Goal: Find specific page/section: Find specific page/section

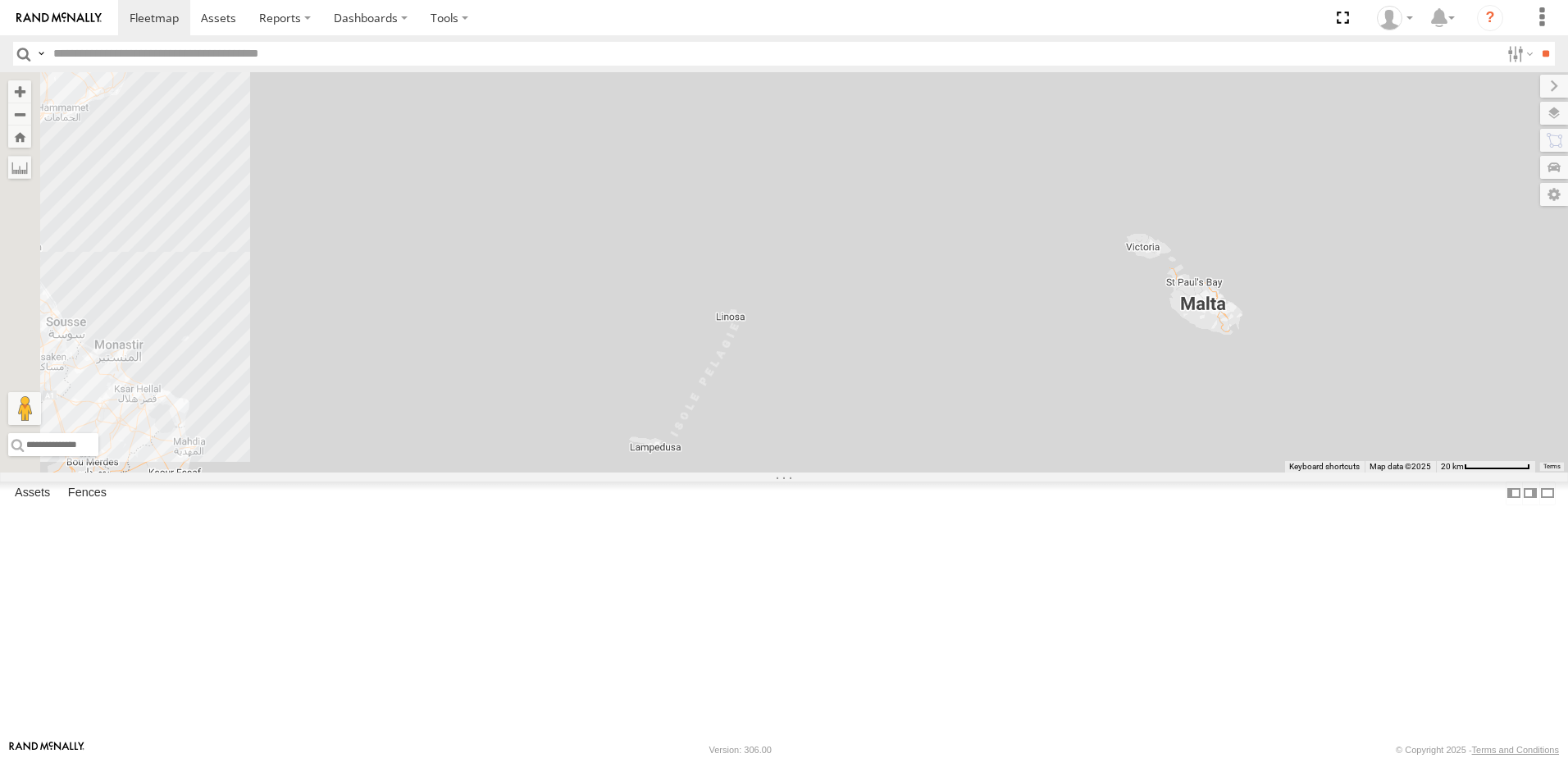
drag, startPoint x: 672, startPoint y: 422, endPoint x: 1106, endPoint y: 435, distance: 434.2
click at [1241, 361] on div "231 TU 3159 245 TU 9061 245 TU 9058" at bounding box center [784, 273] width 1568 height 401
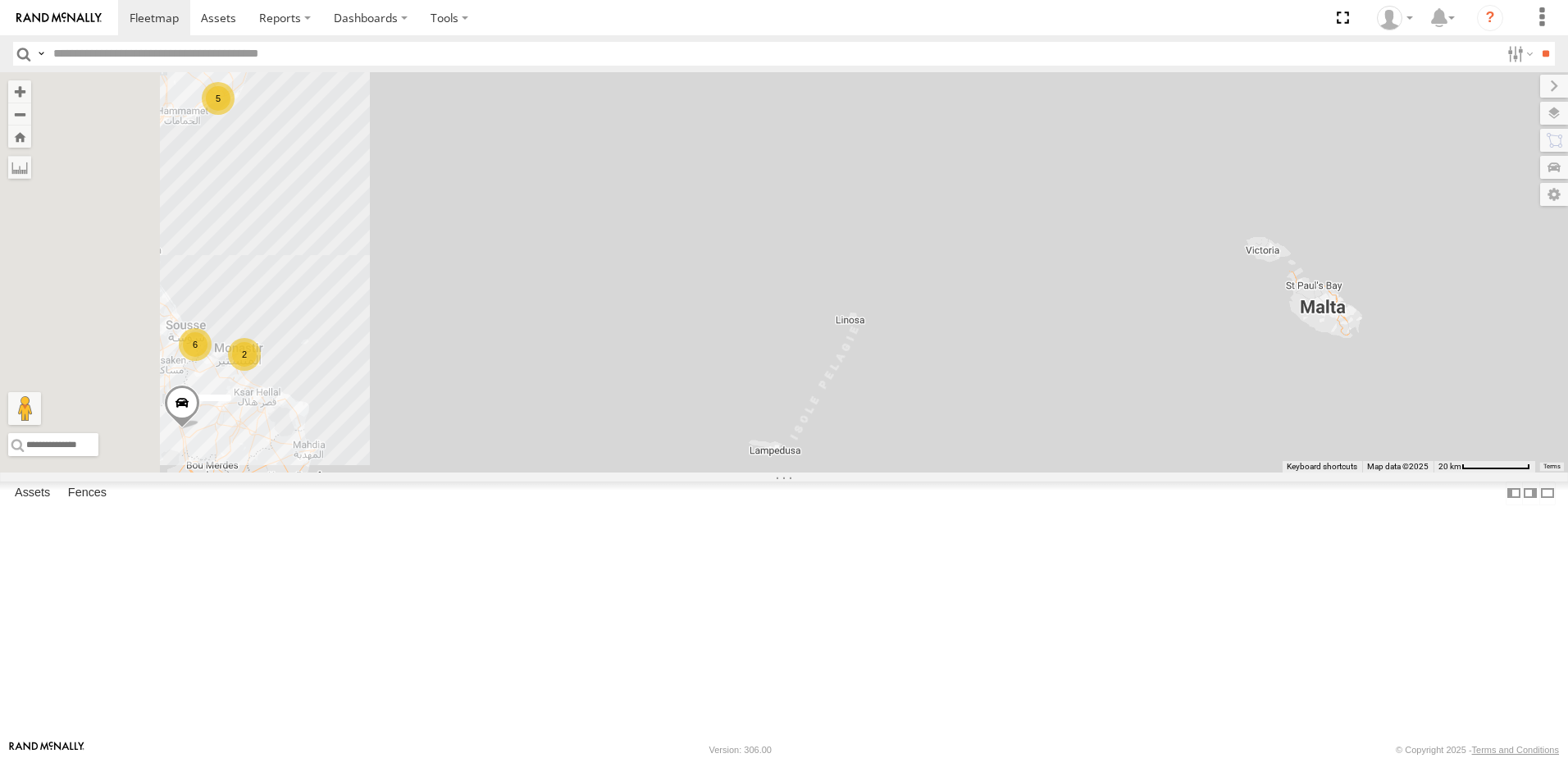
drag, startPoint x: 866, startPoint y: 439, endPoint x: 1290, endPoint y: 246, distance: 465.9
click at [1290, 246] on div "231 TU 3159 245 TU 9061 245 TU 9058 5 241 TU 8769 2 6" at bounding box center [784, 273] width 1568 height 401
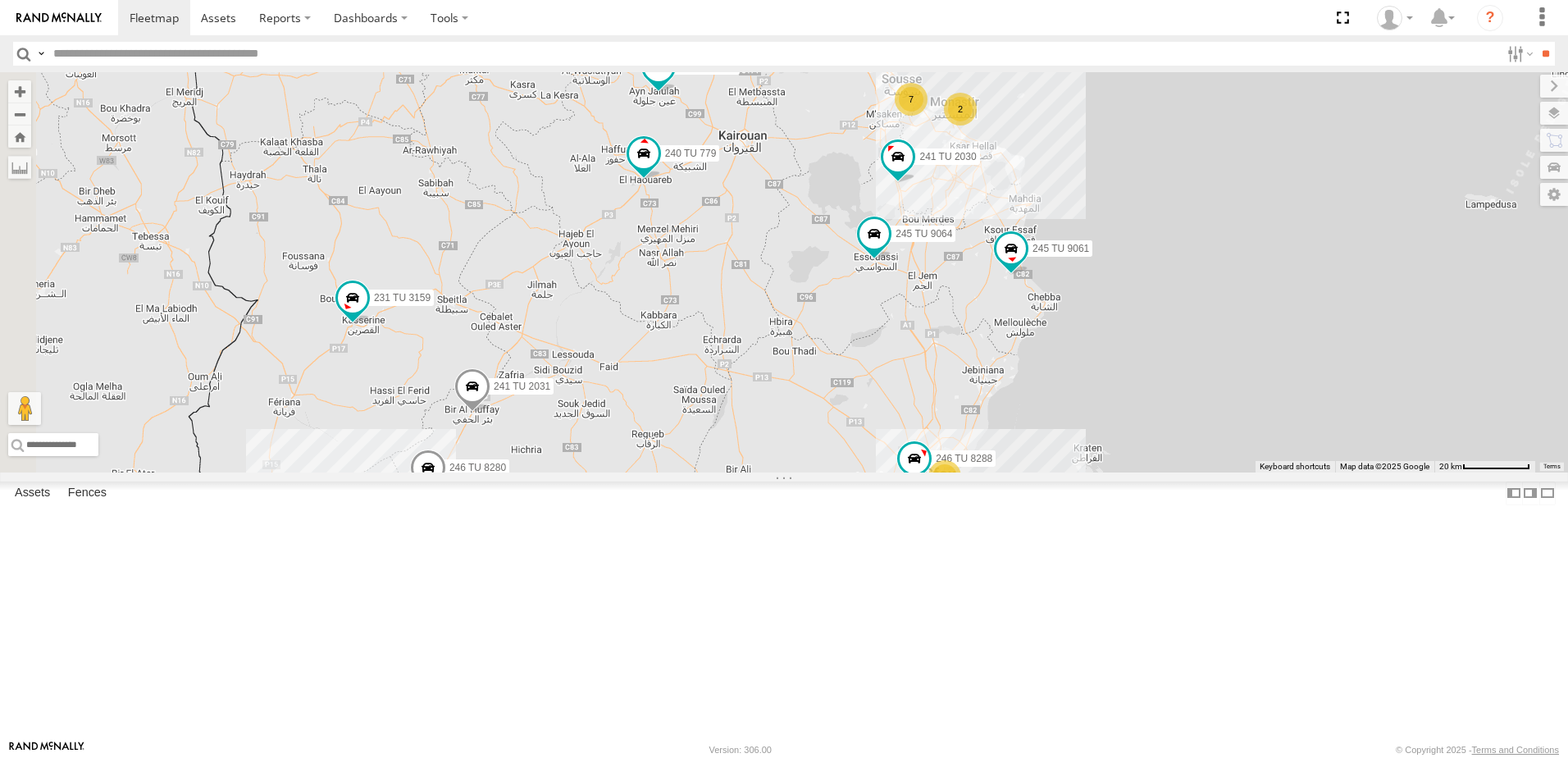
drag, startPoint x: 833, startPoint y: 325, endPoint x: 1072, endPoint y: 334, distance: 239.2
click at [1064, 335] on div "231 TU 3159 245 TU 9061 245 TU 9058 5 241 TU 2030 241 TU 8769 2 7 5 234 TU 2630…" at bounding box center [784, 273] width 1568 height 401
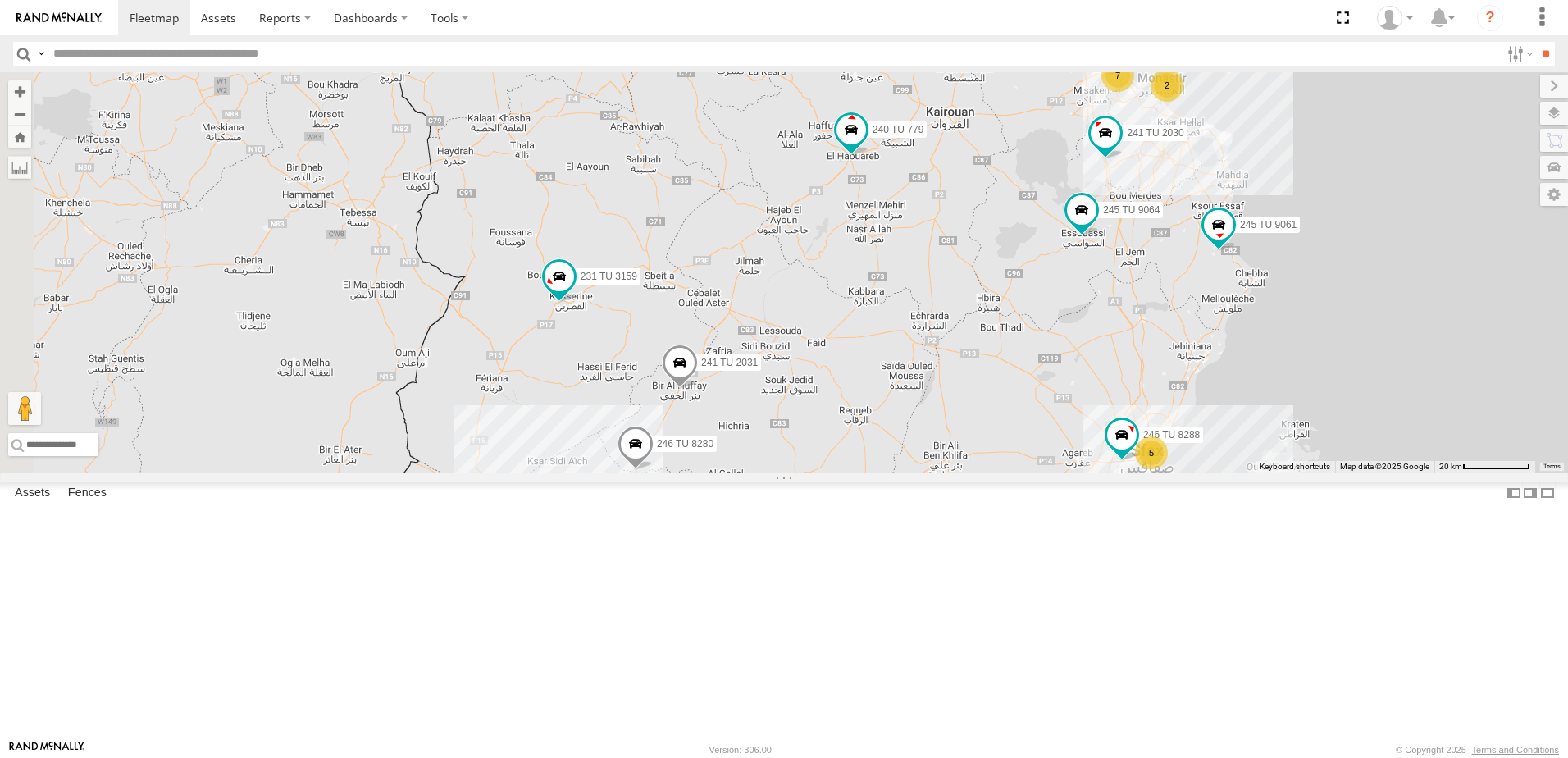
drag, startPoint x: 768, startPoint y: 432, endPoint x: 947, endPoint y: 405, distance: 181.0
click at [947, 405] on div "231 TU 3159 245 TU 9061 245 TU 9058 5 241 TU 2030 241 TU 8769 2 7 5 234 TU 2630…" at bounding box center [784, 273] width 1568 height 401
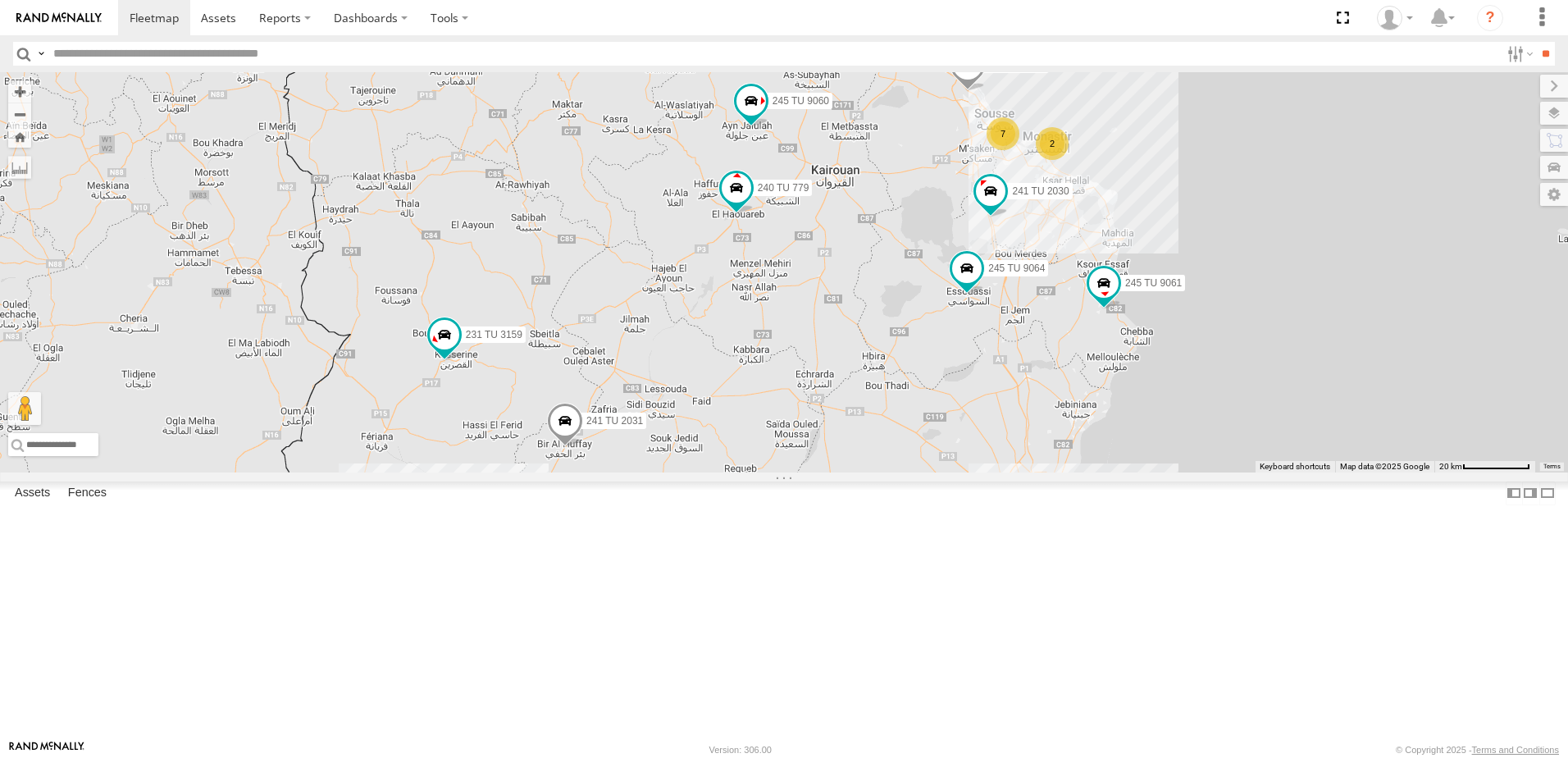
drag, startPoint x: 1101, startPoint y: 445, endPoint x: 1090, endPoint y: 451, distance: 12.5
click at [1090, 451] on div "231 TU 3159 245 TU 9061 245 TU 9058 5 241 TU 2030 241 TU 8769 2 7 5 234 TU 2630…" at bounding box center [784, 273] width 1568 height 401
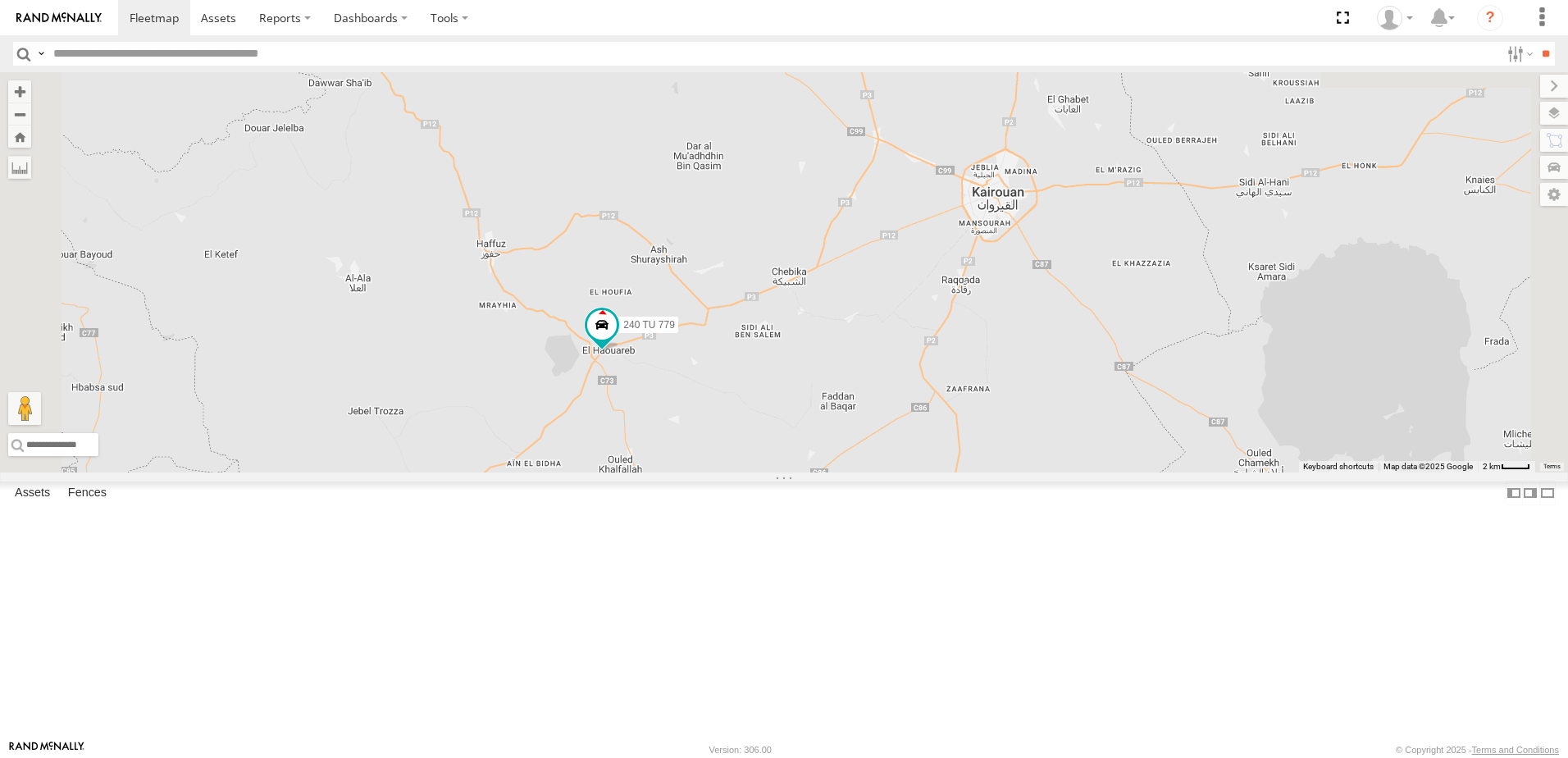
drag, startPoint x: 983, startPoint y: 475, endPoint x: 979, endPoint y: 544, distance: 69.1
click at [979, 472] on div "231 TU 3159 245 TU 9061 245 TU 9058 241 TU 2030 241 TU 8769 234 TU 2630 246 TU …" at bounding box center [784, 273] width 1568 height 401
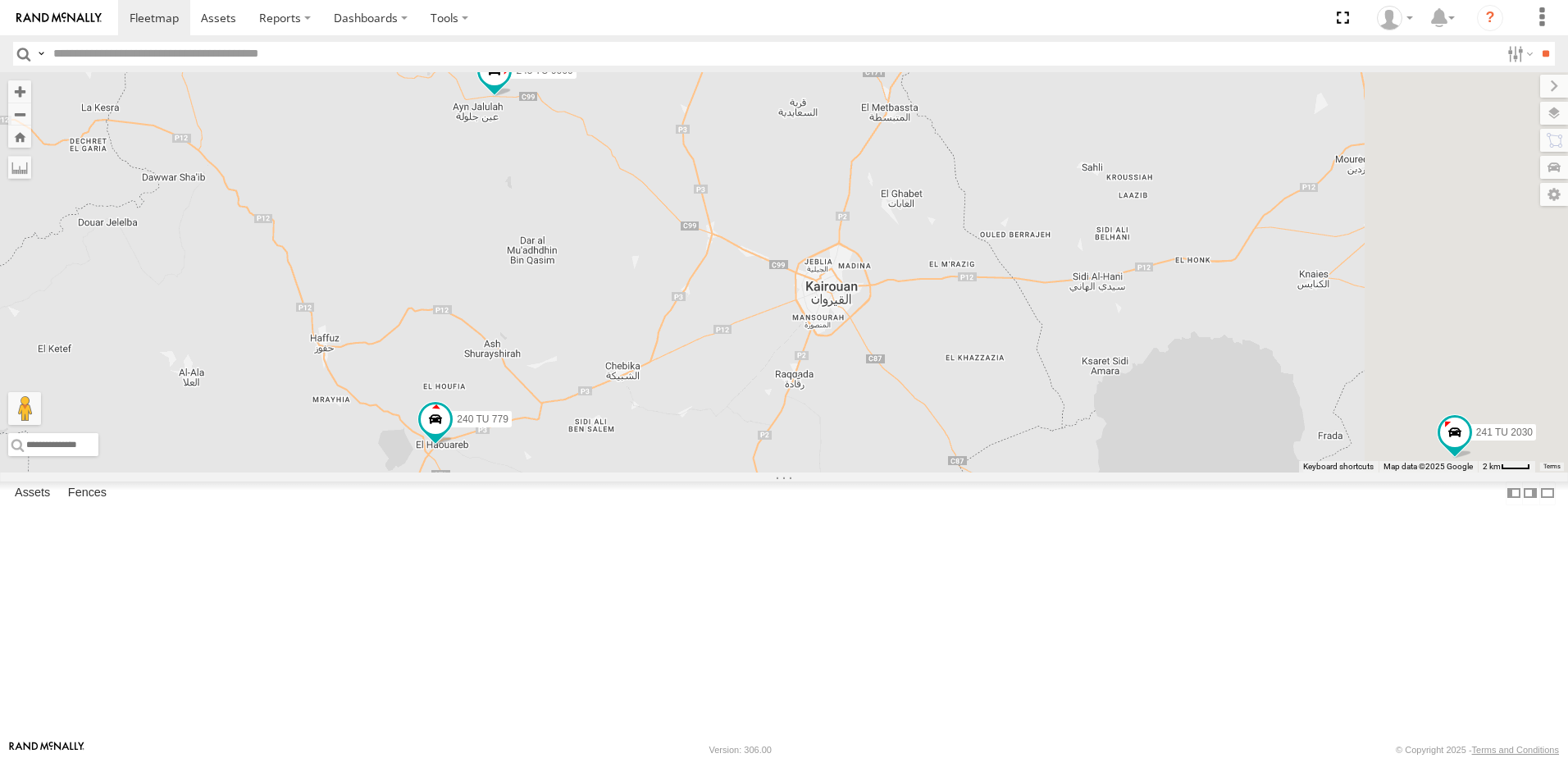
drag, startPoint x: 983, startPoint y: 268, endPoint x: 834, endPoint y: 306, distance: 153.8
click at [824, 287] on div "231 TU 3159 245 TU 9061 245 TU 9058 241 TU 2030 241 TU 8769 234 TU 2630 246 TU …" at bounding box center [784, 273] width 1568 height 401
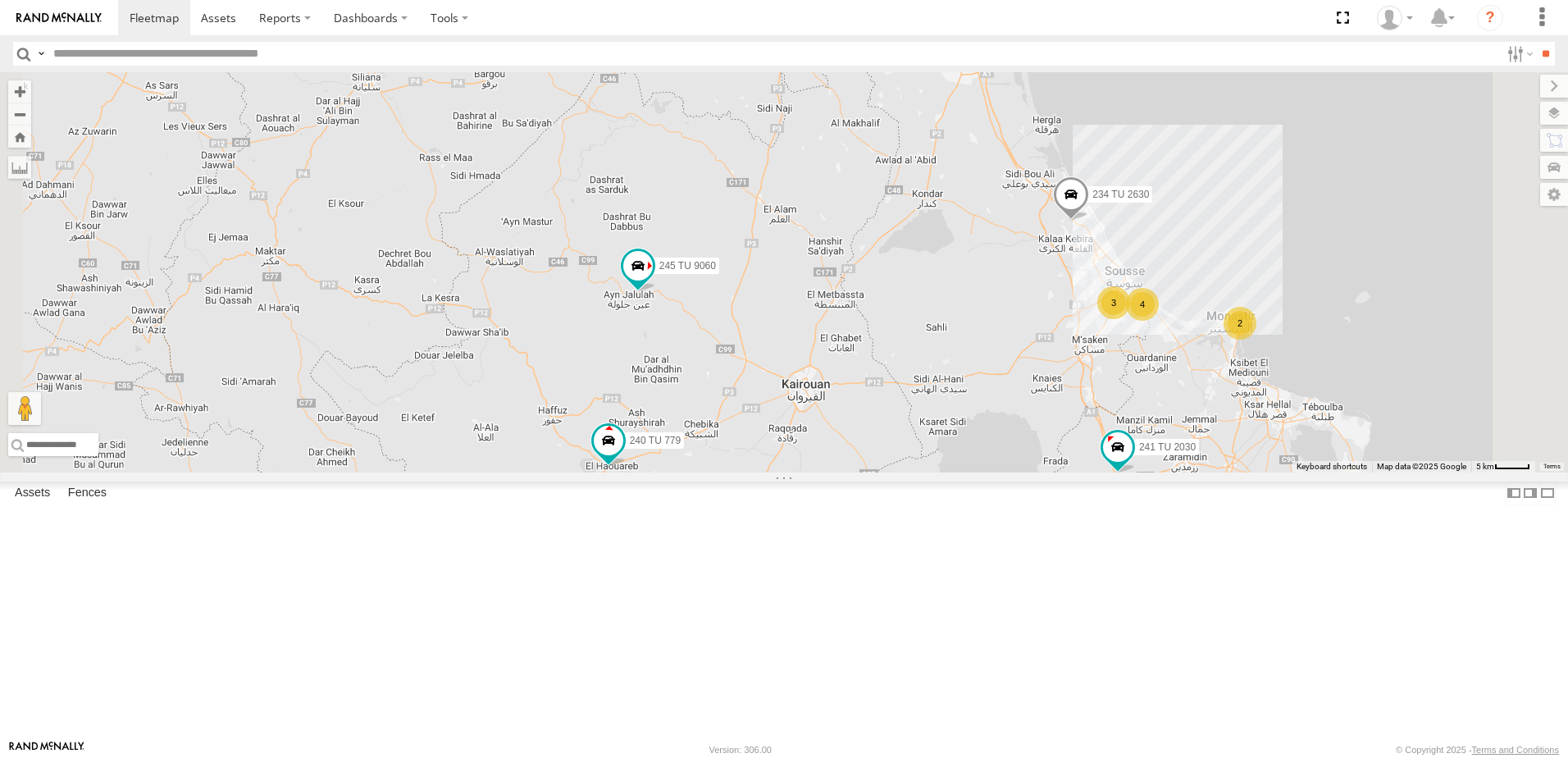
drag, startPoint x: 1179, startPoint y: 627, endPoint x: 975, endPoint y: 528, distance: 226.8
click at [974, 472] on div "231 TU 3159 245 TU 9061 245 TU 9058 241 TU 2030 241 TU 8769 234 TU 2630 246 TU …" at bounding box center [784, 273] width 1568 height 401
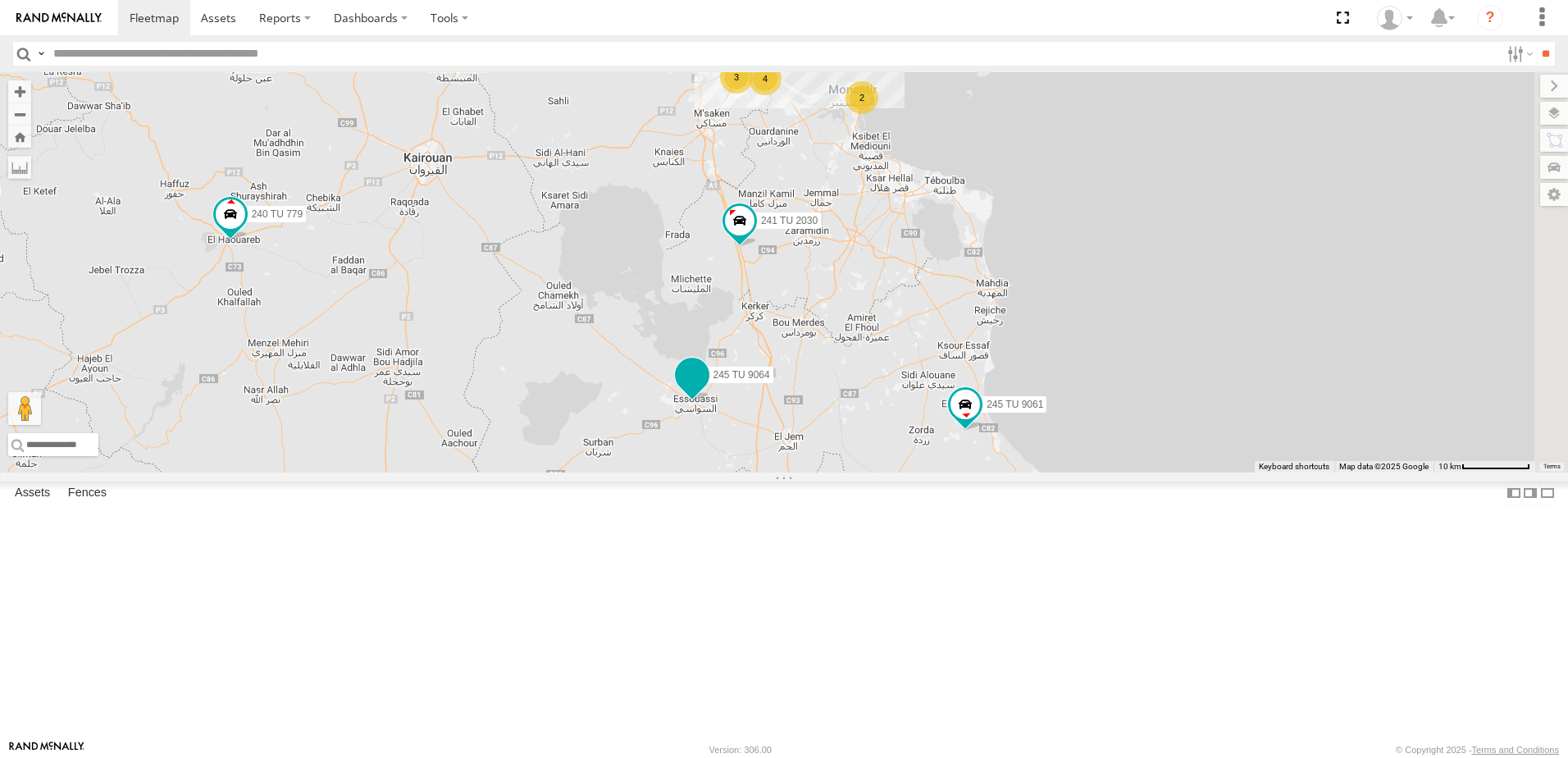
click at [707, 389] on span at bounding box center [692, 375] width 30 height 30
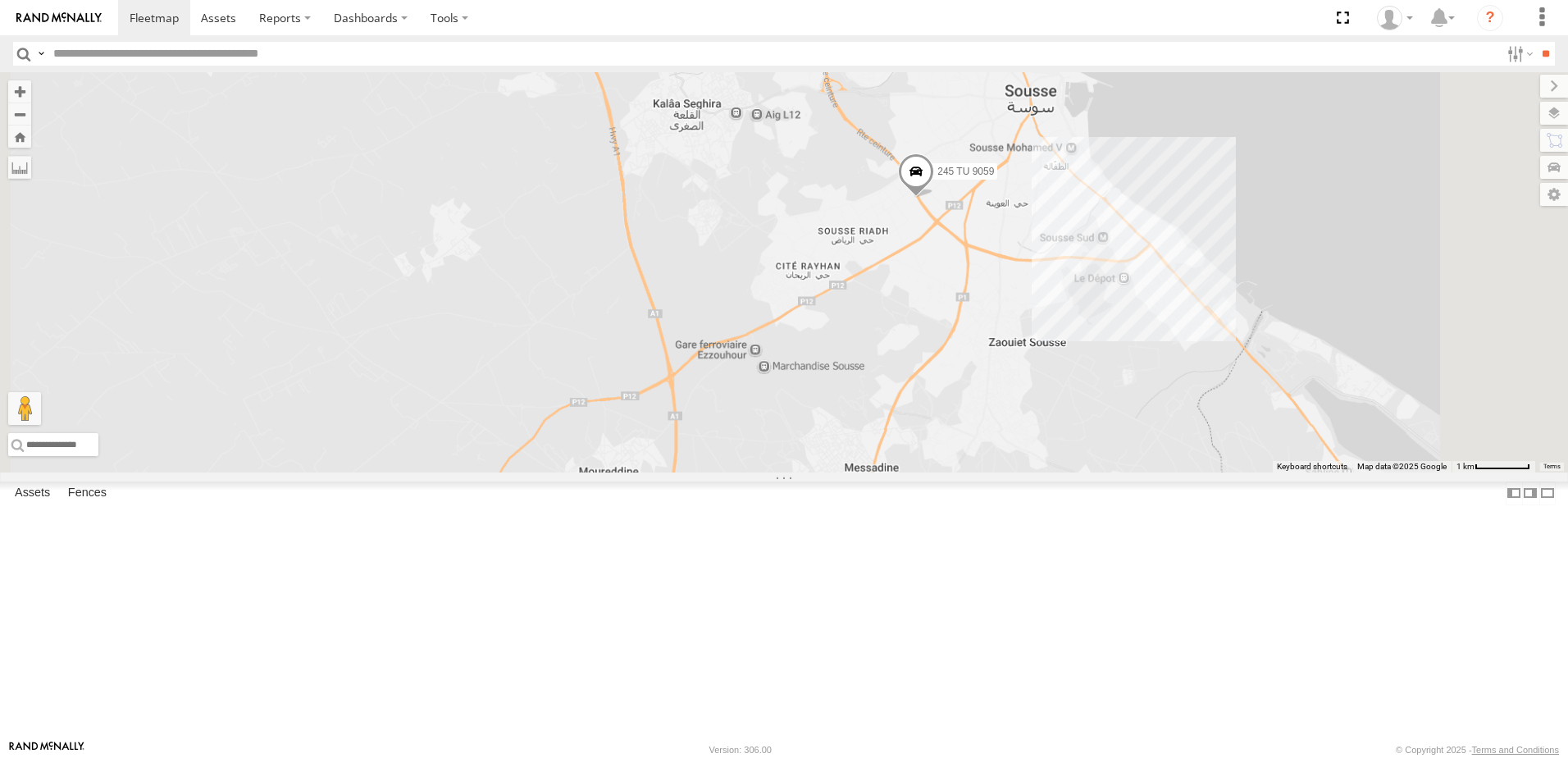
drag, startPoint x: 1078, startPoint y: 157, endPoint x: 1128, endPoint y: 536, distance: 382.3
click at [1128, 472] on div "231 TU 3159 245 TU 9061 245 TU 9058 241 TU 2030 241 TU 8769 234 TU 2630 246 TU …" at bounding box center [784, 273] width 1568 height 401
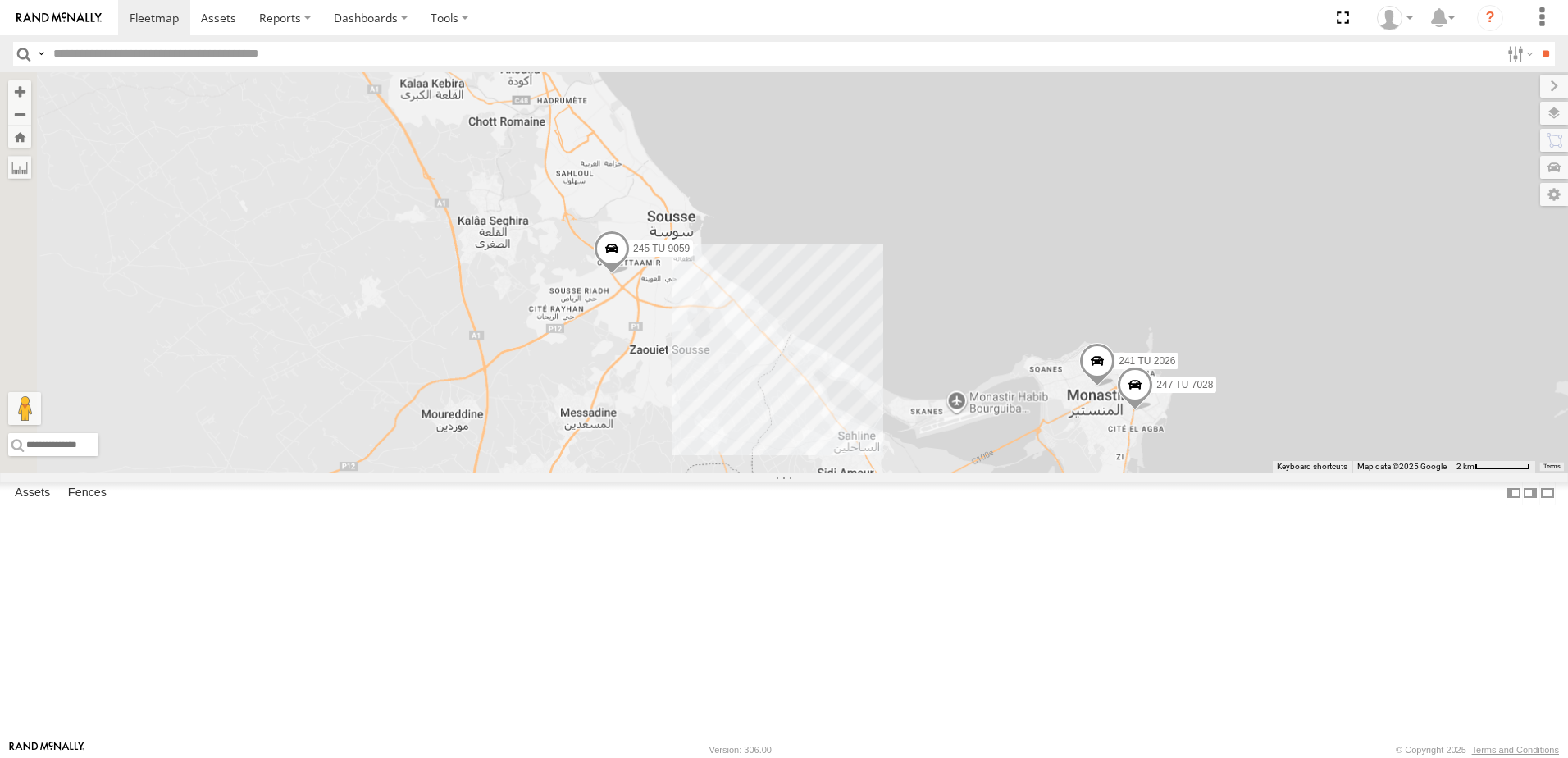
drag, startPoint x: 904, startPoint y: 454, endPoint x: 1018, endPoint y: 503, distance: 124.1
click at [1018, 472] on div "231 TU 3159 245 TU 9061 245 TU 9058 241 TU 2030 241 TU 8769 234 TU 2630 246 TU …" at bounding box center [784, 273] width 1568 height 401
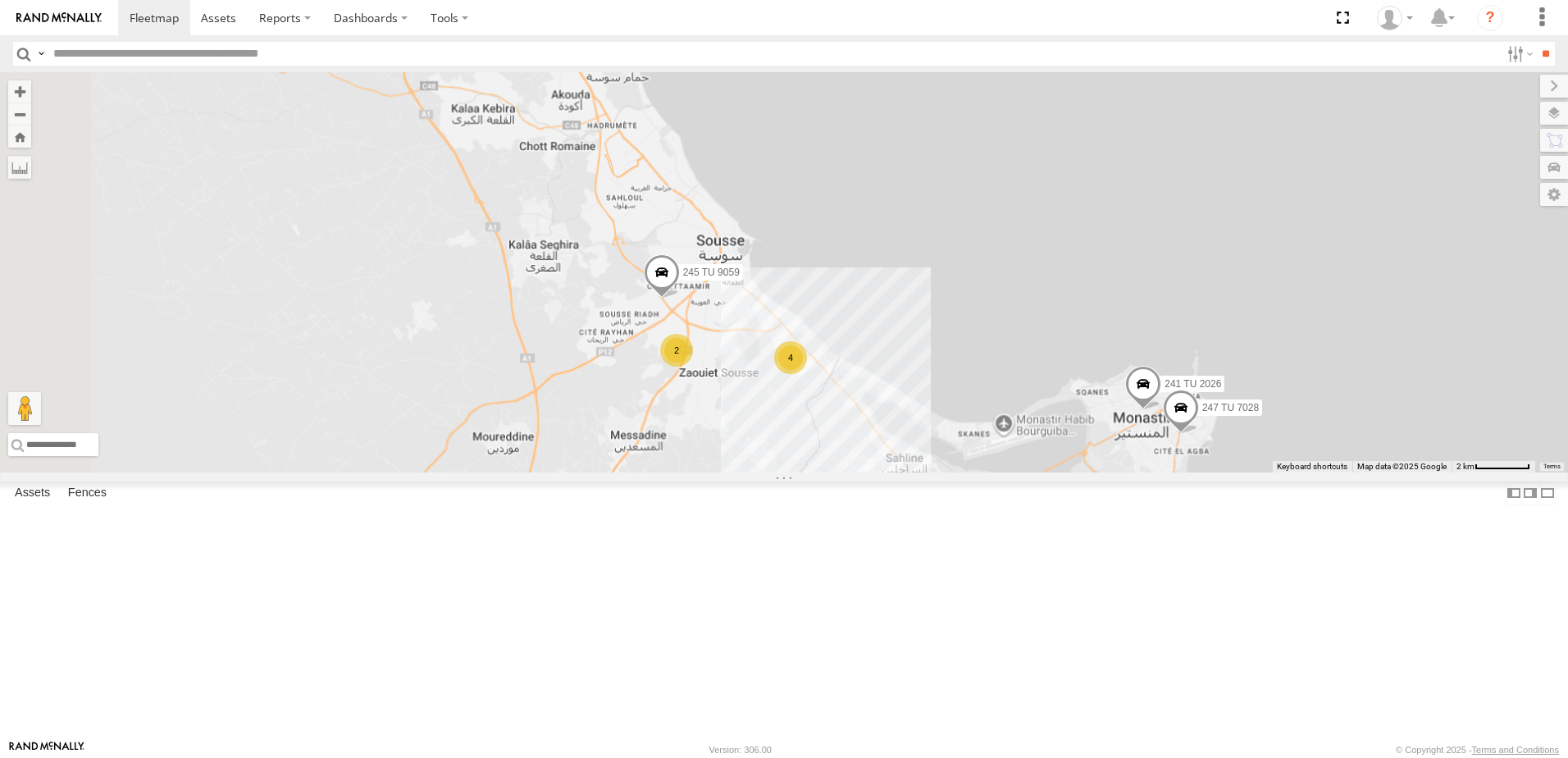
drag, startPoint x: 680, startPoint y: 296, endPoint x: 787, endPoint y: 362, distance: 125.7
click at [754, 362] on div "231 TU 3159 245 TU 9061 245 TU 9058 241 TU 2030 241 TU 8769 234 TU 2630 246 TU …" at bounding box center [784, 273] width 1568 height 401
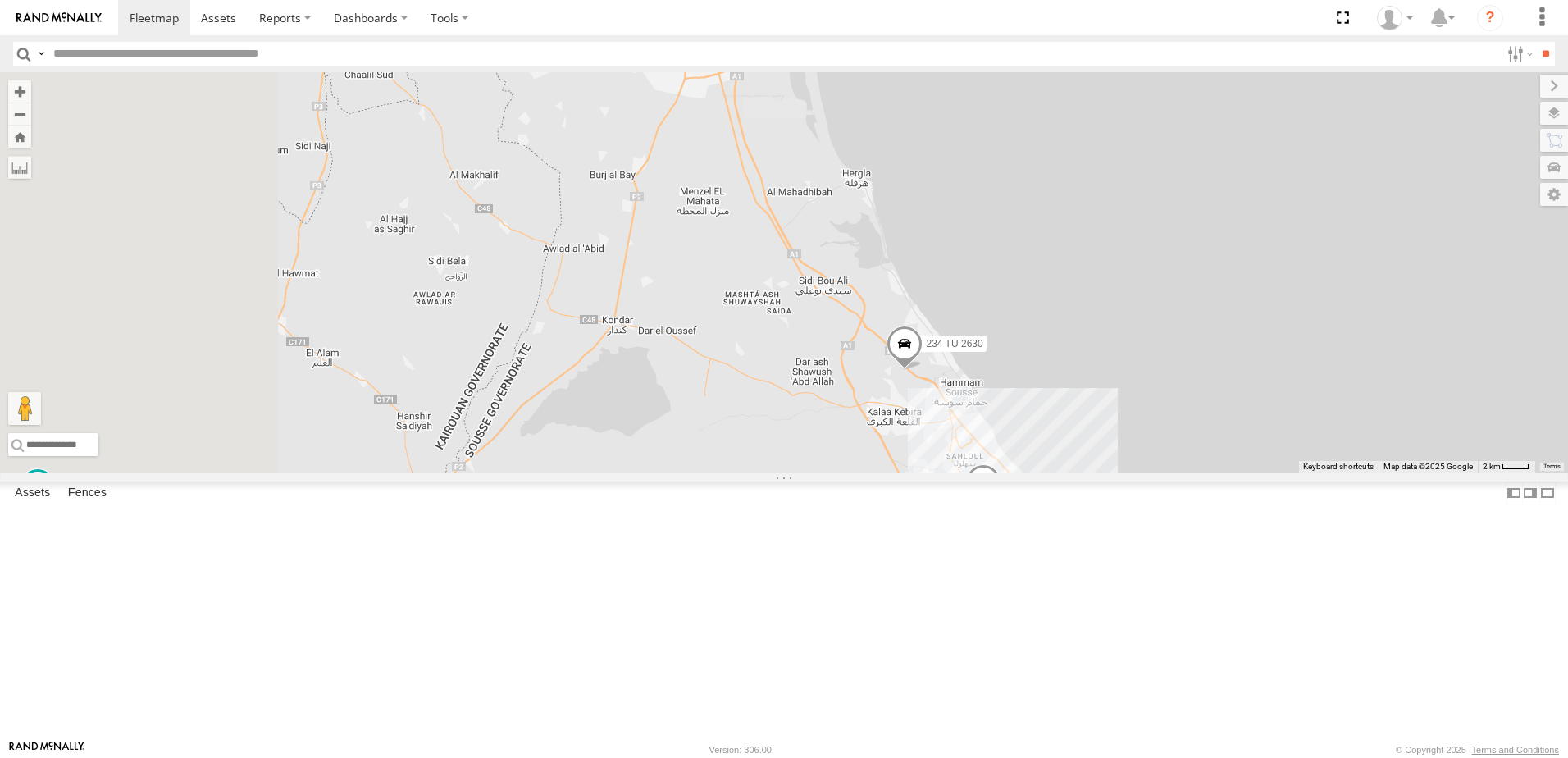
drag, startPoint x: 942, startPoint y: 537, endPoint x: 1004, endPoint y: 516, distance: 65.5
click at [991, 472] on div "231 TU 3159 245 TU 9061 245 TU 9058 241 TU 2030 241 TU 8769 234 TU 2630 246 TU …" at bounding box center [784, 273] width 1568 height 401
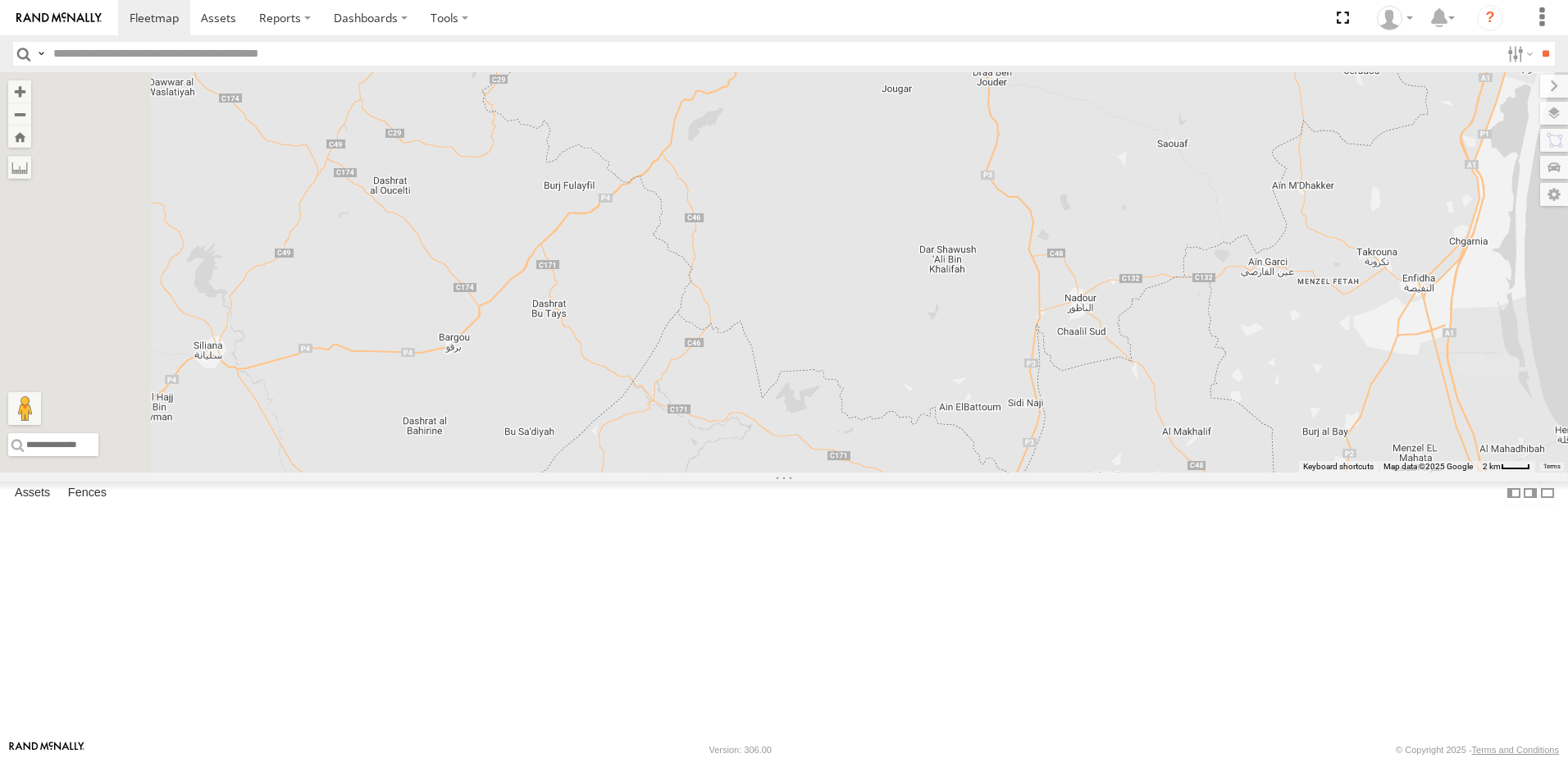
drag, startPoint x: 980, startPoint y: 479, endPoint x: 938, endPoint y: 299, distance: 184.8
click at [942, 293] on div "231 TU 3159 245 TU 9061 245 TU 9058 241 TU 2030 241 TU 8769 234 TU 2630 246 TU …" at bounding box center [784, 273] width 1568 height 401
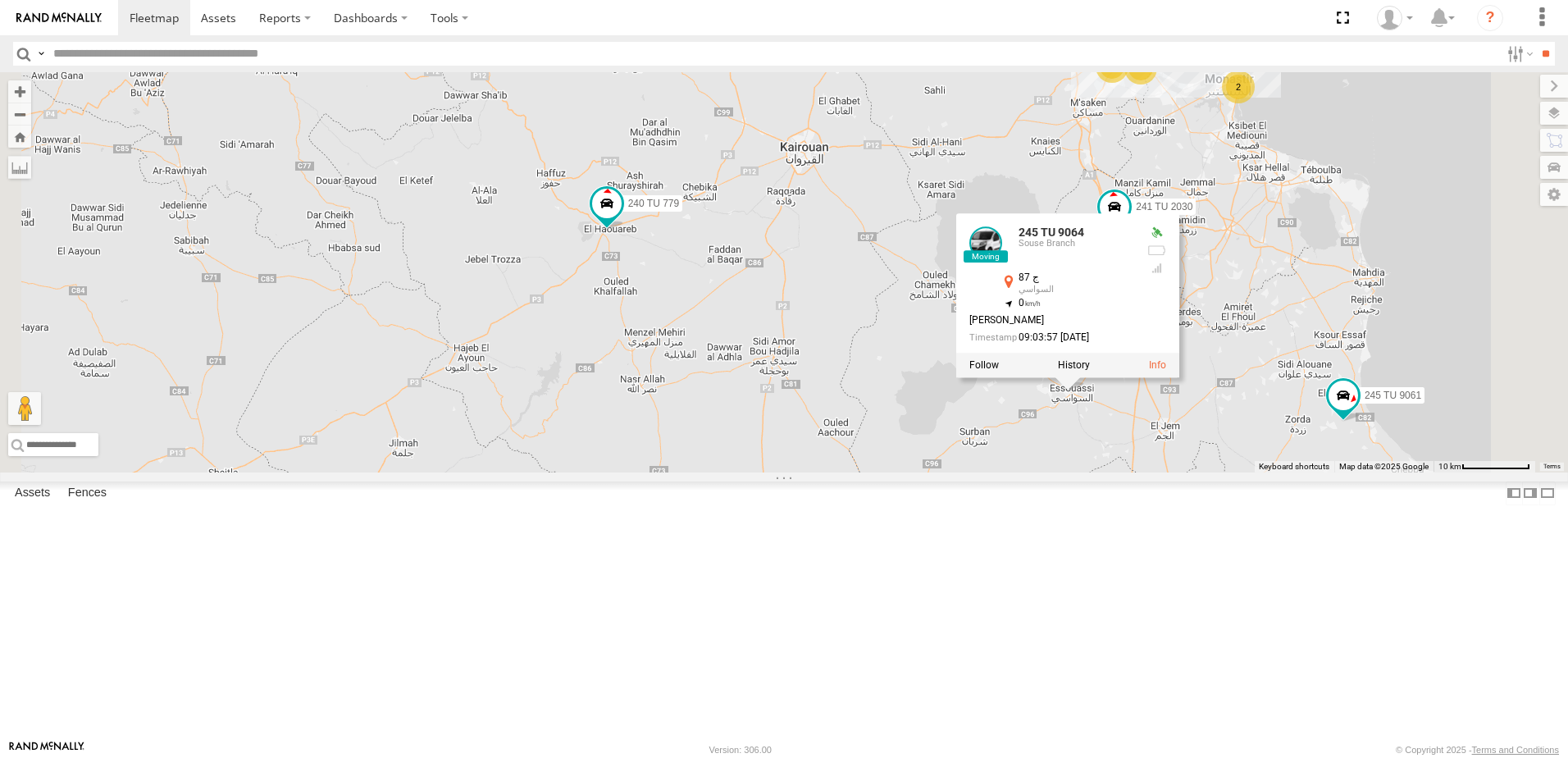
click at [975, 213] on div "231 TU 3159 245 TU 9061 245 TU 9058 241 TU 2030 241 TU 8769 234 TU 2630 246 TU …" at bounding box center [784, 273] width 1568 height 401
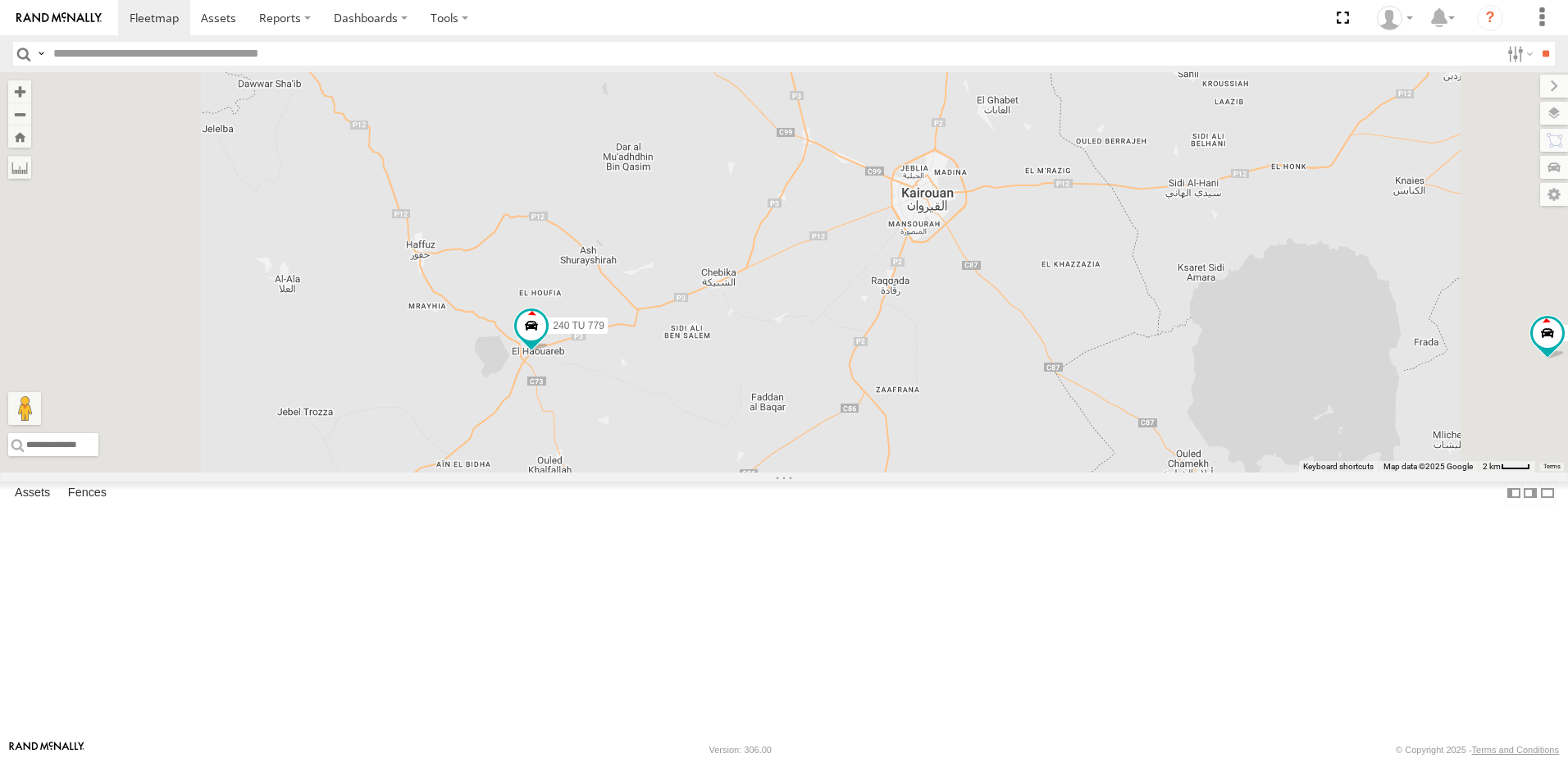
drag, startPoint x: 794, startPoint y: 323, endPoint x: 930, endPoint y: 528, distance: 246.0
click at [930, 472] on div "231 TU 3159 245 TU 9061 245 TU 9058 241 TU 2030 241 TU 8769 234 TU 2630 246 TU …" at bounding box center [784, 273] width 1568 height 401
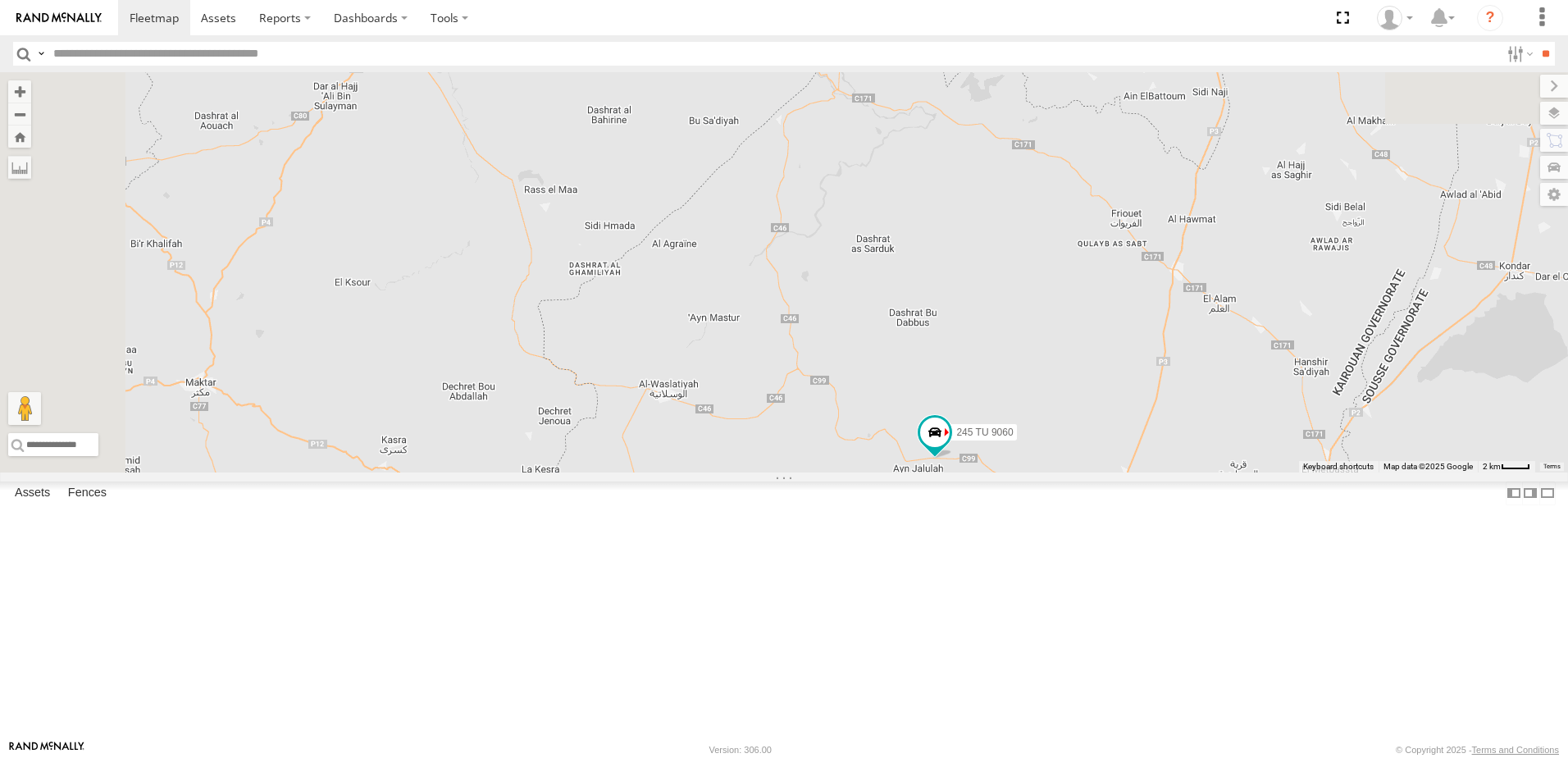
drag, startPoint x: 966, startPoint y: 536, endPoint x: 942, endPoint y: 434, distance: 104.8
click at [942, 434] on div "231 TU 3159 245 TU 9061 245 TU 9058 241 TU 2030 241 TU 8769 234 TU 2630 246 TU …" at bounding box center [784, 273] width 1568 height 401
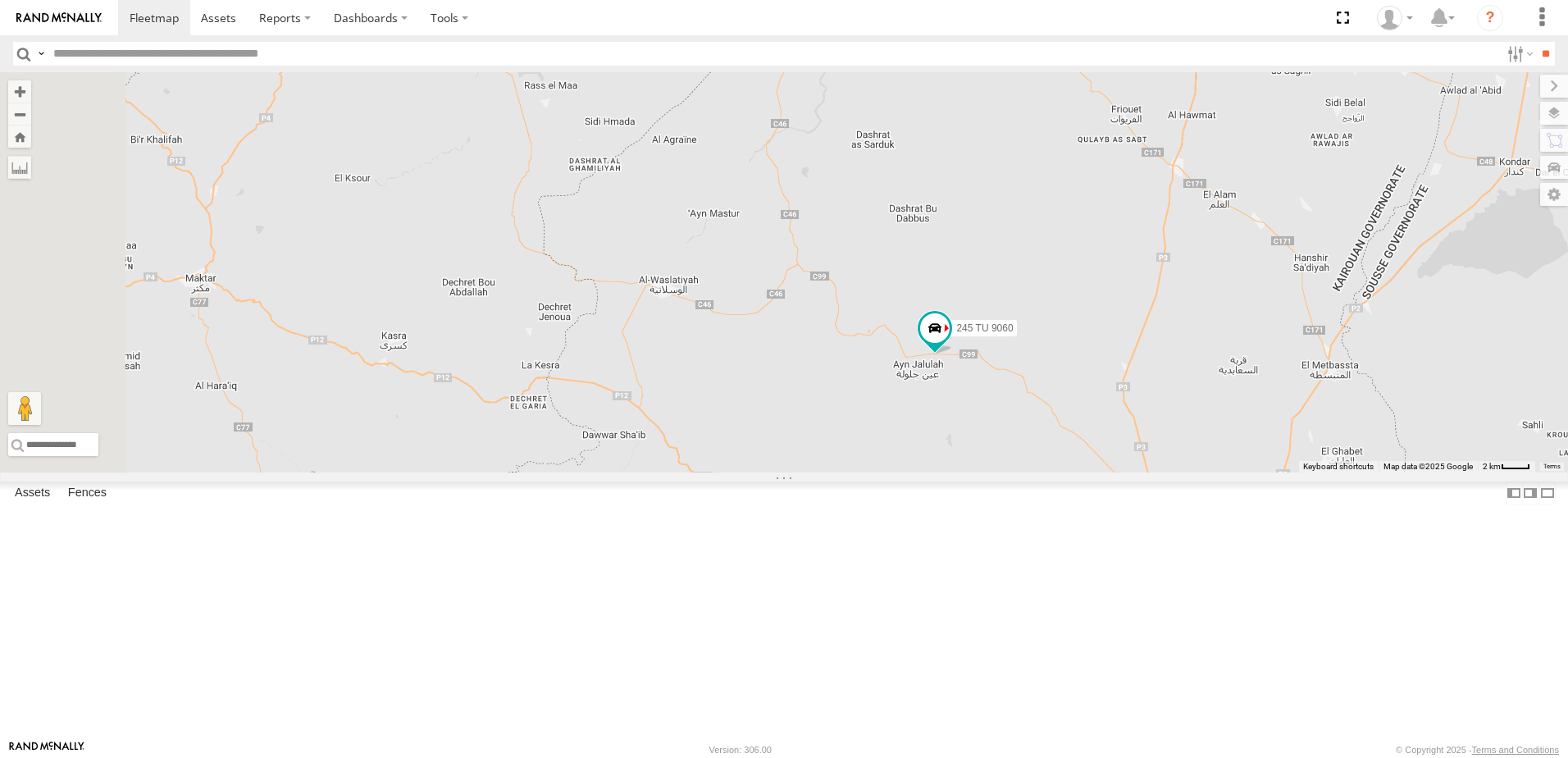
drag, startPoint x: 930, startPoint y: 560, endPoint x: 936, endPoint y: 488, distance: 72.2
click at [936, 472] on div "231 TU 3159 245 TU 9061 245 TU 9058 241 TU 2030 241 TU 8769 234 TU 2630 246 TU …" at bounding box center [784, 273] width 1568 height 401
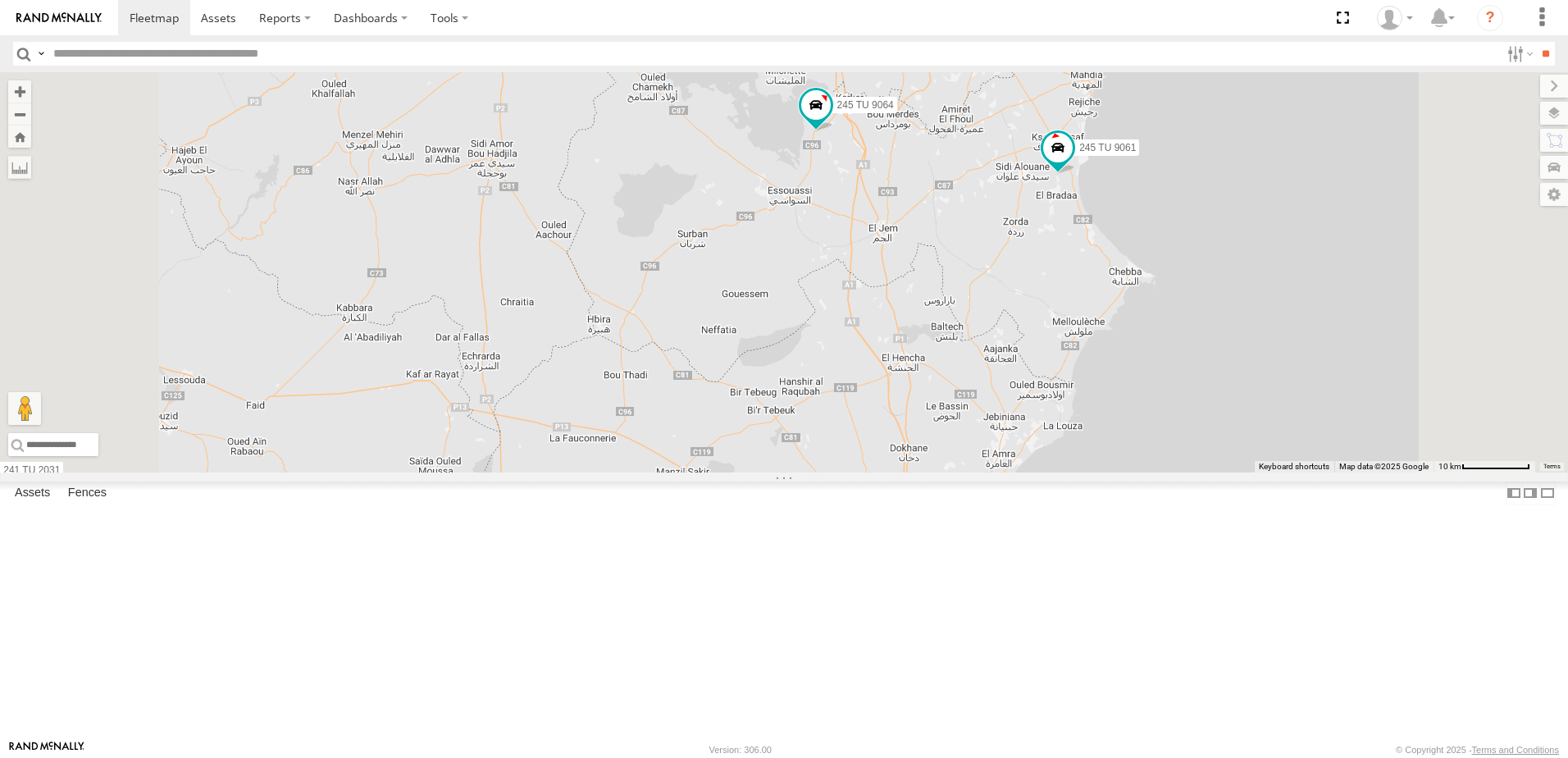
drag, startPoint x: 1163, startPoint y: 311, endPoint x: 1090, endPoint y: 407, distance: 120.6
click at [1090, 407] on div "231 TU 3159 245 TU 9061 231 TU 3157 245 TU 9062 241 TU 2031 241 TU 2030 4 2 245…" at bounding box center [784, 273] width 1568 height 401
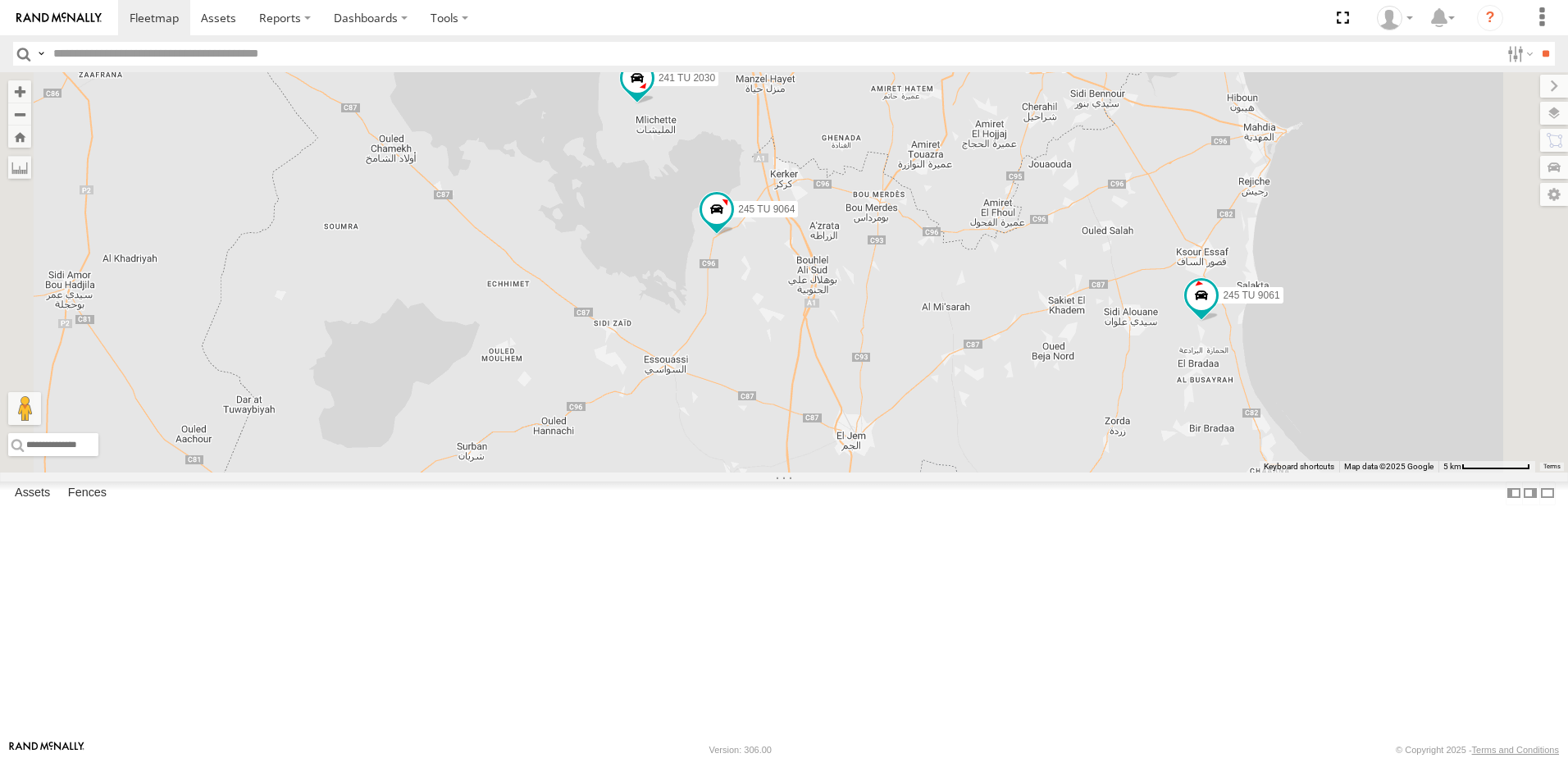
drag, startPoint x: 964, startPoint y: 296, endPoint x: 990, endPoint y: 403, distance: 110.1
click at [990, 403] on div "231 TU 3159 245 TU 9061 231 TU 3157 245 TU 9062 241 TU 2031 241 TU 2030 245 TU …" at bounding box center [784, 273] width 1568 height 401
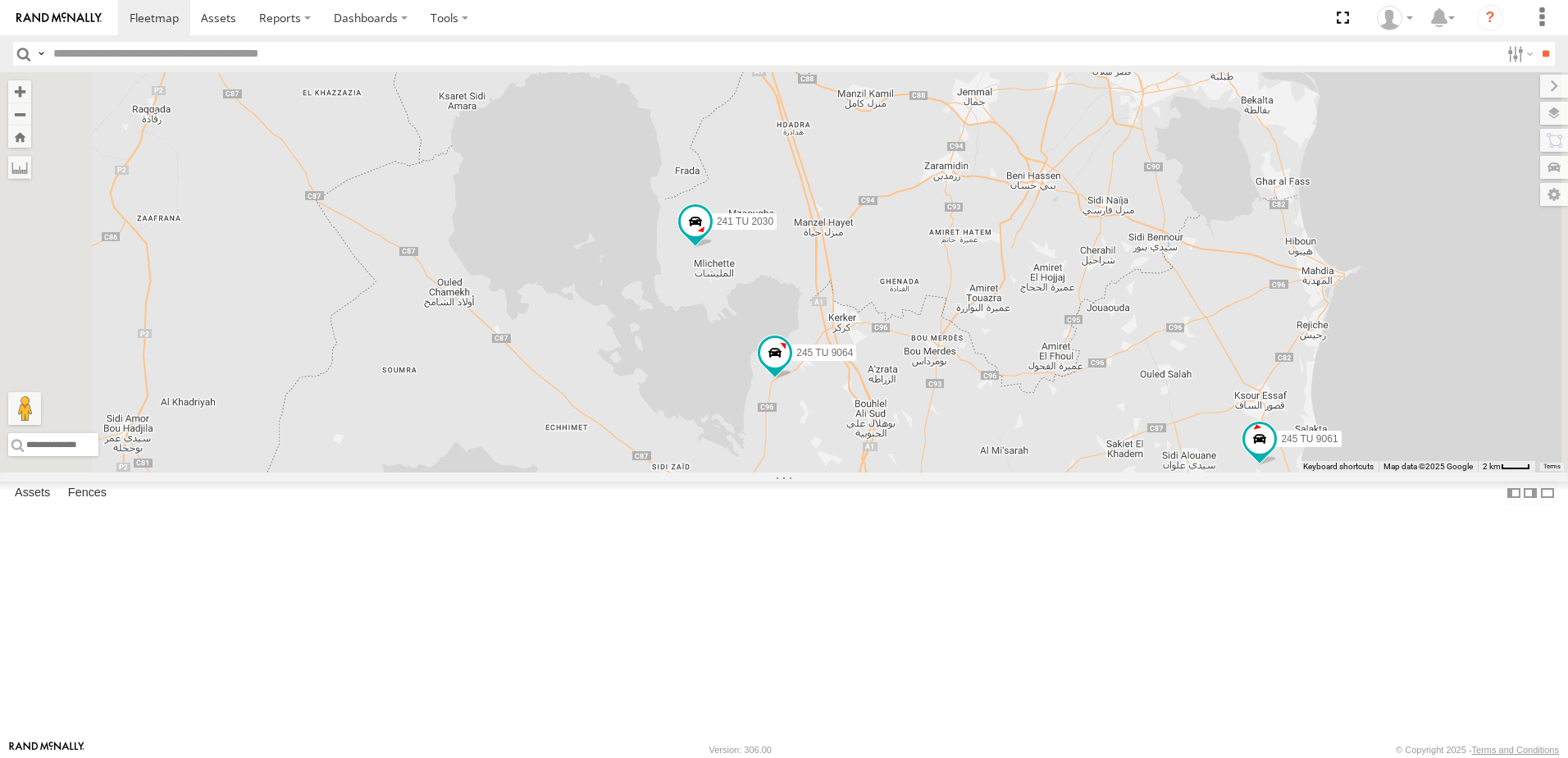
drag, startPoint x: 918, startPoint y: 278, endPoint x: 978, endPoint y: 430, distance: 163.4
click at [978, 430] on div "231 TU 3159 245 TU 9061 231 TU 3157 245 TU 9062 241 TU 2031 241 TU 2030 245 TU …" at bounding box center [784, 273] width 1568 height 401
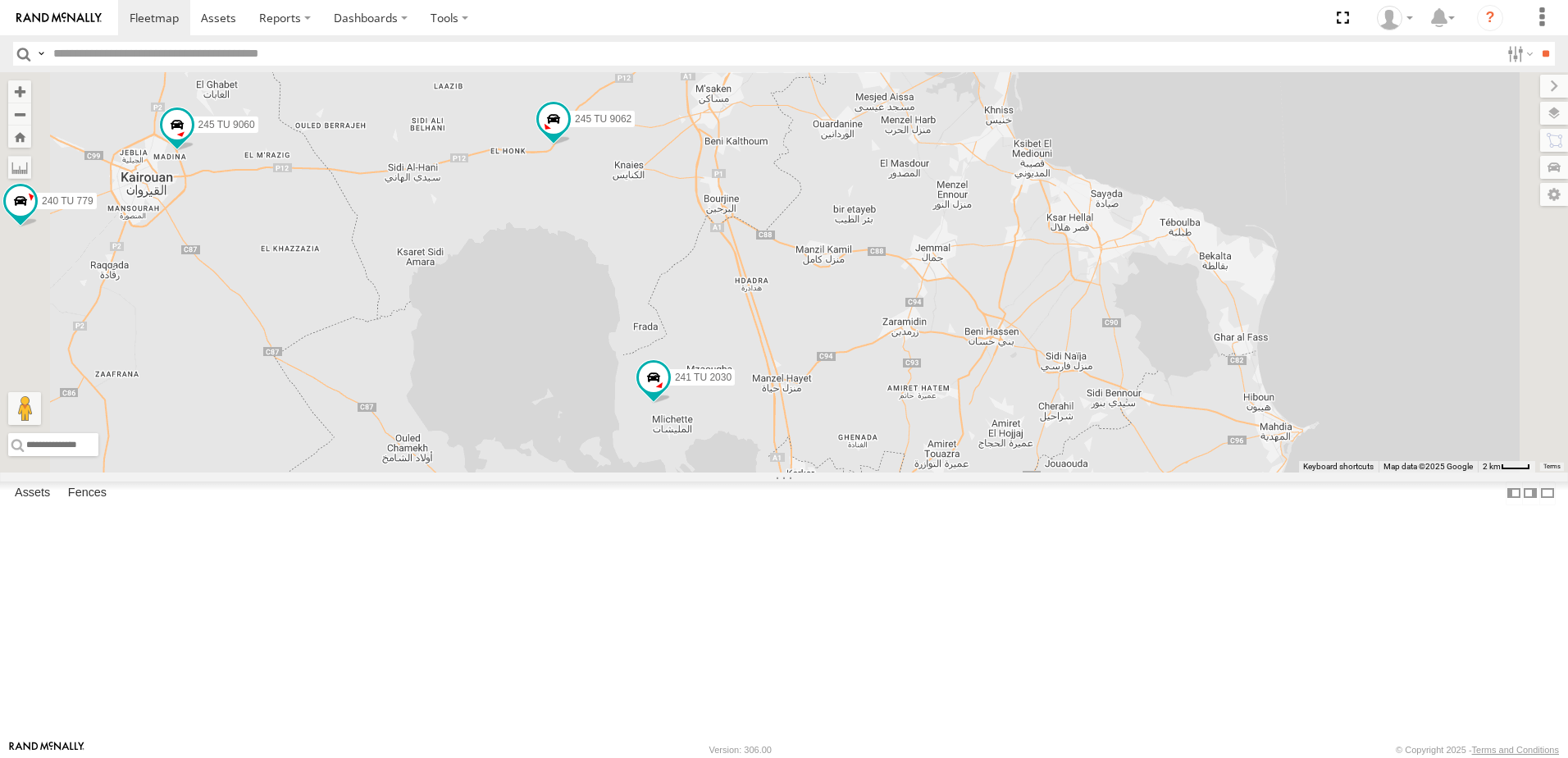
drag, startPoint x: 888, startPoint y: 367, endPoint x: 817, endPoint y: 373, distance: 71.3
click at [850, 451] on div "231 TU 3159 245 TU 9061 231 TU 3157 245 TU 9062 241 TU 2031 241 TU 2030 245 TU …" at bounding box center [784, 273] width 1568 height 401
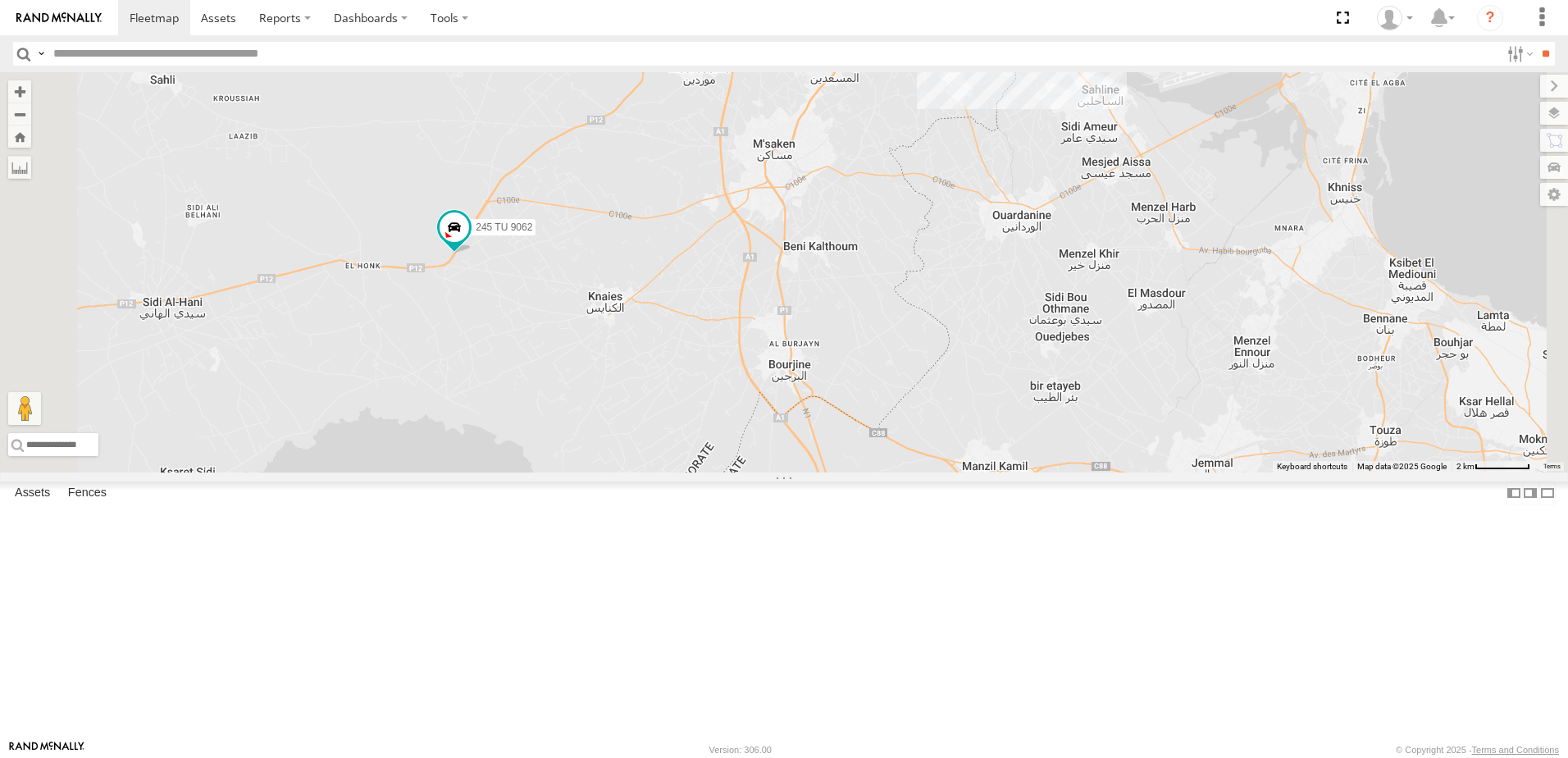
drag, startPoint x: 861, startPoint y: 290, endPoint x: 748, endPoint y: 464, distance: 207.5
click at [748, 464] on div "231 TU 3159 245 TU 9061 231 TU 3157 245 TU 9062 241 TU 2031 241 TU 2030 245 TU …" at bounding box center [784, 273] width 1568 height 401
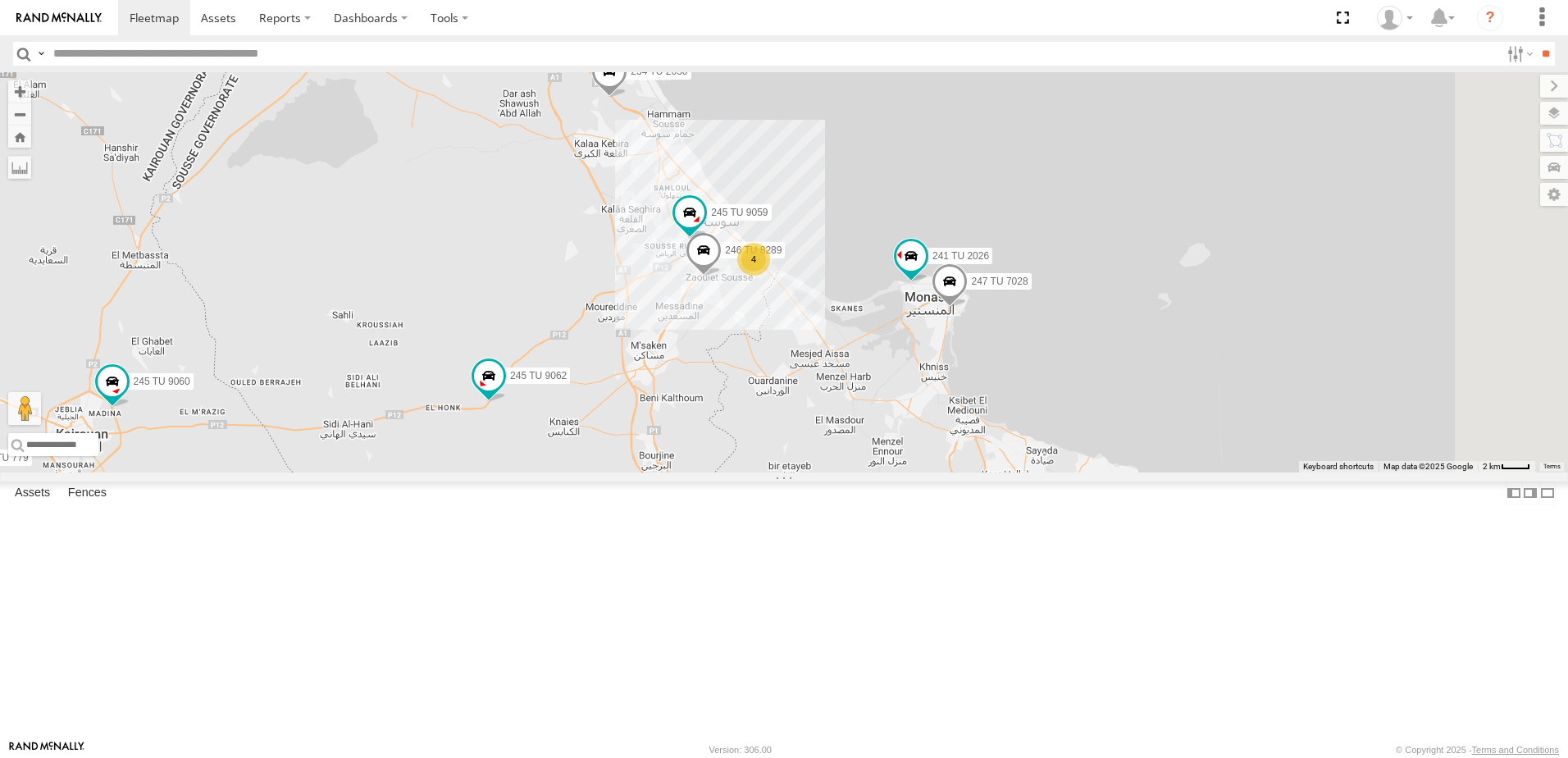
drag, startPoint x: 896, startPoint y: 246, endPoint x: 856, endPoint y: 379, distance: 138.9
click at [856, 379] on div "231 TU 3159 245 TU 9061 231 TU 3157 245 TU 9062 241 TU 2031 241 TU 2030 245 TU …" at bounding box center [784, 273] width 1568 height 401
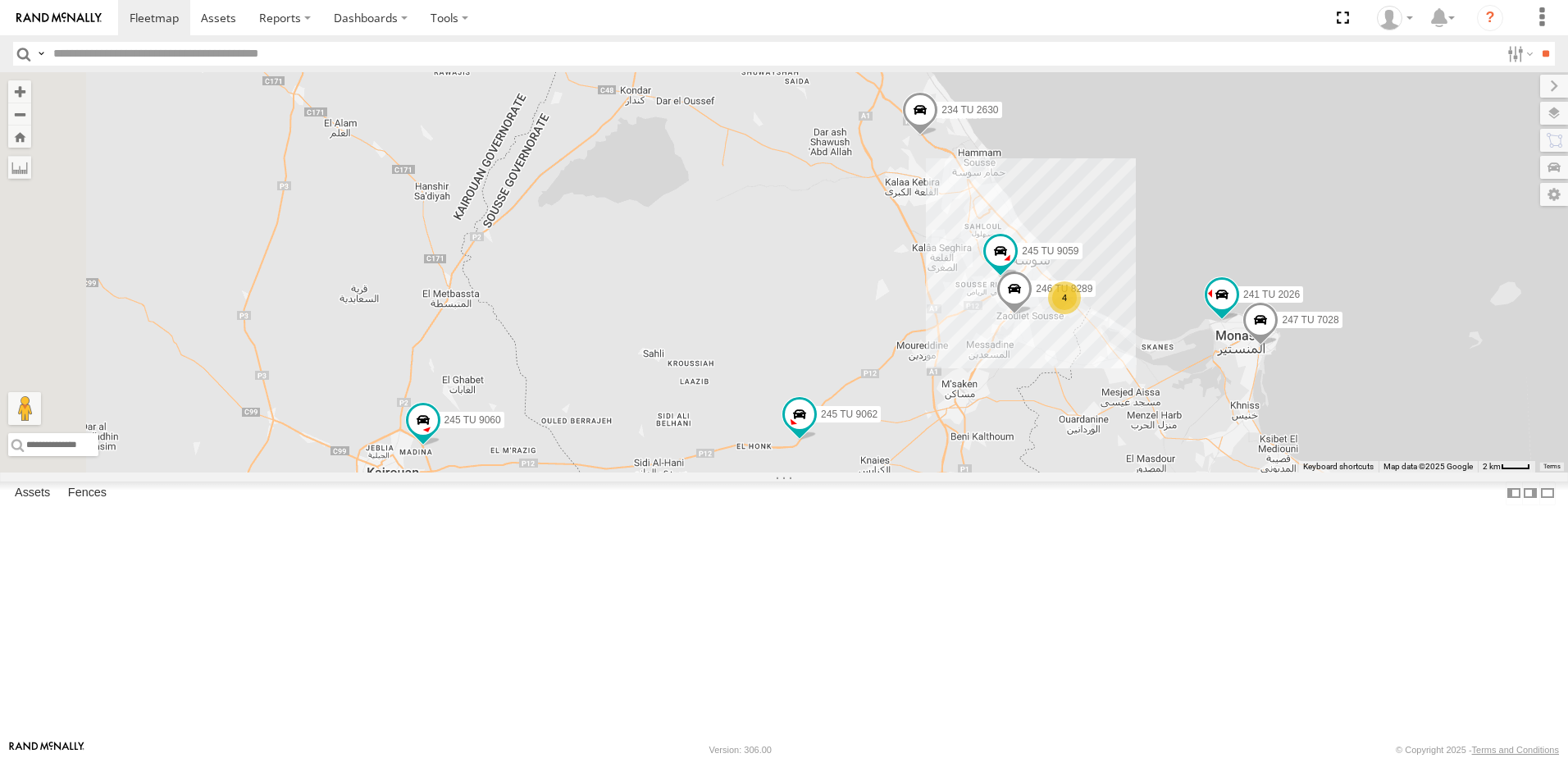
drag, startPoint x: 790, startPoint y: 288, endPoint x: 1020, endPoint y: 297, distance: 230.2
click at [1020, 297] on div "231 TU 3159 245 TU 9061 231 TU 3157 245 TU 9062 241 TU 2031 241 TU 2030 245 TU …" at bounding box center [784, 273] width 1568 height 401
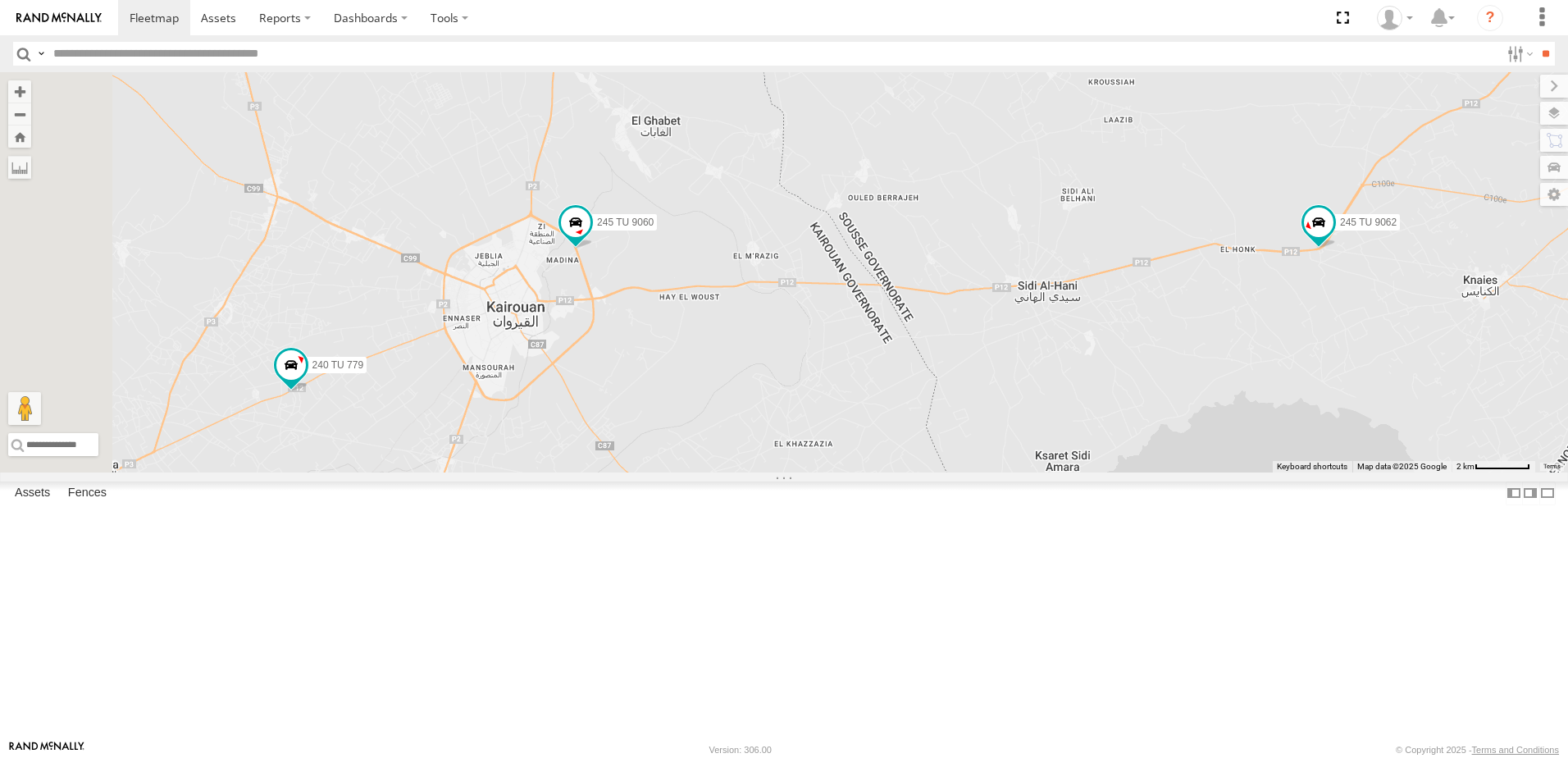
drag, startPoint x: 651, startPoint y: 588, endPoint x: 765, endPoint y: 433, distance: 192.4
click at [765, 433] on div "231 TU 3159 245 TU 9061 231 TU 3157 245 TU 9062 241 TU 2031 241 TU 2030 245 TU …" at bounding box center [784, 273] width 1568 height 401
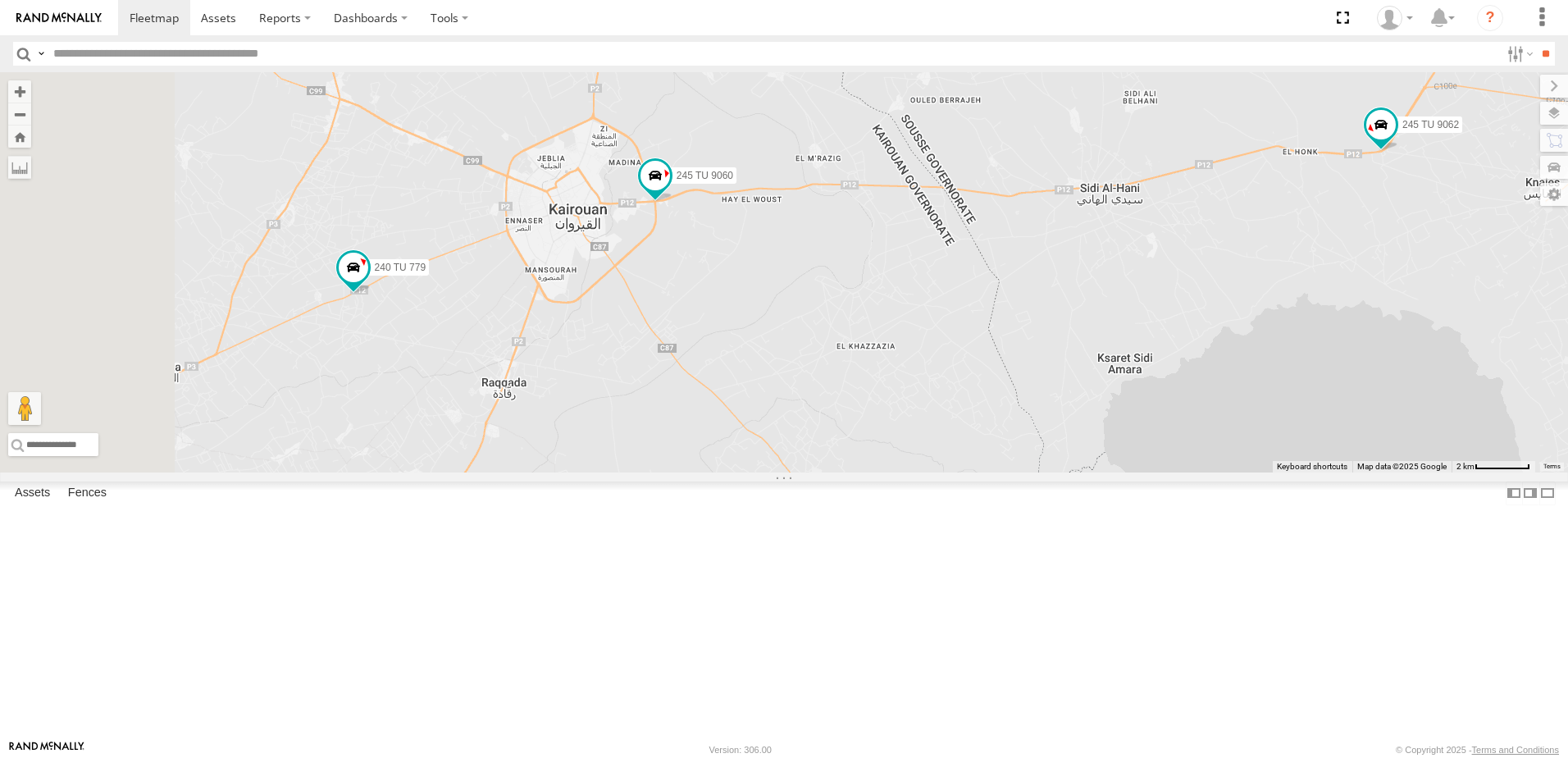
drag, startPoint x: 653, startPoint y: 544, endPoint x: 787, endPoint y: 290, distance: 287.2
click at [782, 295] on div "231 TU 3159 245 TU 9061 231 TU 3157 245 TU 9062 241 TU 2031 241 TU 2030 245 TU …" at bounding box center [784, 273] width 1568 height 401
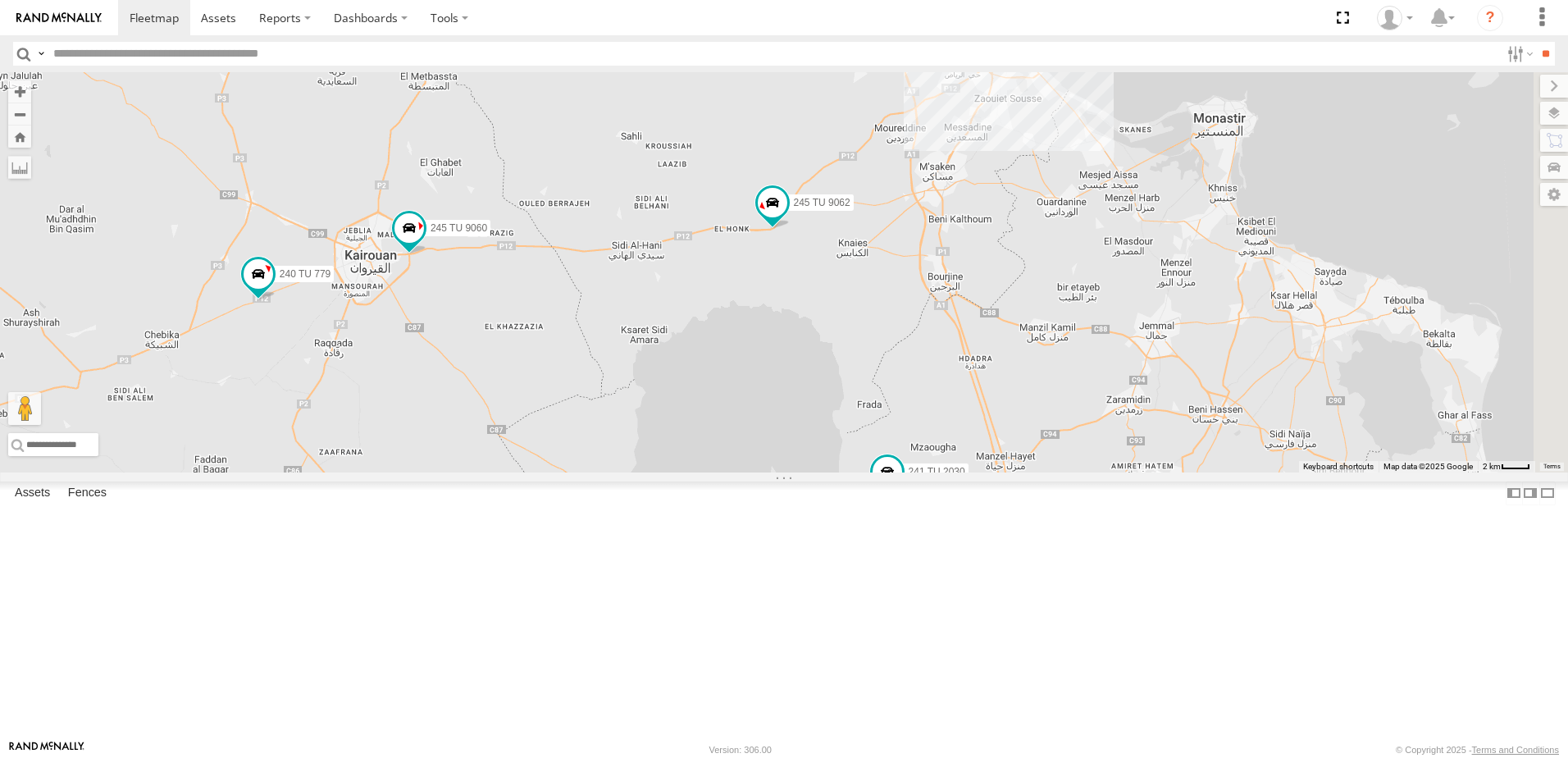
drag, startPoint x: 821, startPoint y: 311, endPoint x: 585, endPoint y: 502, distance: 303.6
click at [522, 472] on div "231 TU 3159 245 TU 9061 231 TU 3157 245 TU 9062 241 TU 2031 241 TU 2030 245 TU …" at bounding box center [784, 273] width 1568 height 401
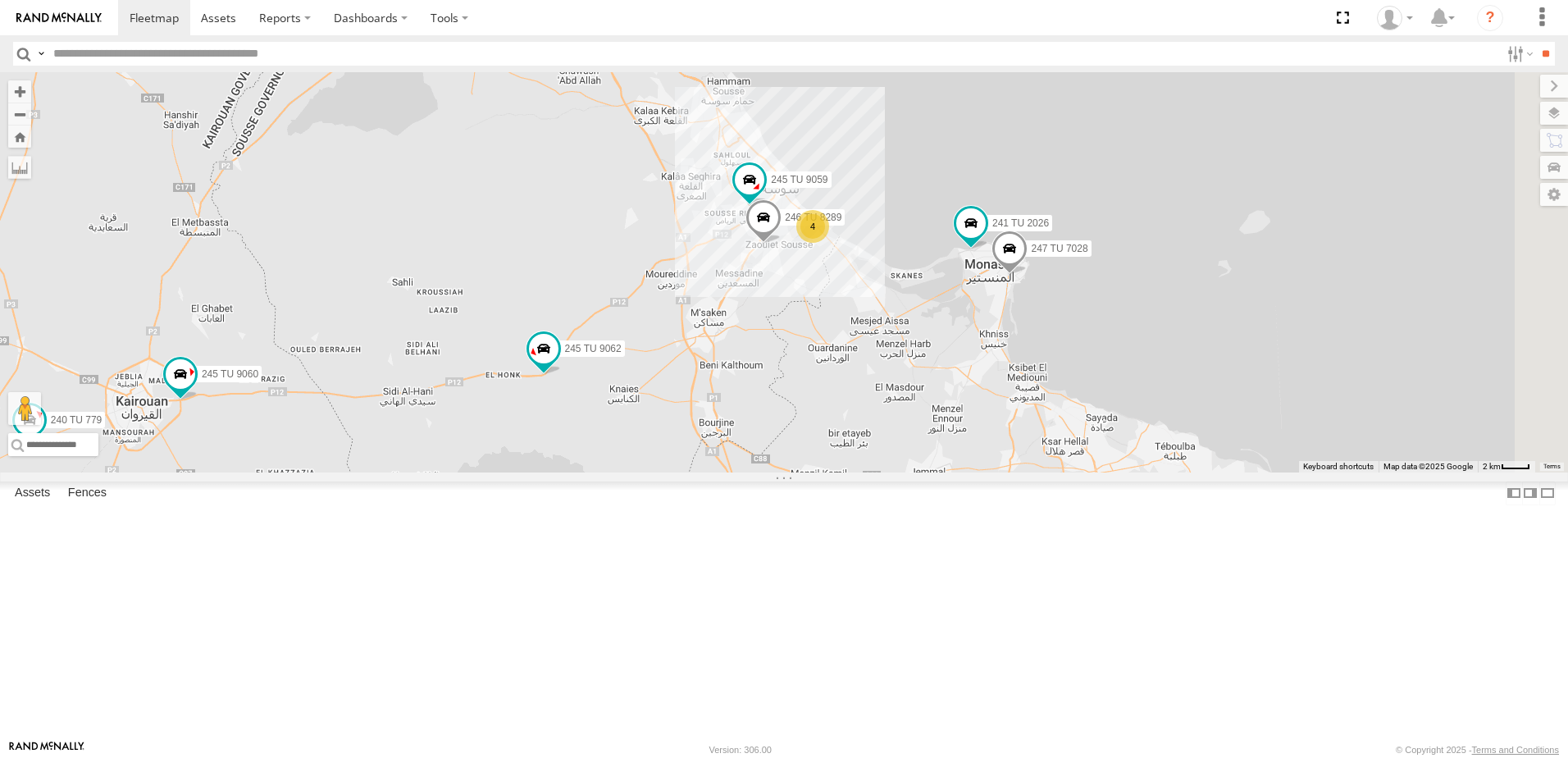
drag, startPoint x: 908, startPoint y: 489, endPoint x: 742, endPoint y: 626, distance: 215.2
click at [742, 472] on div "231 TU 3159 245 TU 9061 231 TU 3157 245 TU 9062 241 TU 2031 241 TU 2030 245 TU …" at bounding box center [784, 273] width 1568 height 401
click at [618, 355] on span "245 TU 9062" at bounding box center [589, 350] width 57 height 12
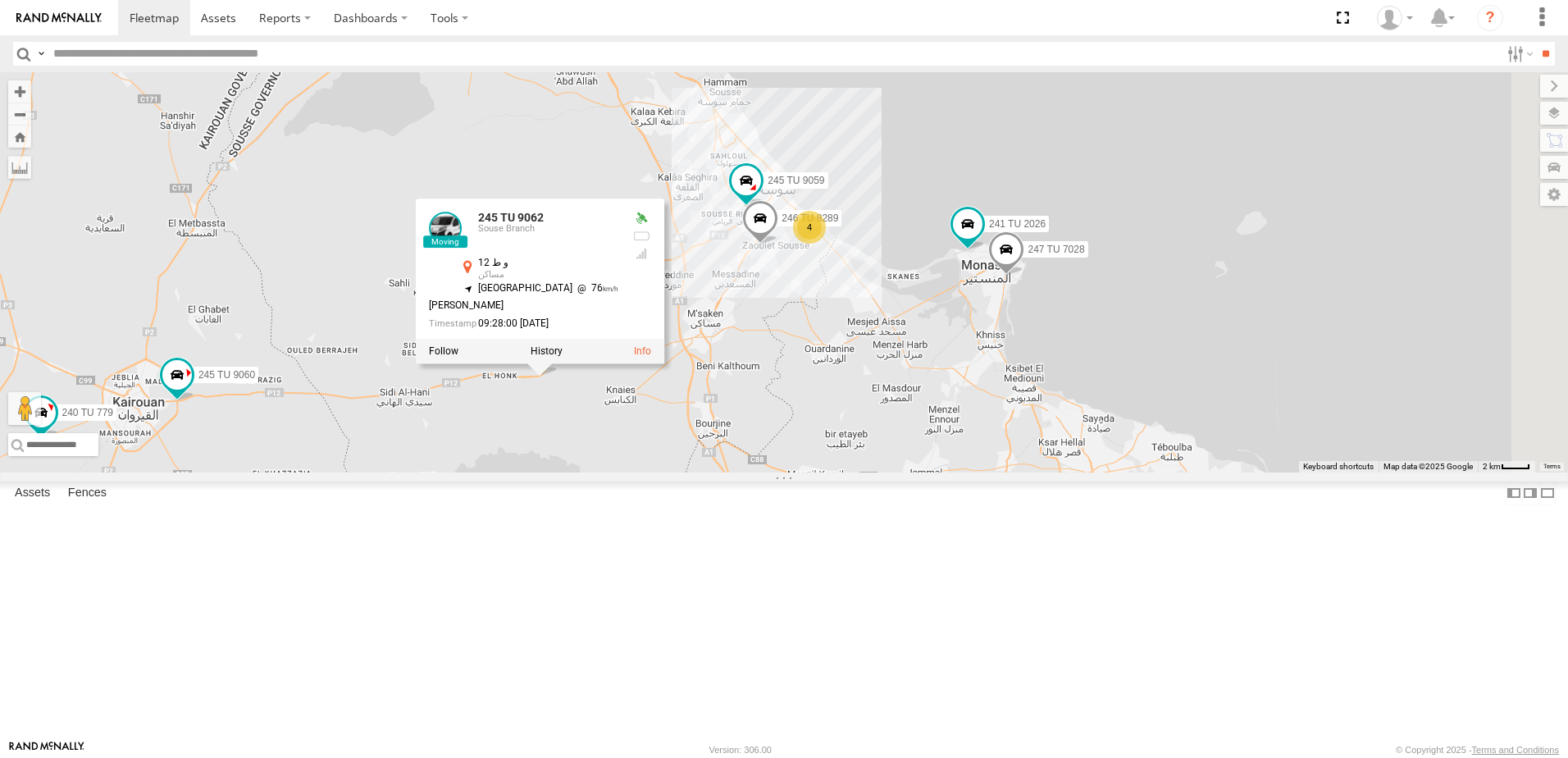
click at [784, 472] on div "231 TU 3159 245 TU 9061 231 TU 3157 245 TU 9062 241 TU 2031 241 TU 2030 245 TU …" at bounding box center [784, 273] width 1568 height 401
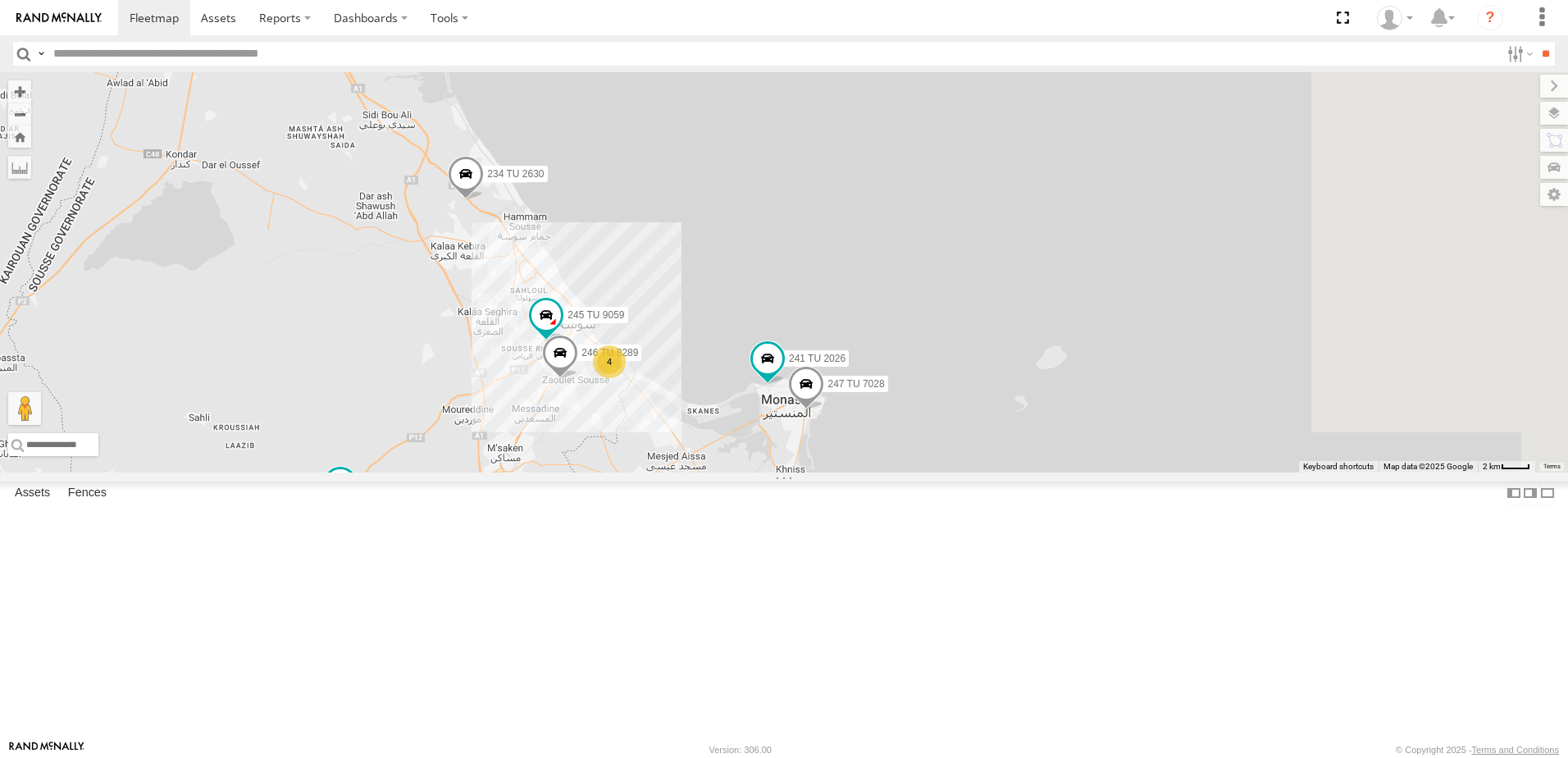
drag, startPoint x: 759, startPoint y: 553, endPoint x: 538, endPoint y: 704, distance: 267.7
click at [539, 472] on div "231 TU 3159 245 TU 9061 231 TU 3157 245 TU 9062 241 TU 2031 241 TU 2030 245 TU …" at bounding box center [784, 273] width 1568 height 401
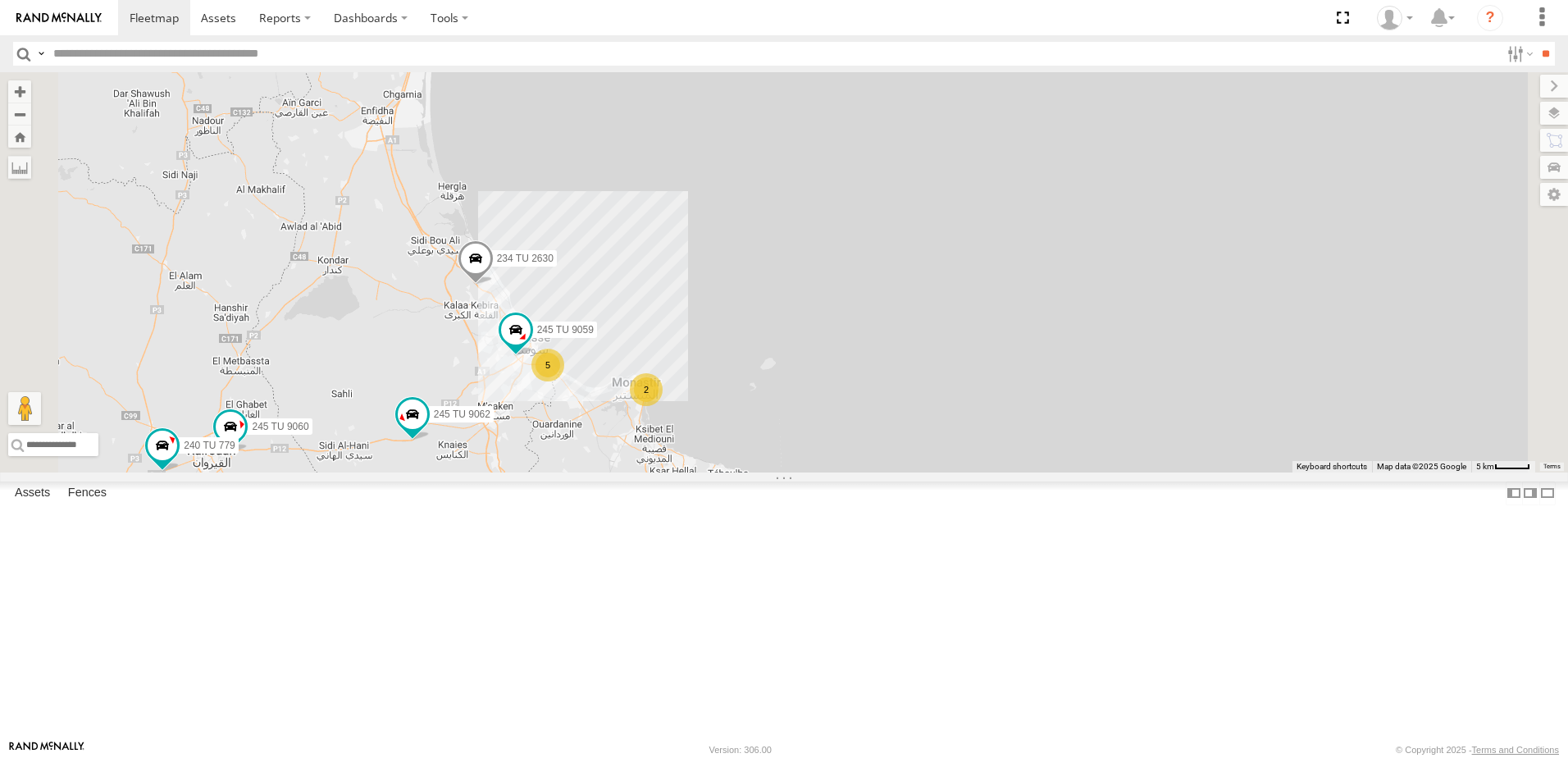
drag, startPoint x: 701, startPoint y: 613, endPoint x: 720, endPoint y: 508, distance: 106.7
click at [720, 472] on div "231 TU 3159 245 TU 9061 231 TU 3157 245 TU 9062 241 TU 2031 241 TU 2030 245 TU …" at bounding box center [784, 273] width 1568 height 401
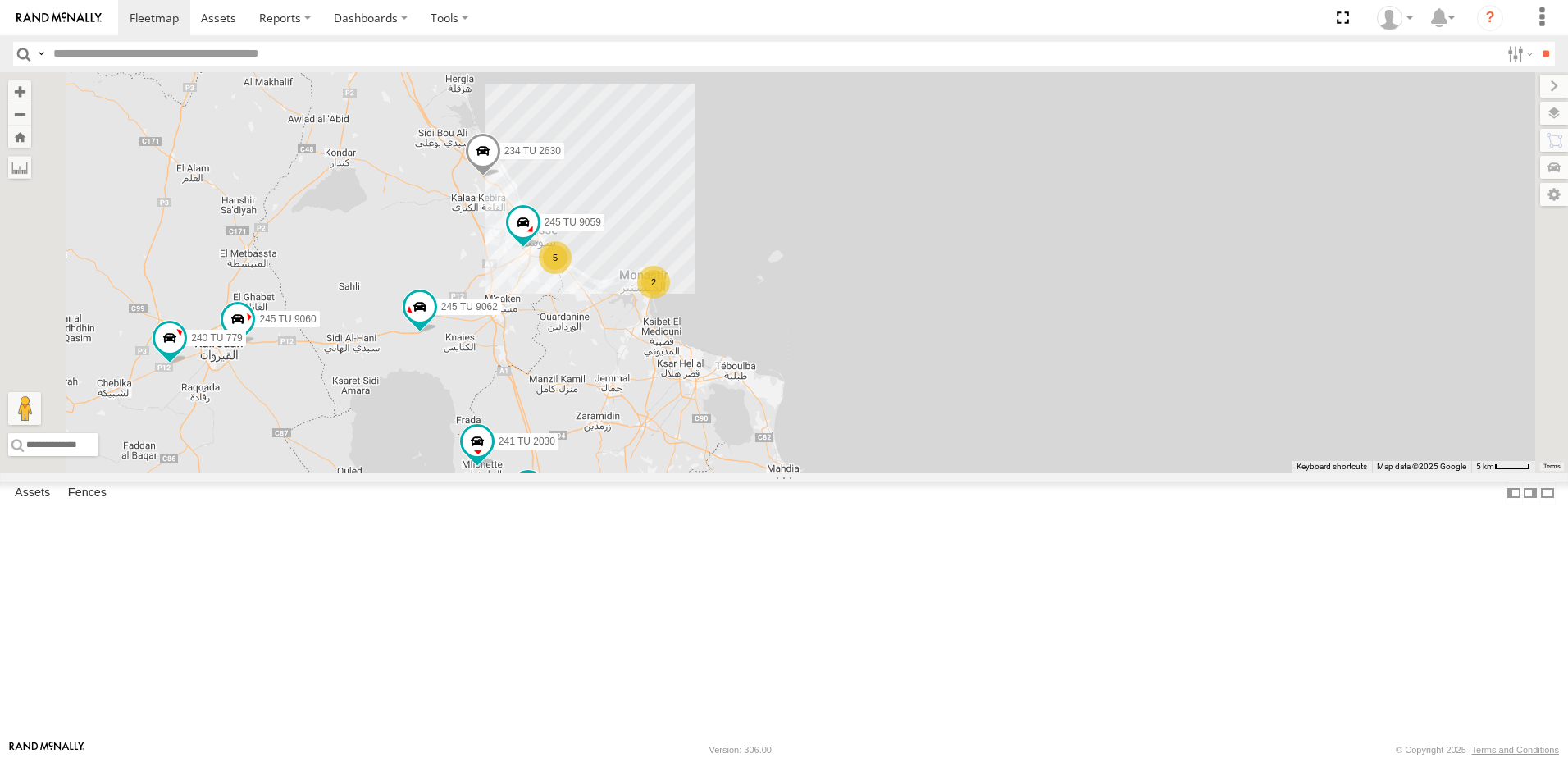
drag, startPoint x: 771, startPoint y: 648, endPoint x: 774, endPoint y: 566, distance: 82.1
click at [774, 472] on div "231 TU 3159 245 TU 9061 231 TU 3157 245 TU 9062 241 TU 2031 241 TU 2030 245 TU …" at bounding box center [784, 273] width 1568 height 401
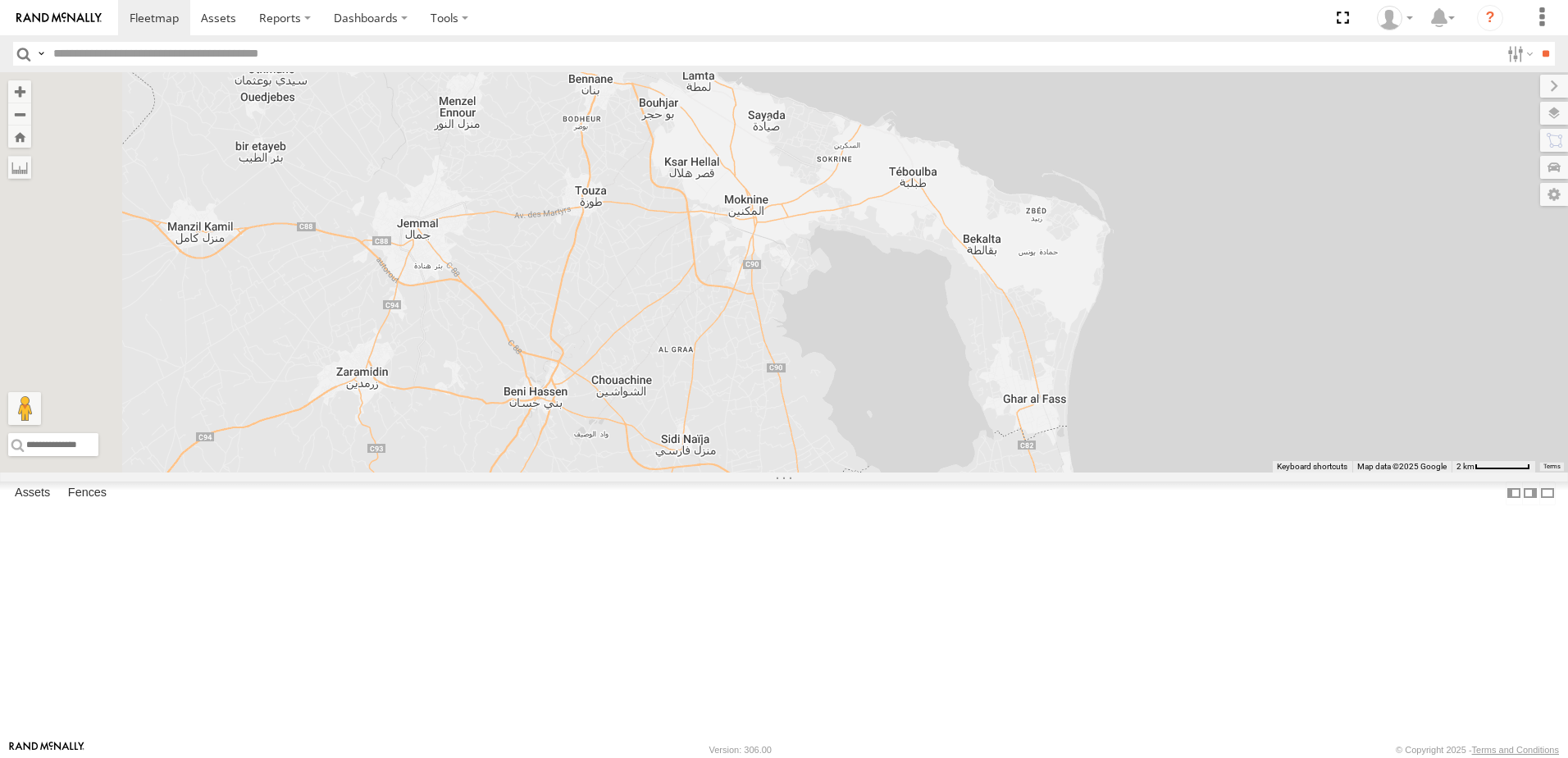
drag, startPoint x: 746, startPoint y: 434, endPoint x: 1060, endPoint y: 538, distance: 330.8
click at [1060, 472] on div "241 TU 2030 247 TU 7028 241 TU 2026 245 TU 9061 245 TU 9064" at bounding box center [784, 273] width 1568 height 401
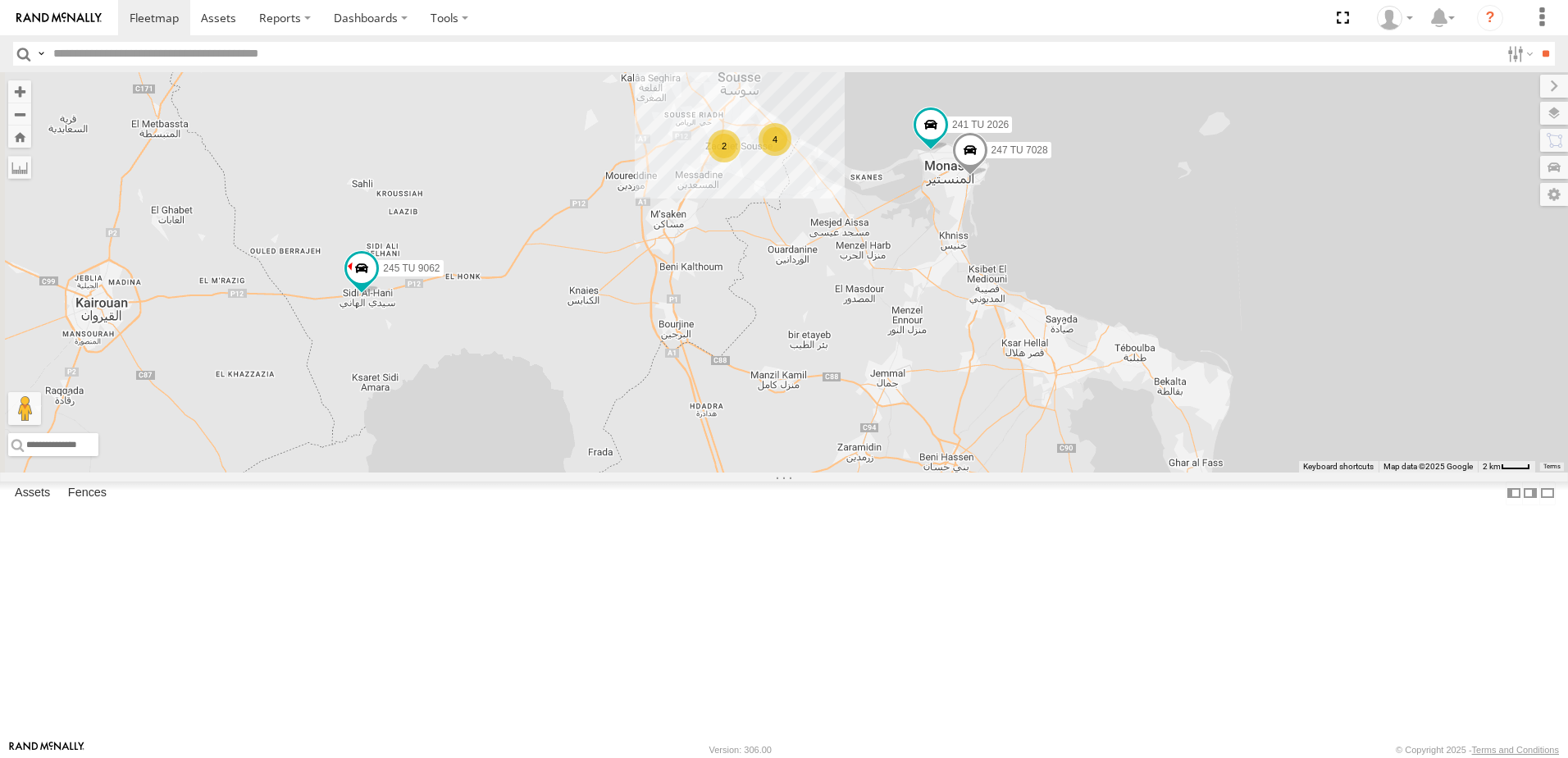
drag, startPoint x: 853, startPoint y: 451, endPoint x: 970, endPoint y: 486, distance: 122.1
click at [970, 472] on div "241 TU 2030 247 TU 7028 241 TU 2026 245 TU 9061 245 TU 9064 4 245 TU 9062 2" at bounding box center [784, 273] width 1568 height 401
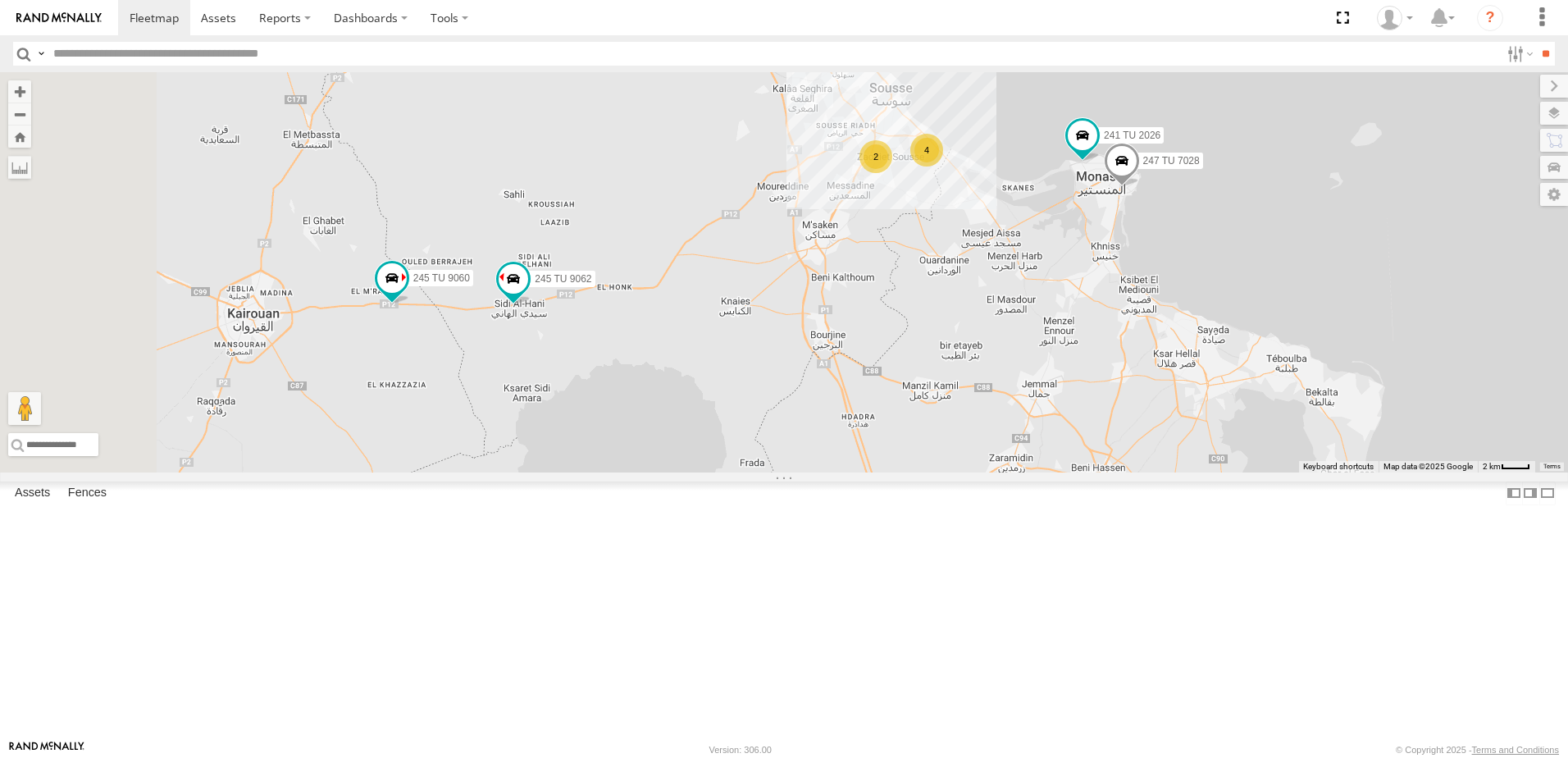
drag, startPoint x: 748, startPoint y: 453, endPoint x: 878, endPoint y: 472, distance: 131.4
click at [895, 471] on div "241 TU 2030 247 TU 7028 241 TU 2026 245 TU 9061 245 TU 9064 4 245 TU 9062 2 234…" at bounding box center [784, 273] width 1568 height 401
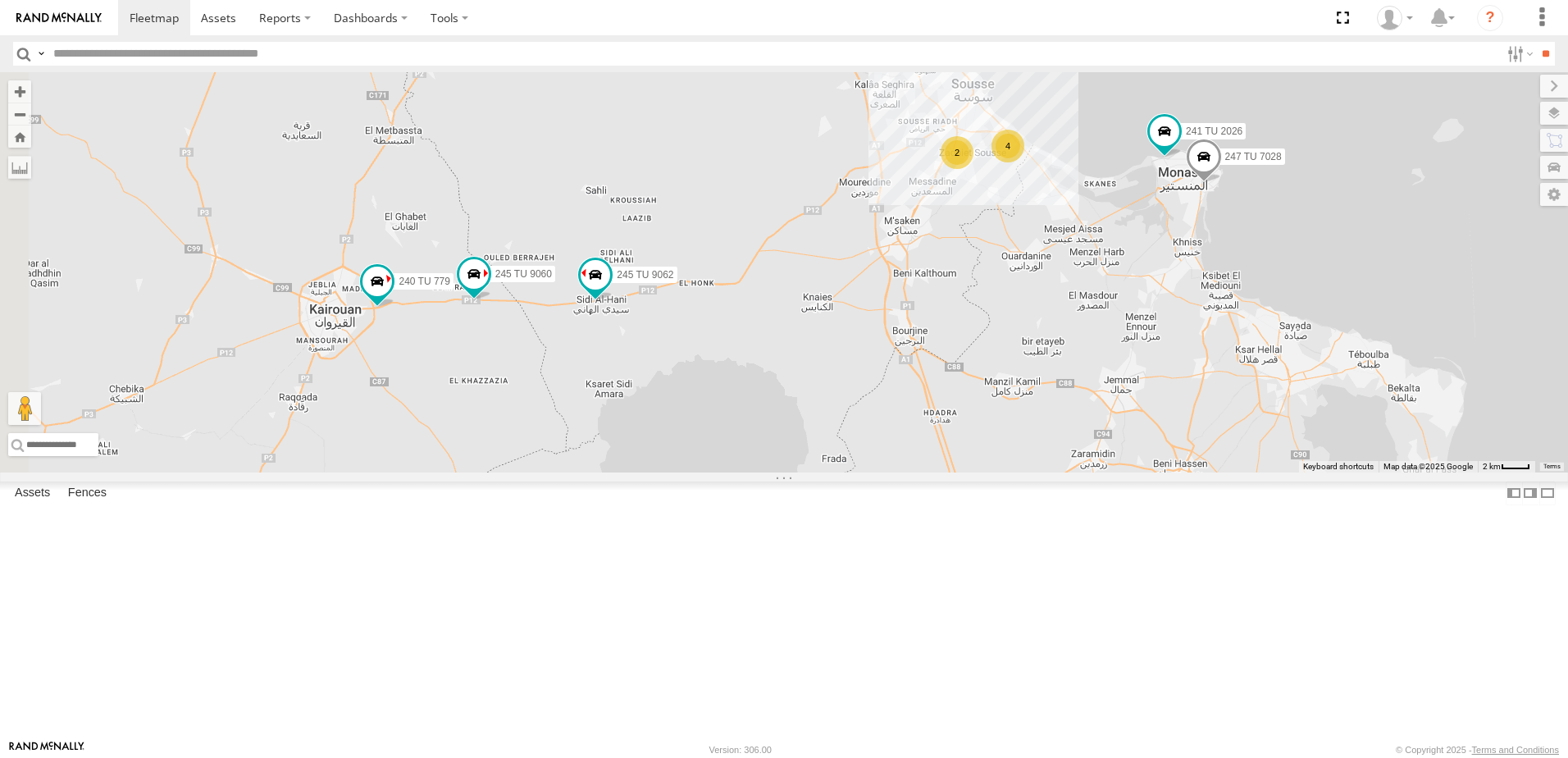
drag, startPoint x: 725, startPoint y: 498, endPoint x: 819, endPoint y: 491, distance: 94.3
click at [819, 472] on div "241 TU 2030 247 TU 7028 241 TU 2026 245 TU 9061 245 TU 9064 4 245 TU 9062 2 234…" at bounding box center [784, 273] width 1568 height 401
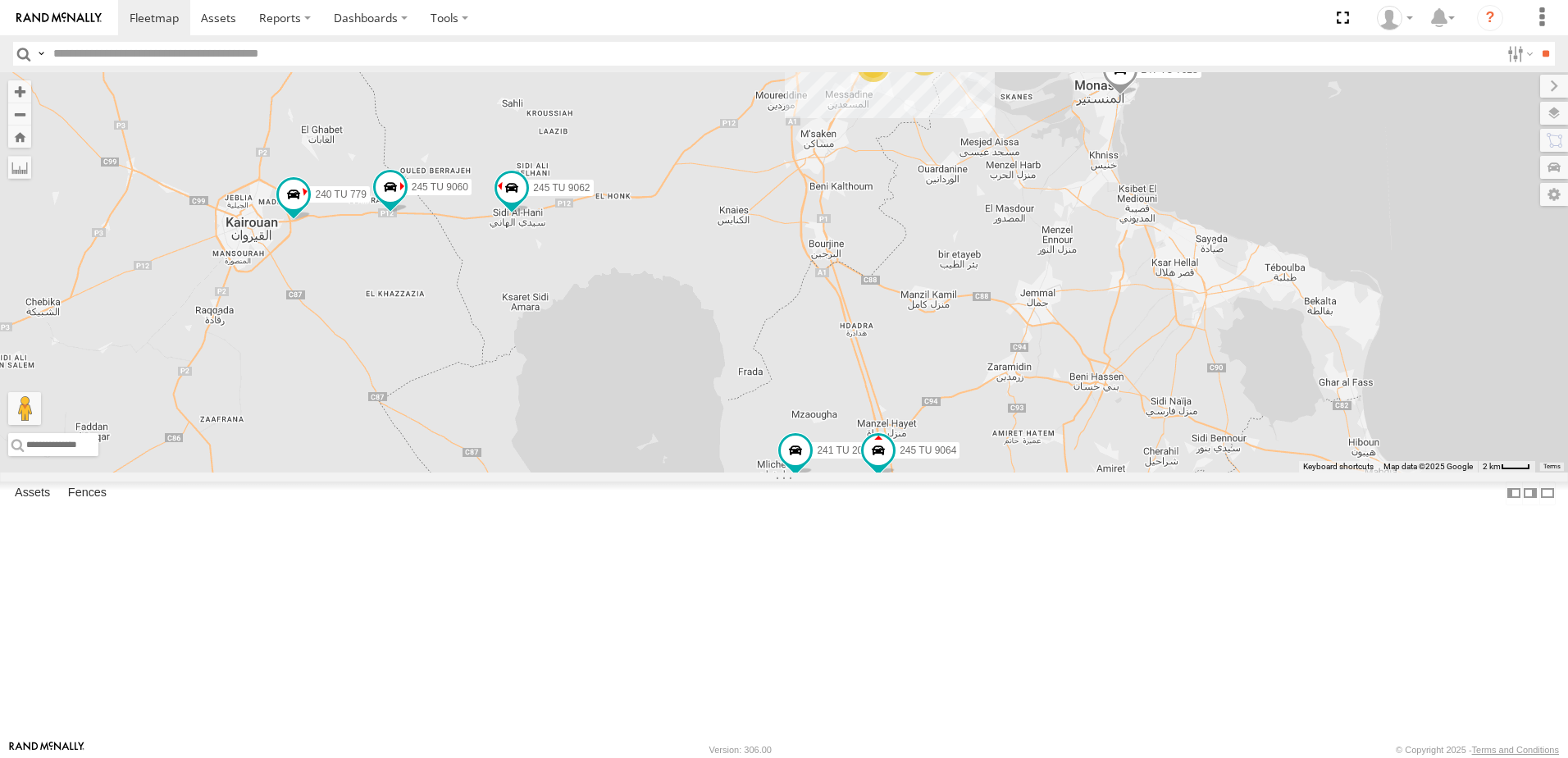
drag, startPoint x: 983, startPoint y: 541, endPoint x: 867, endPoint y: 450, distance: 147.4
click at [861, 450] on div "241 TU 2030 247 TU 7028 241 TU 2026 245 TU 9061 245 TU 9064 4 245 TU 9062 2 234…" at bounding box center [784, 273] width 1568 height 401
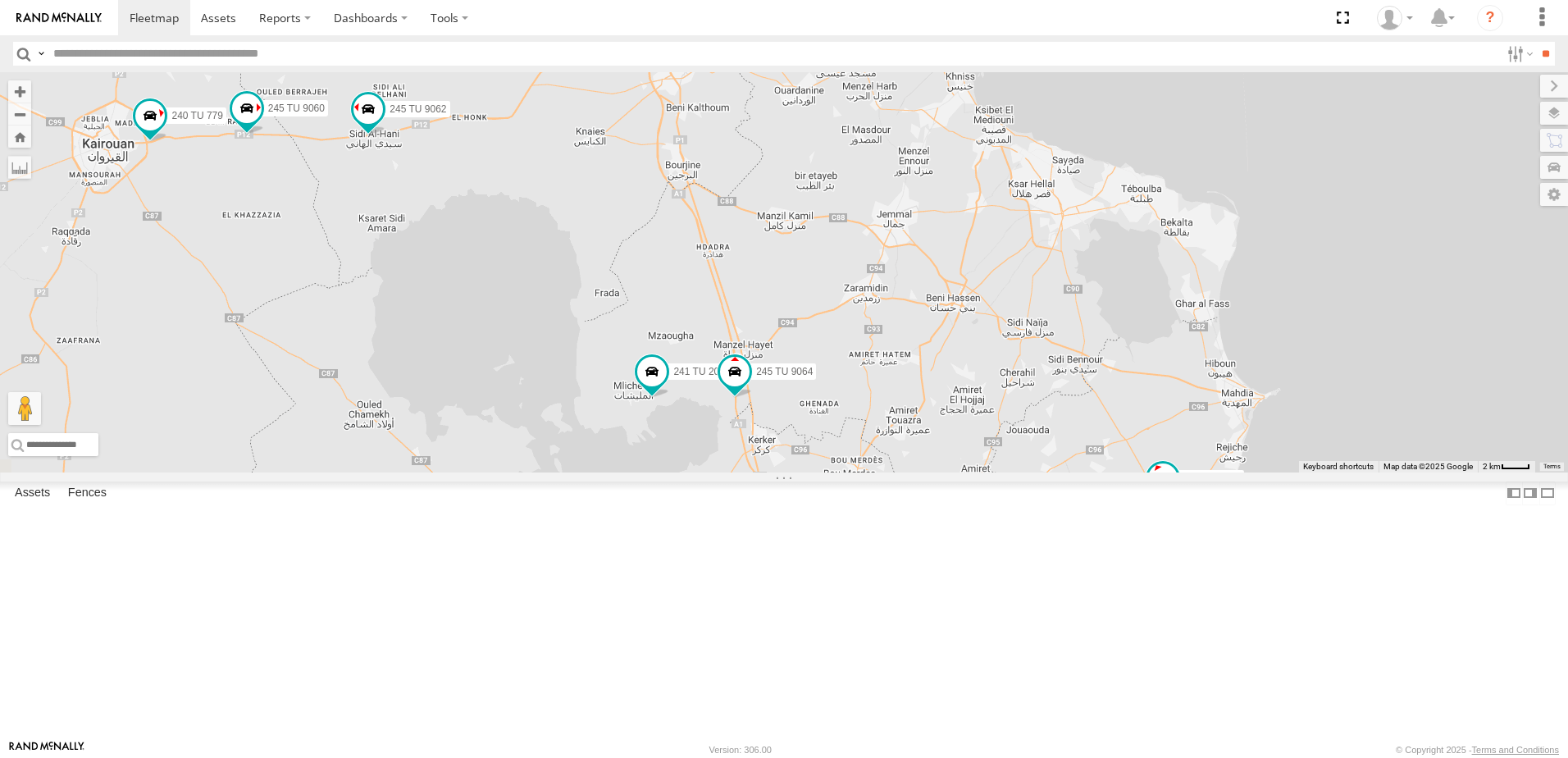
drag, startPoint x: 1167, startPoint y: 535, endPoint x: 1022, endPoint y: 475, distance: 156.9
click at [1022, 472] on div "241 TU 2030 247 TU 7028 241 TU 2026 245 TU 9061 245 TU 9064 4 245 TU 9062 2 234…" at bounding box center [784, 273] width 1568 height 401
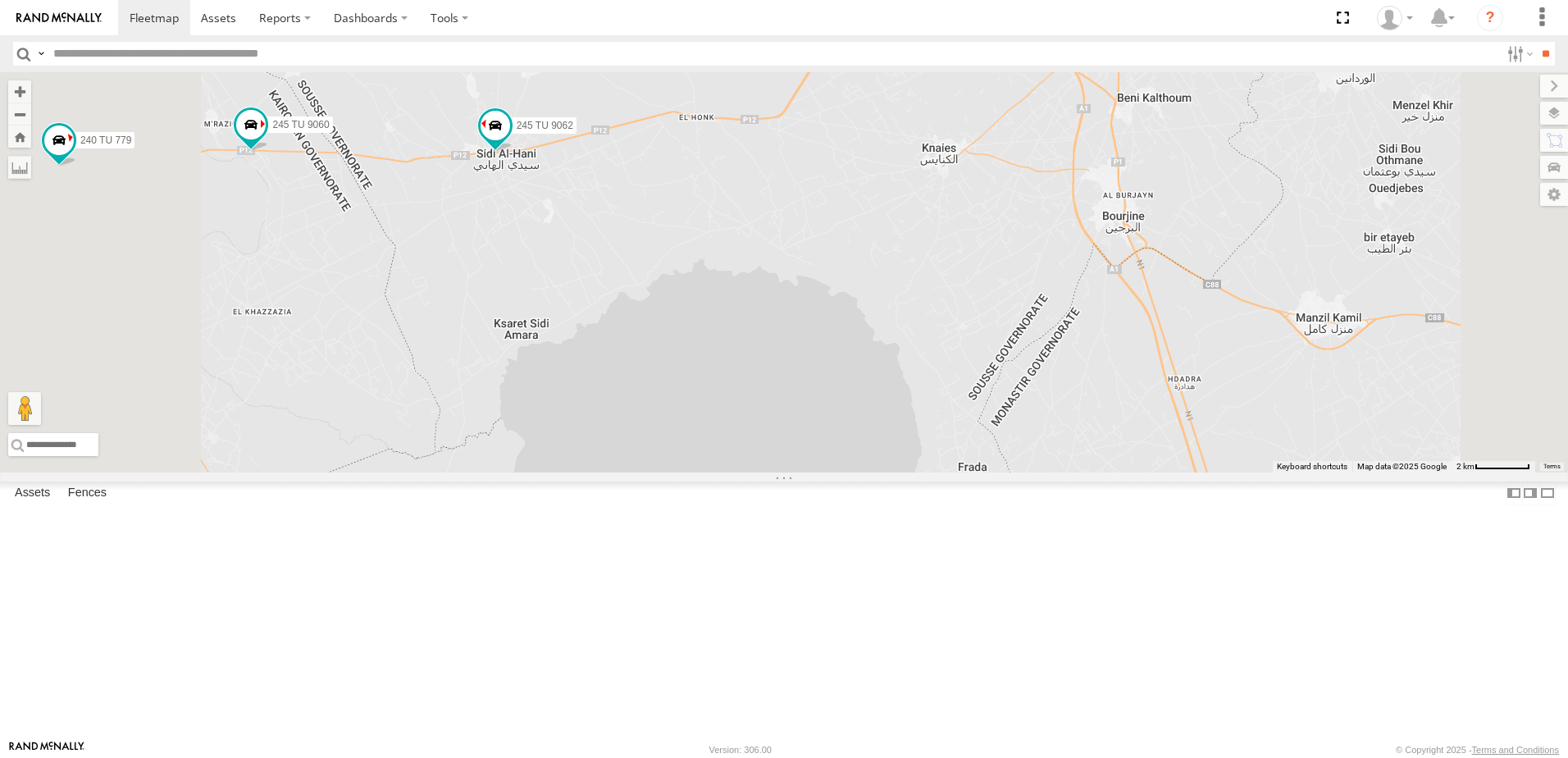
drag, startPoint x: 769, startPoint y: 381, endPoint x: 810, endPoint y: 445, distance: 76.0
click at [804, 445] on div "241 TU 2030 247 TU 7028 241 TU 2026 245 TU 9061 245 TU 9064 245 TU 9062 234 TU …" at bounding box center [784, 273] width 1568 height 401
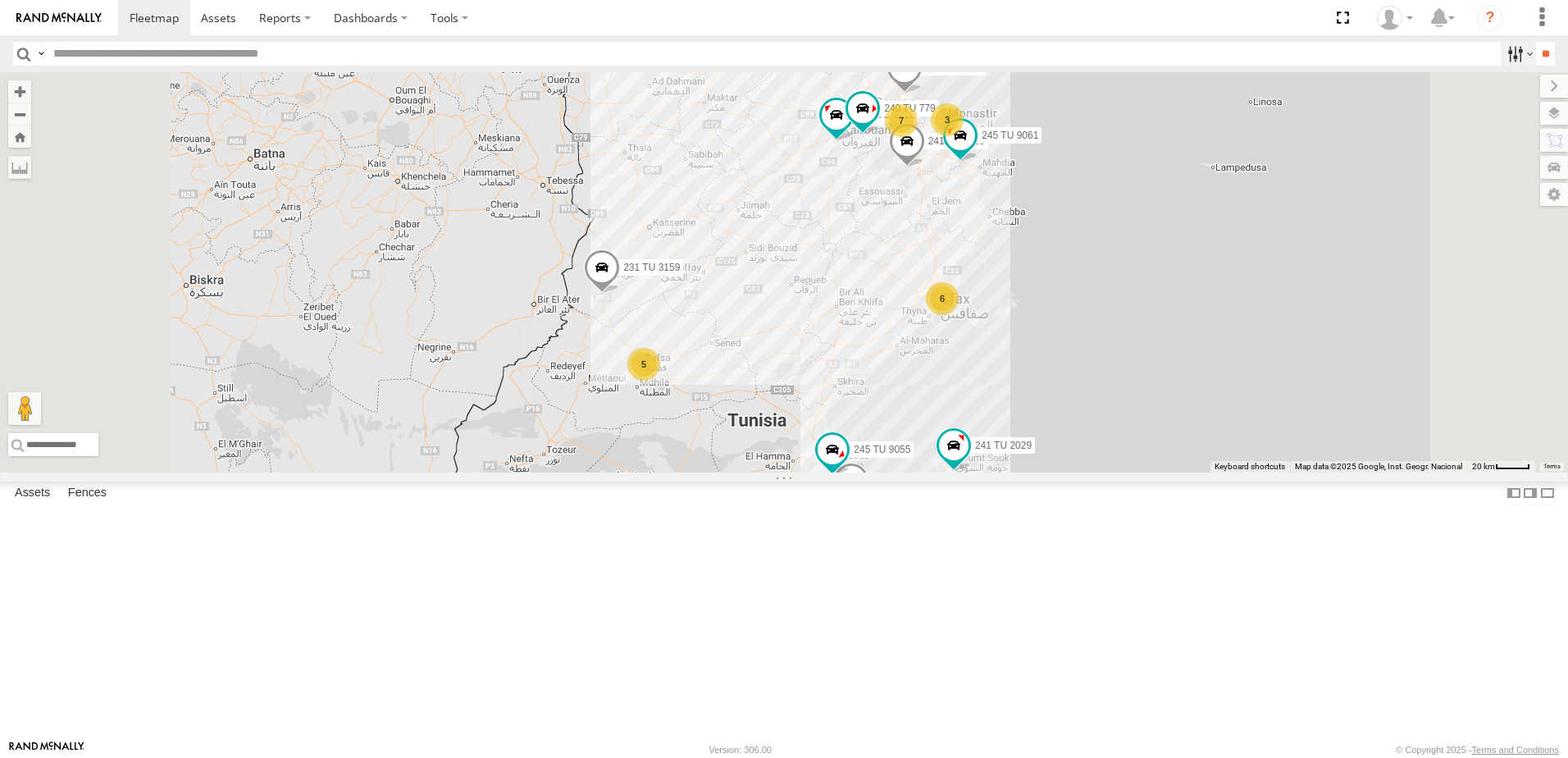
click at [1513, 52] on label at bounding box center [1518, 53] width 36 height 24
click at [0, 0] on span "Souse Branch" at bounding box center [0, 0] width 0 height 0
click at [1536, 51] on input "**" at bounding box center [1546, 53] width 19 height 24
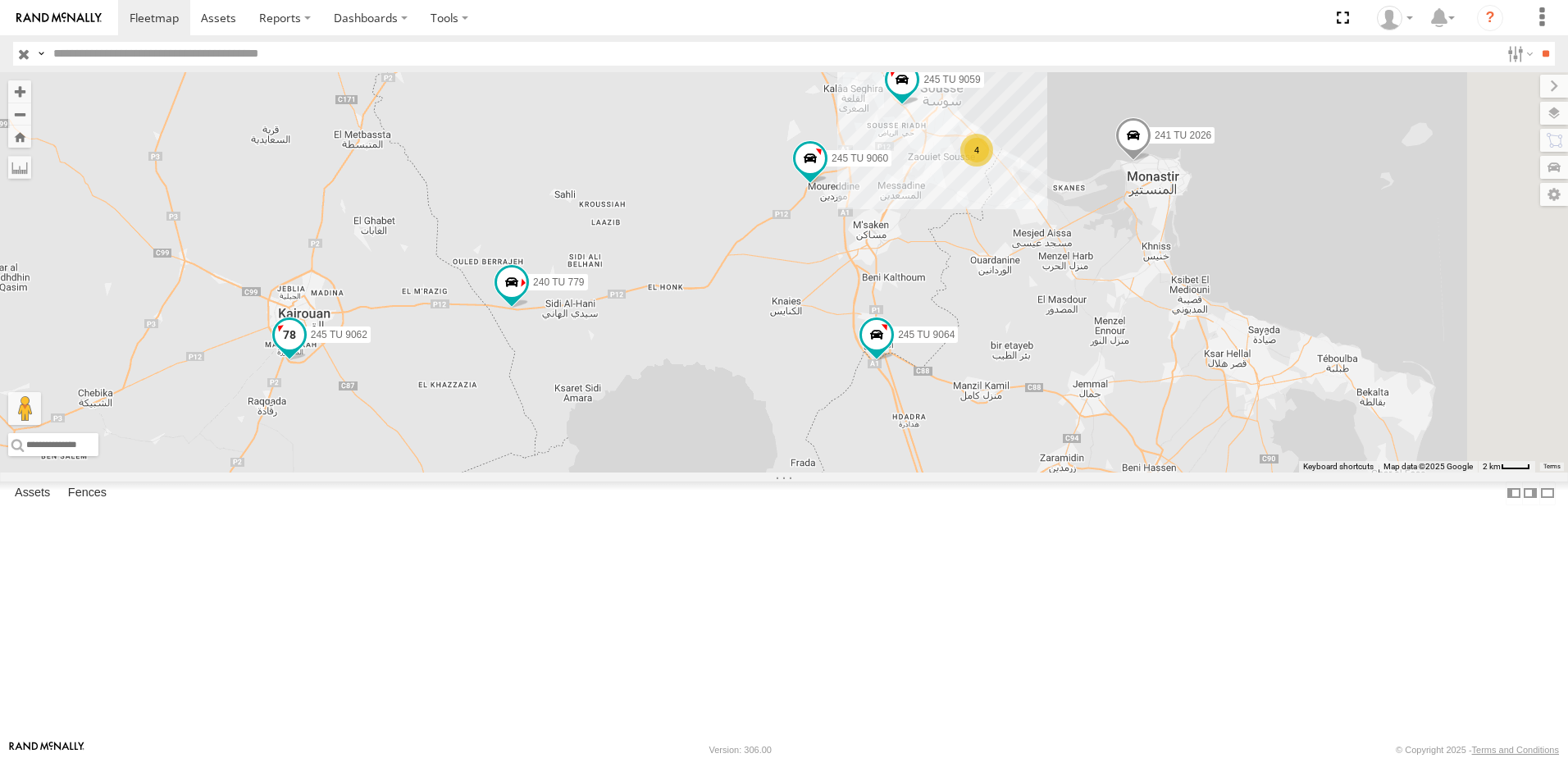
click at [367, 341] on span "245 TU 9062" at bounding box center [339, 335] width 57 height 12
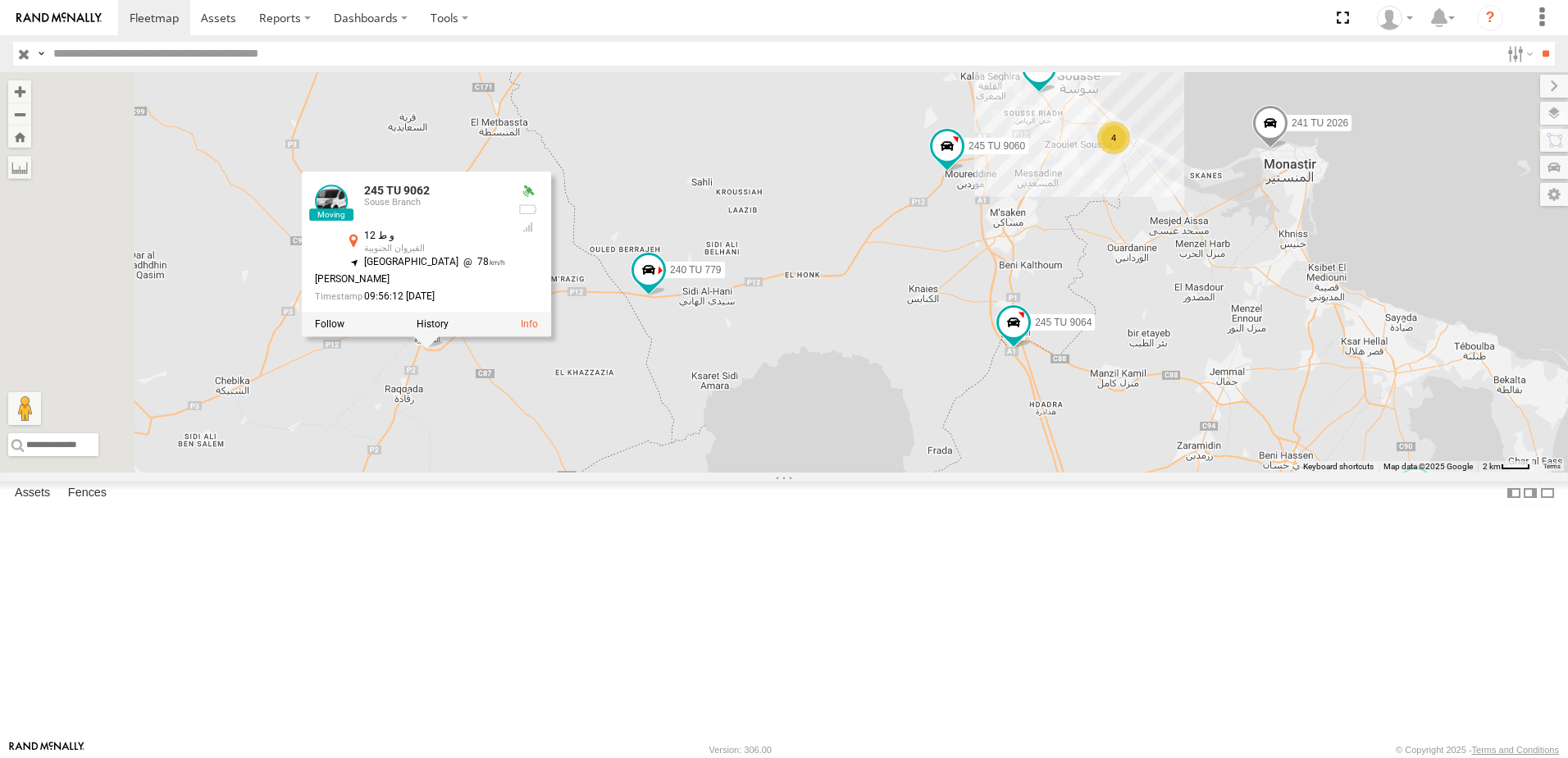
drag, startPoint x: 581, startPoint y: 530, endPoint x: 723, endPoint y: 516, distance: 142.7
click at [723, 472] on div "241 TU 2030 234 TU 2630 245 TU 9061 245 TU 9062 240 TU 779 241 TU 2026 4 245 TU…" at bounding box center [784, 273] width 1568 height 401
click at [733, 472] on div "241 TU 2030 234 TU 2630 245 TU 9061 245 TU 9062 240 TU 779 241 TU 2026 4 245 TU…" at bounding box center [784, 273] width 1568 height 401
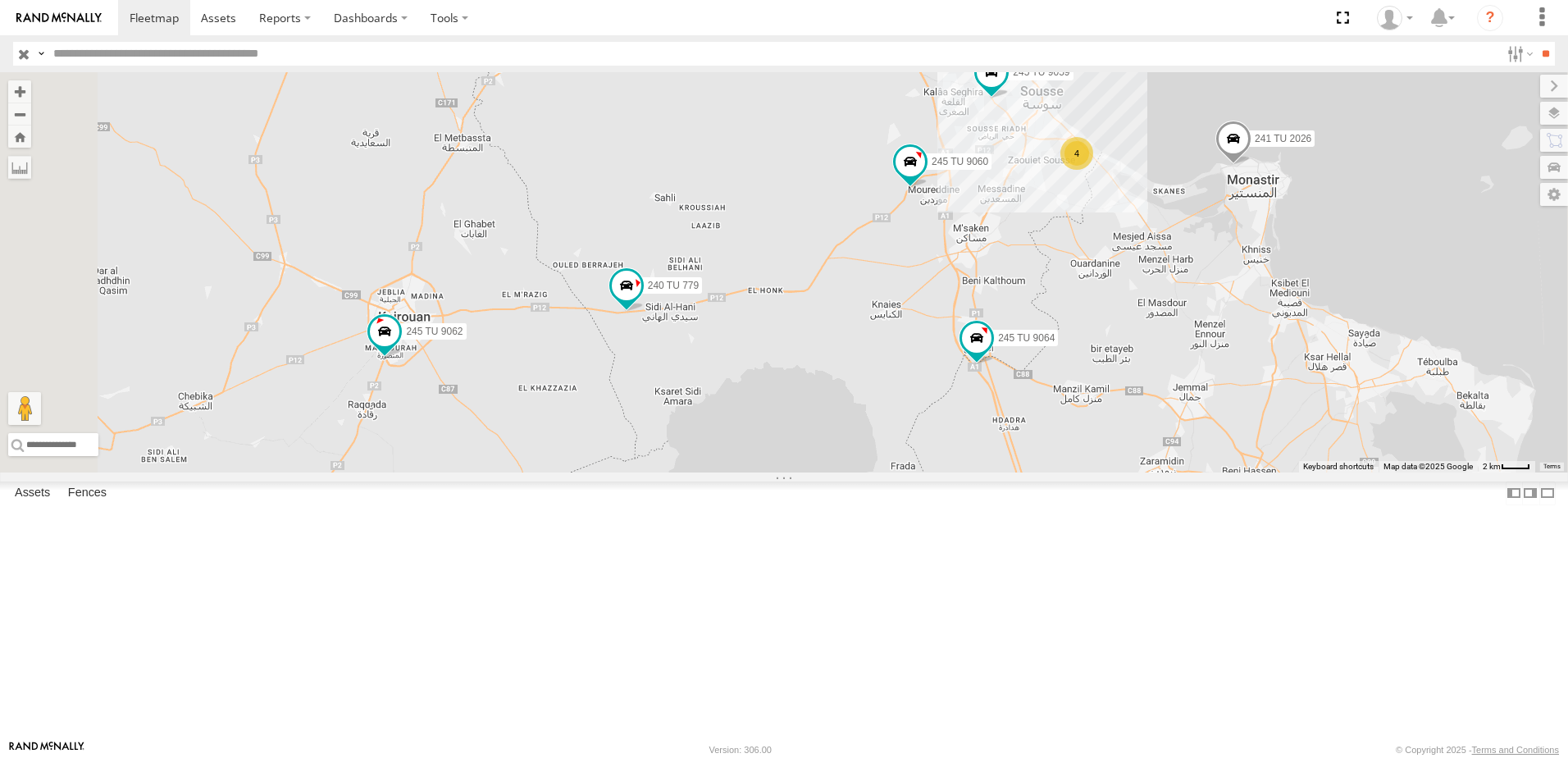
drag, startPoint x: 1008, startPoint y: 452, endPoint x: 958, endPoint y: 471, distance: 53.5
click at [958, 471] on div "241 TU 2030 234 TU 2630 245 TU 9061 245 TU 9062 240 TU 779 241 TU 2026 4 245 TU…" at bounding box center [784, 273] width 1568 height 401
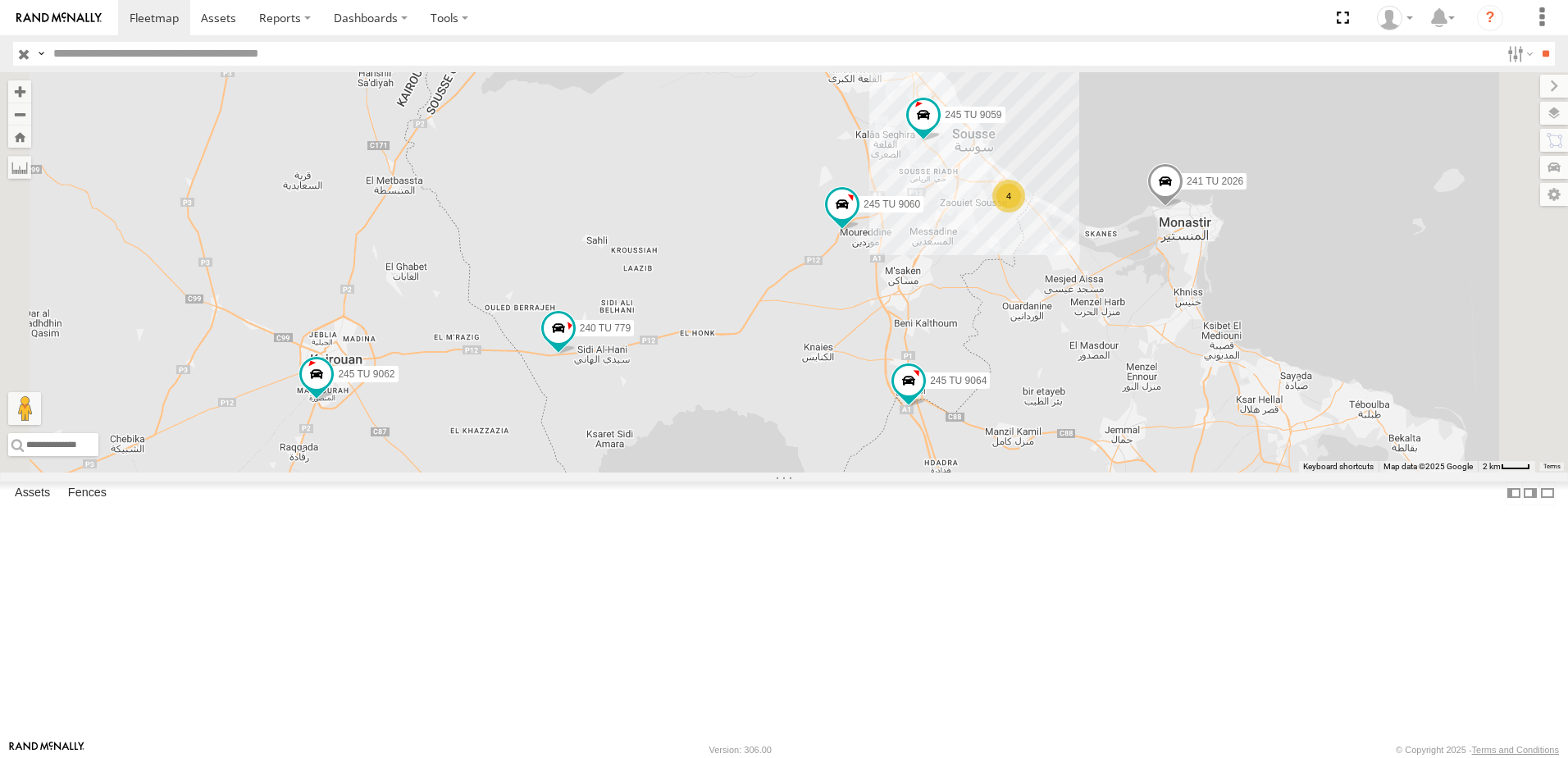
drag, startPoint x: 1067, startPoint y: 380, endPoint x: 1003, endPoint y: 427, distance: 79.4
click at [1003, 427] on div "241 TU 2030 234 TU 2630 245 TU 9061 245 TU 9062 240 TU 779 241 TU 2026 4 245 TU…" at bounding box center [784, 273] width 1568 height 401
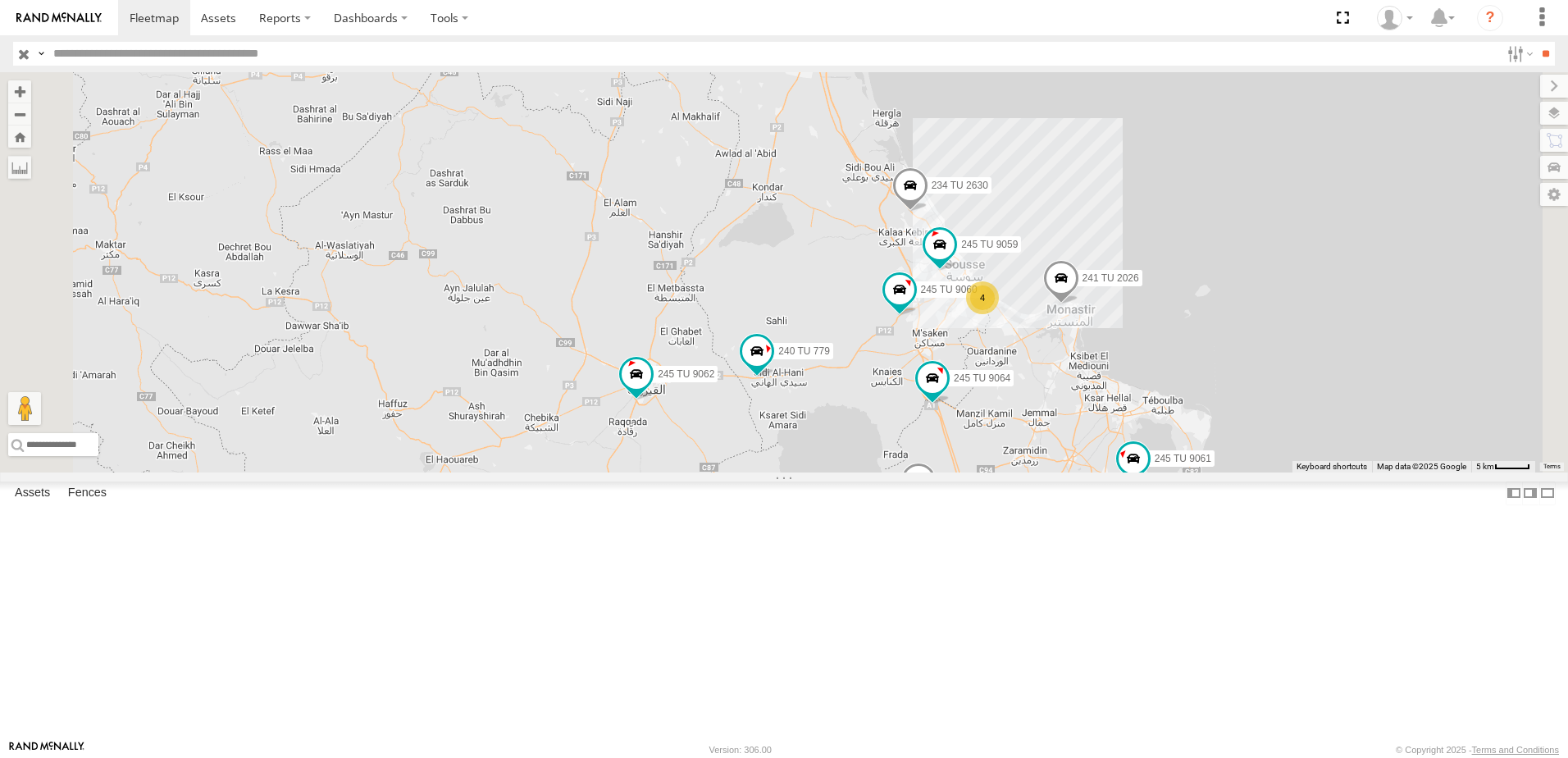
drag, startPoint x: 1355, startPoint y: 635, endPoint x: 1392, endPoint y: 651, distance: 40.3
click at [1392, 472] on div "241 TU 2030 234 TU 2630 245 TU 9061 245 TU 9062 240 TU 779 241 TU 2026 245 TU 9…" at bounding box center [784, 273] width 1568 height 401
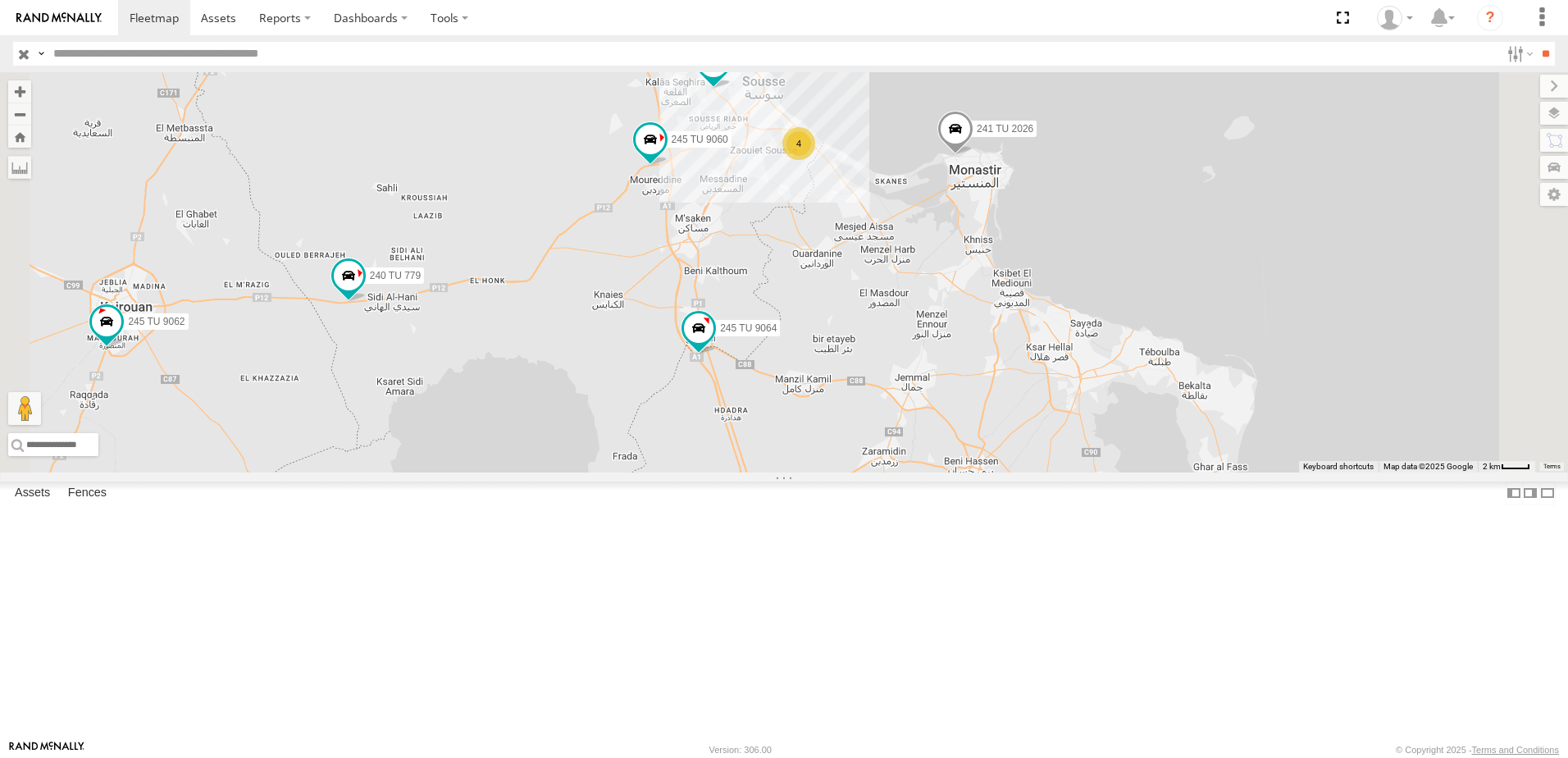
drag, startPoint x: 788, startPoint y: 411, endPoint x: 755, endPoint y: 450, distance: 51.1
click at [755, 450] on div "241 TU 2030 234 TU 2630 245 TU 9061 245 TU 9062 240 TU 779 241 TU 2026 245 TU 9…" at bounding box center [784, 273] width 1568 height 401
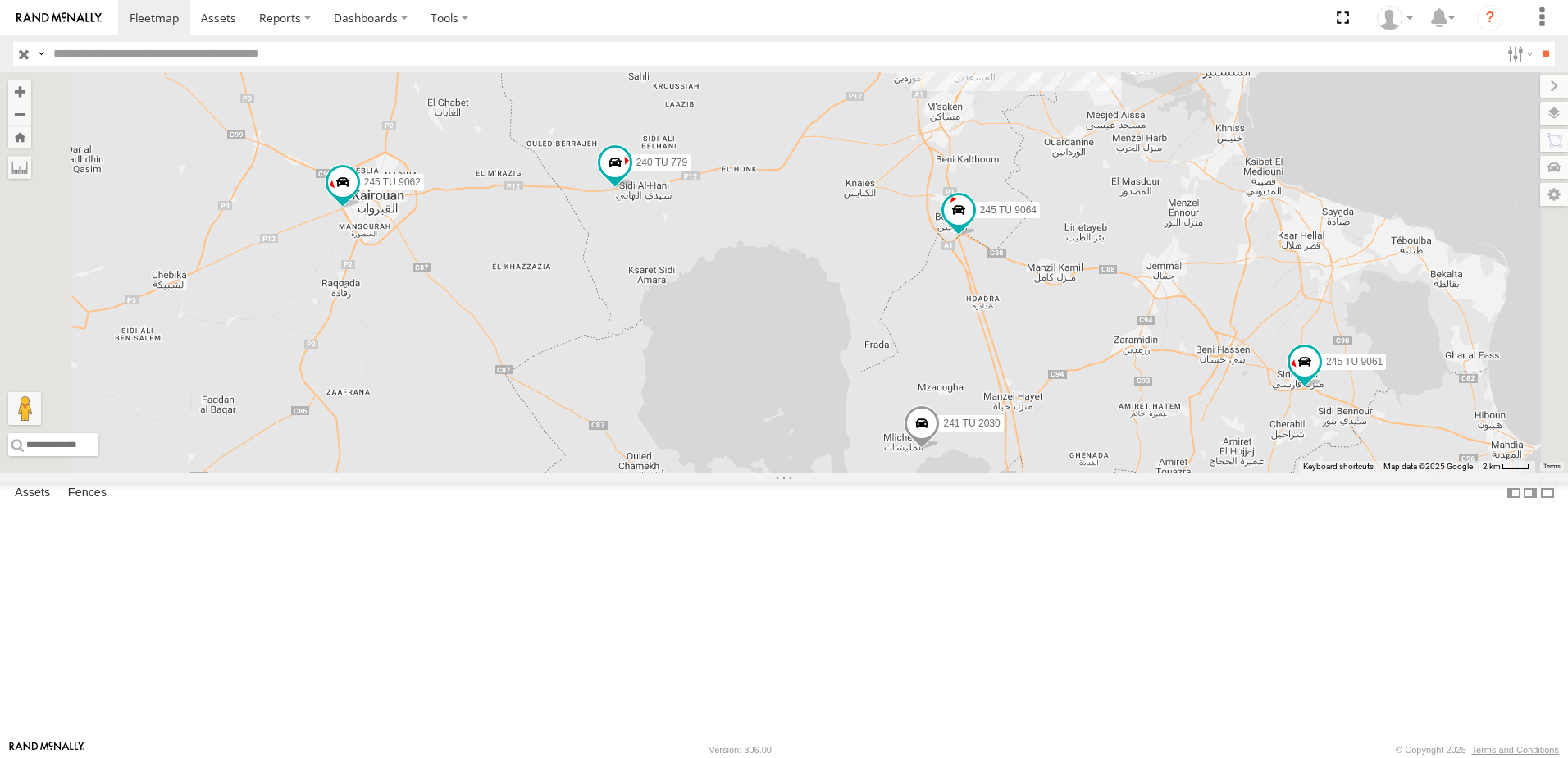
drag, startPoint x: 668, startPoint y: 465, endPoint x: 850, endPoint y: 459, distance: 182.1
click at [850, 459] on div "241 TU 2030 234 TU 2630 245 TU 9061 245 TU 9062 240 TU 779 241 TU 2026 245 TU 9…" at bounding box center [784, 273] width 1568 height 401
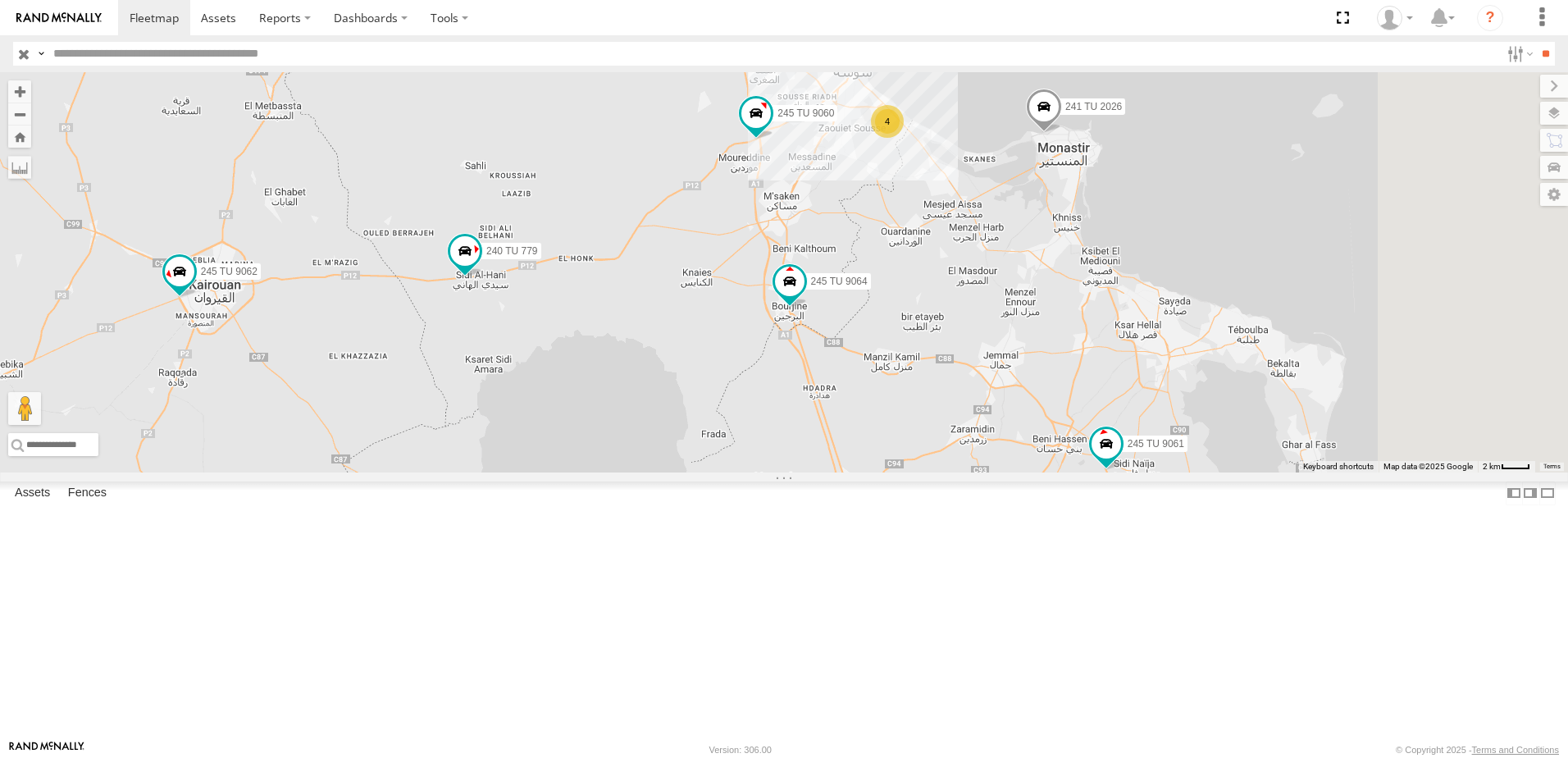
drag, startPoint x: 1479, startPoint y: 523, endPoint x: 1322, endPoint y: 624, distance: 186.7
click at [1324, 472] on div "241 TU 2030 234 TU 2630 245 TU 9061 245 TU 9062 240 TU 779 241 TU 2026 245 TU 9…" at bounding box center [784, 273] width 1568 height 401
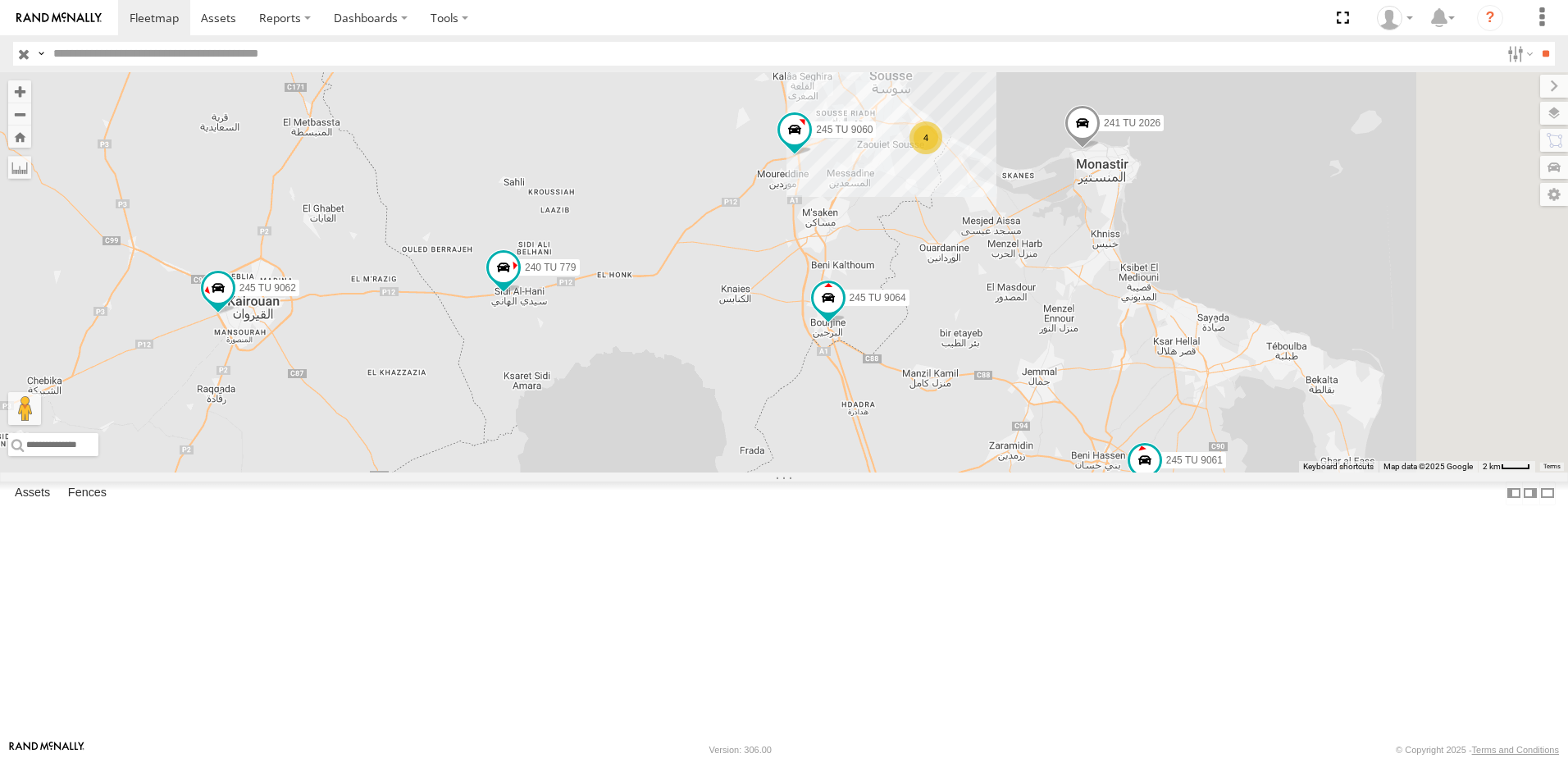
drag, startPoint x: 1245, startPoint y: 602, endPoint x: 1300, endPoint y: 620, distance: 57.9
click at [1300, 472] on div "241 TU 2030 234 TU 2630 245 TU 9061 245 TU 9062 240 TU 779 241 TU 2026 245 TU 9…" at bounding box center [784, 273] width 1568 height 401
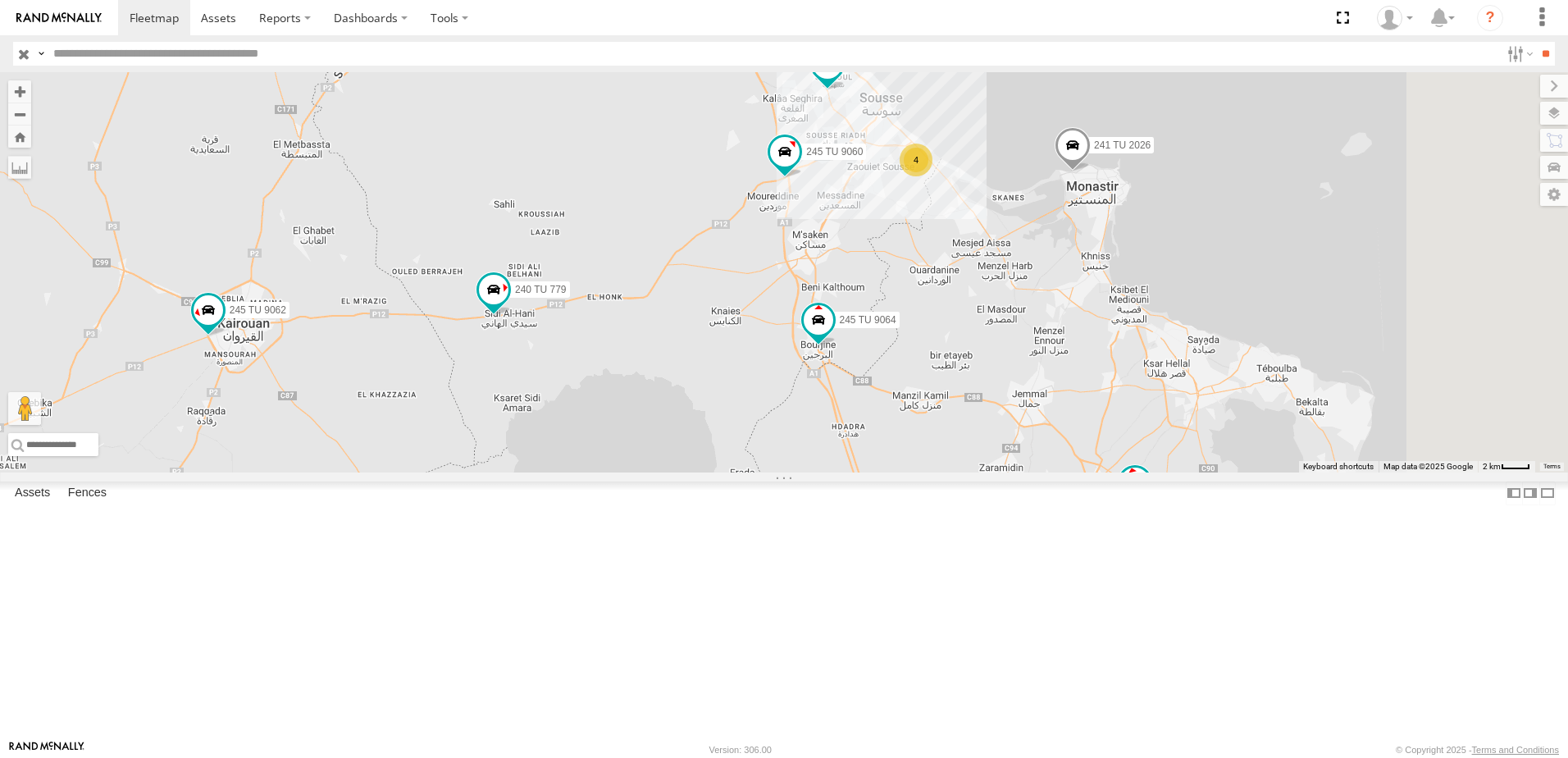
drag, startPoint x: 963, startPoint y: 351, endPoint x: 928, endPoint y: 464, distance: 118.3
click at [927, 467] on div "241 TU 2030 234 TU 2630 245 TU 9061 245 TU 9062 240 TU 779 241 TU 2026 245 TU 9…" at bounding box center [784, 273] width 1568 height 401
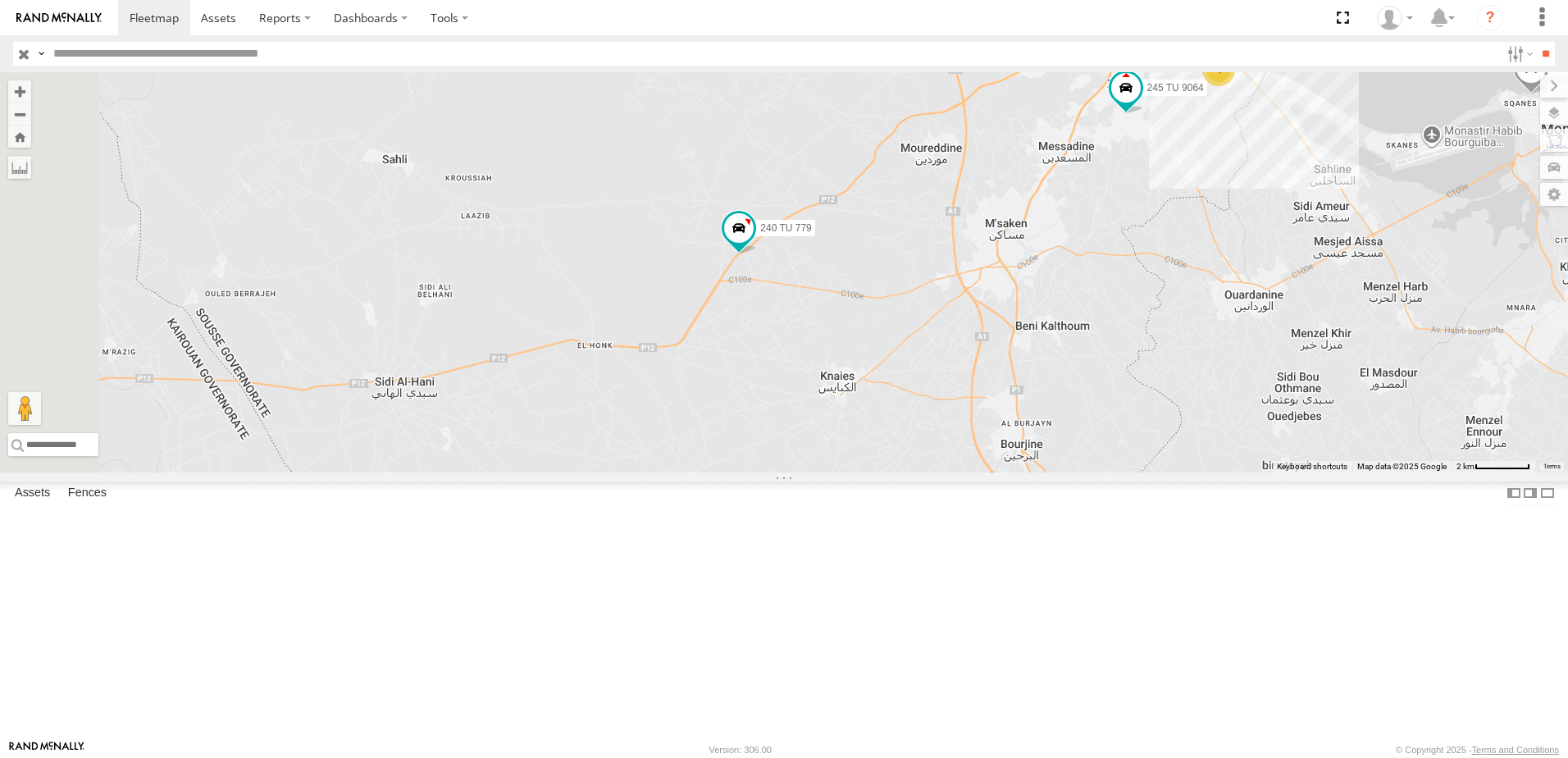
drag, startPoint x: 583, startPoint y: 423, endPoint x: 1019, endPoint y: 417, distance: 436.0
click at [1019, 417] on div "234 TU 2630 241 TU 2026 245 TU 9061 245 TU 9060 240 TU 779 245 TU 9064 245 TU 9…" at bounding box center [784, 273] width 1568 height 401
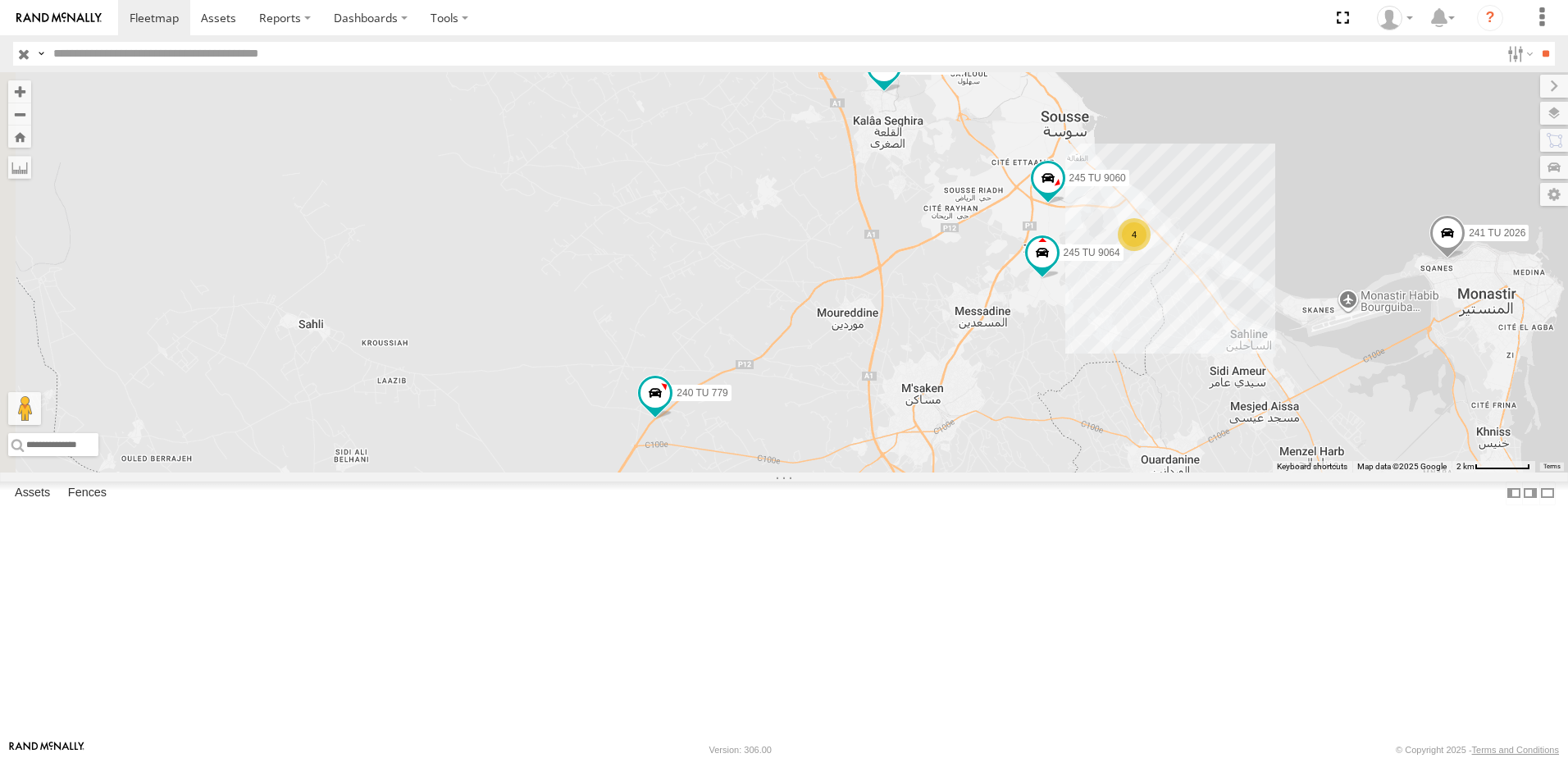
drag, startPoint x: 1189, startPoint y: 293, endPoint x: 1105, endPoint y: 459, distance: 186.0
click at [1105, 459] on div "234 TU 2630 241 TU 2026 245 TU 9061 245 TU 9060 240 TU 779 245 TU 9064 245 TU 9…" at bounding box center [784, 273] width 1568 height 401
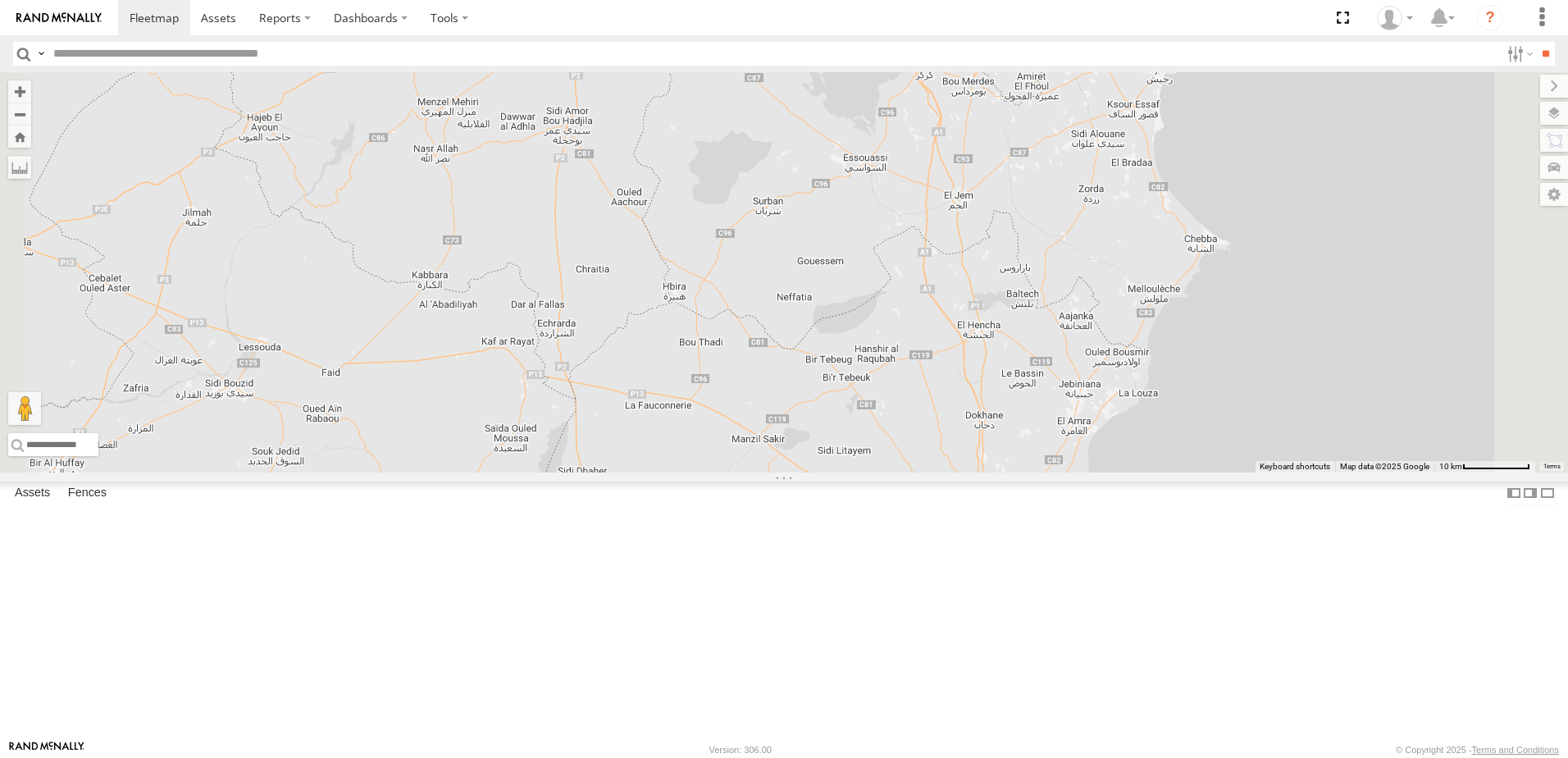
drag, startPoint x: 1104, startPoint y: 397, endPoint x: 1070, endPoint y: 602, distance: 207.8
click at [1058, 472] on div "241 TU 2030 241 TU 2029 245 TU 9062 2 246 TU 8288 3" at bounding box center [784, 273] width 1568 height 401
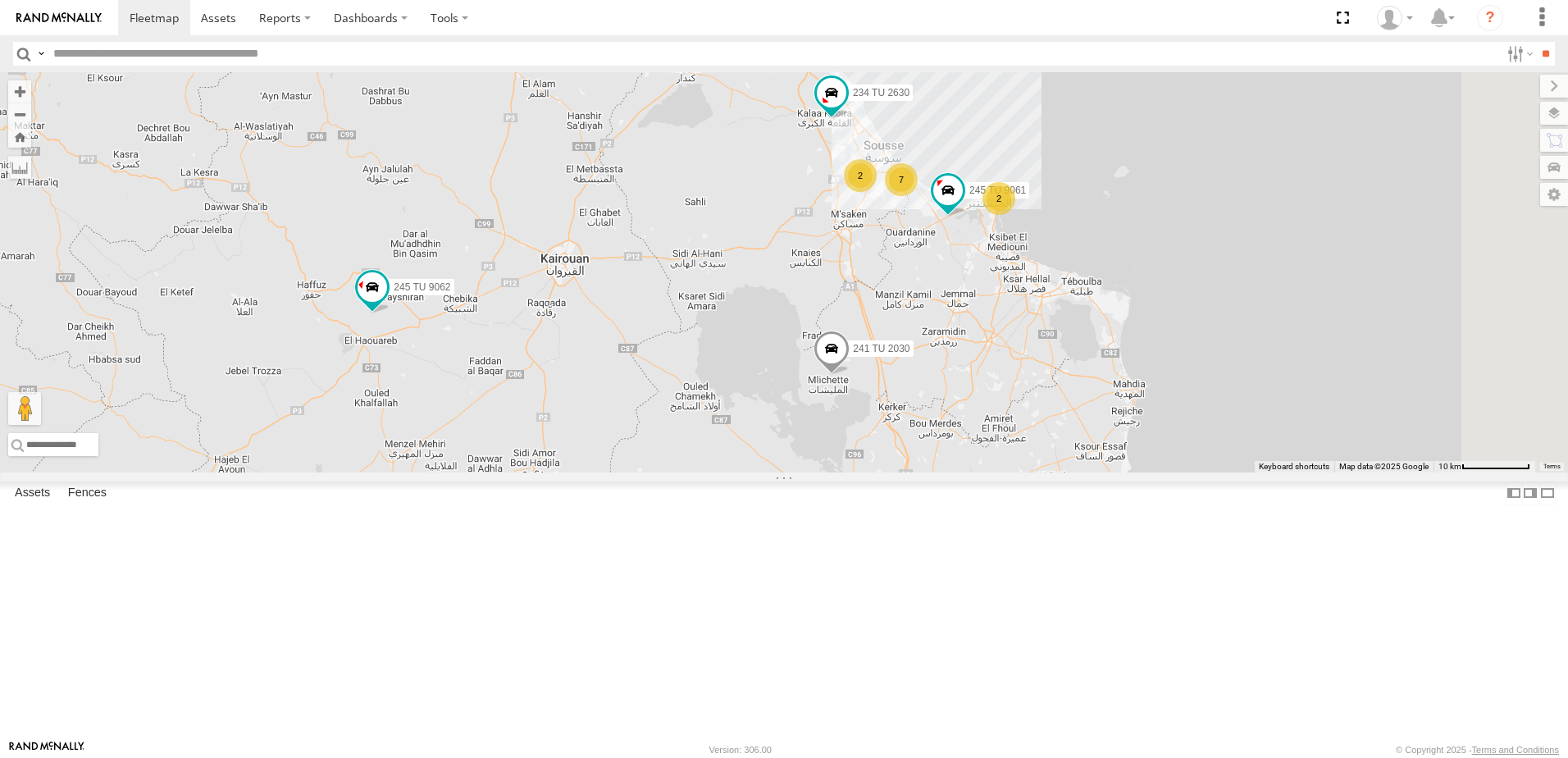
drag, startPoint x: 1114, startPoint y: 508, endPoint x: 1125, endPoint y: 554, distance: 47.3
click at [1125, 472] on div "241 TU 2030 241 TU 2029 245 TU 9062 2 246 TU 8288 3 234 TU 2630 2 245 TU 9061 7…" at bounding box center [784, 273] width 1568 height 401
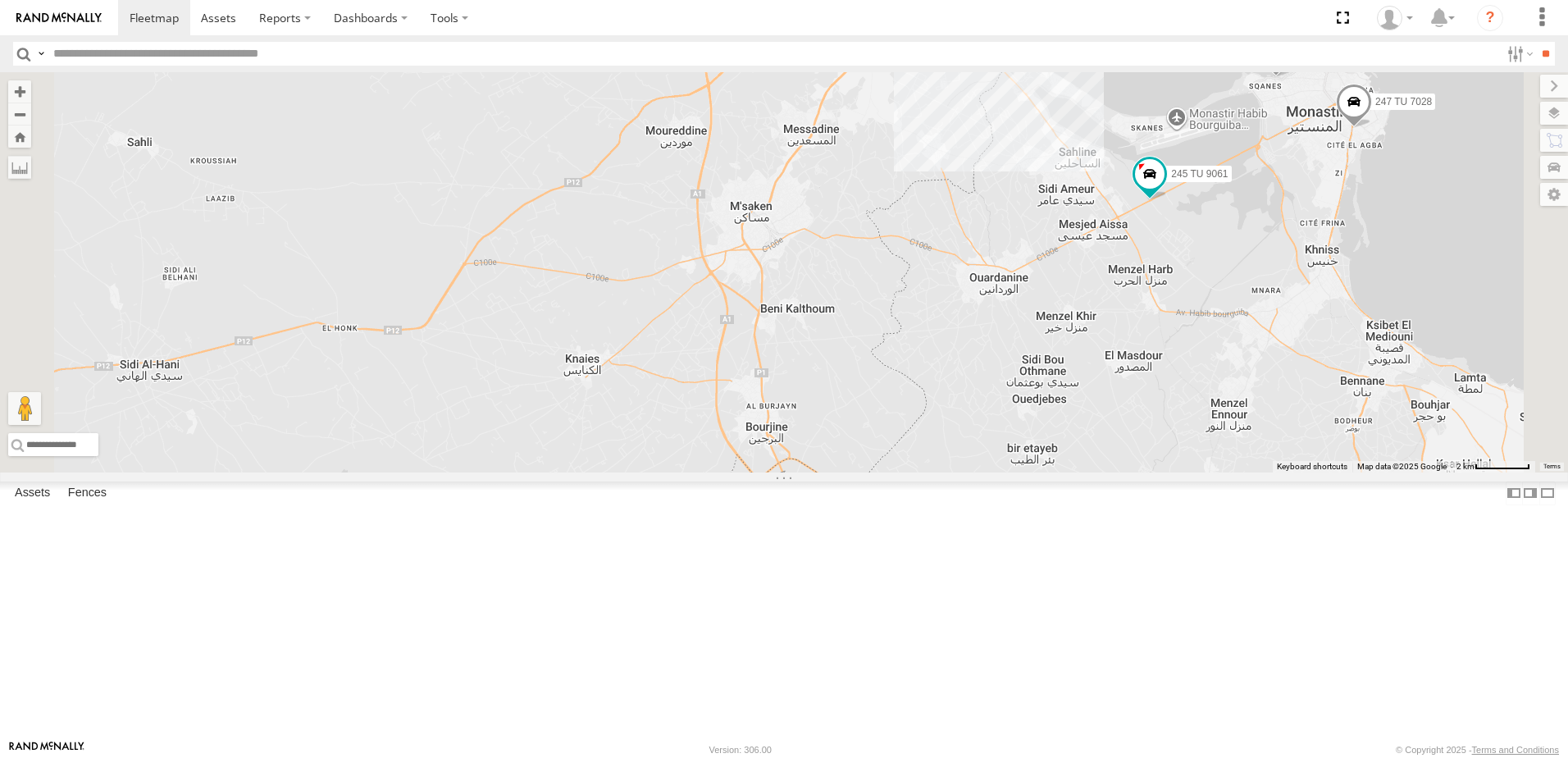
drag, startPoint x: 984, startPoint y: 248, endPoint x: 973, endPoint y: 378, distance: 130.5
click at [973, 378] on div "241 TU 2030 241 TU 2029 245 TU 9062 246 TU 8288 234 TU 2630 245 TU 9061 247 TU …" at bounding box center [784, 273] width 1568 height 401
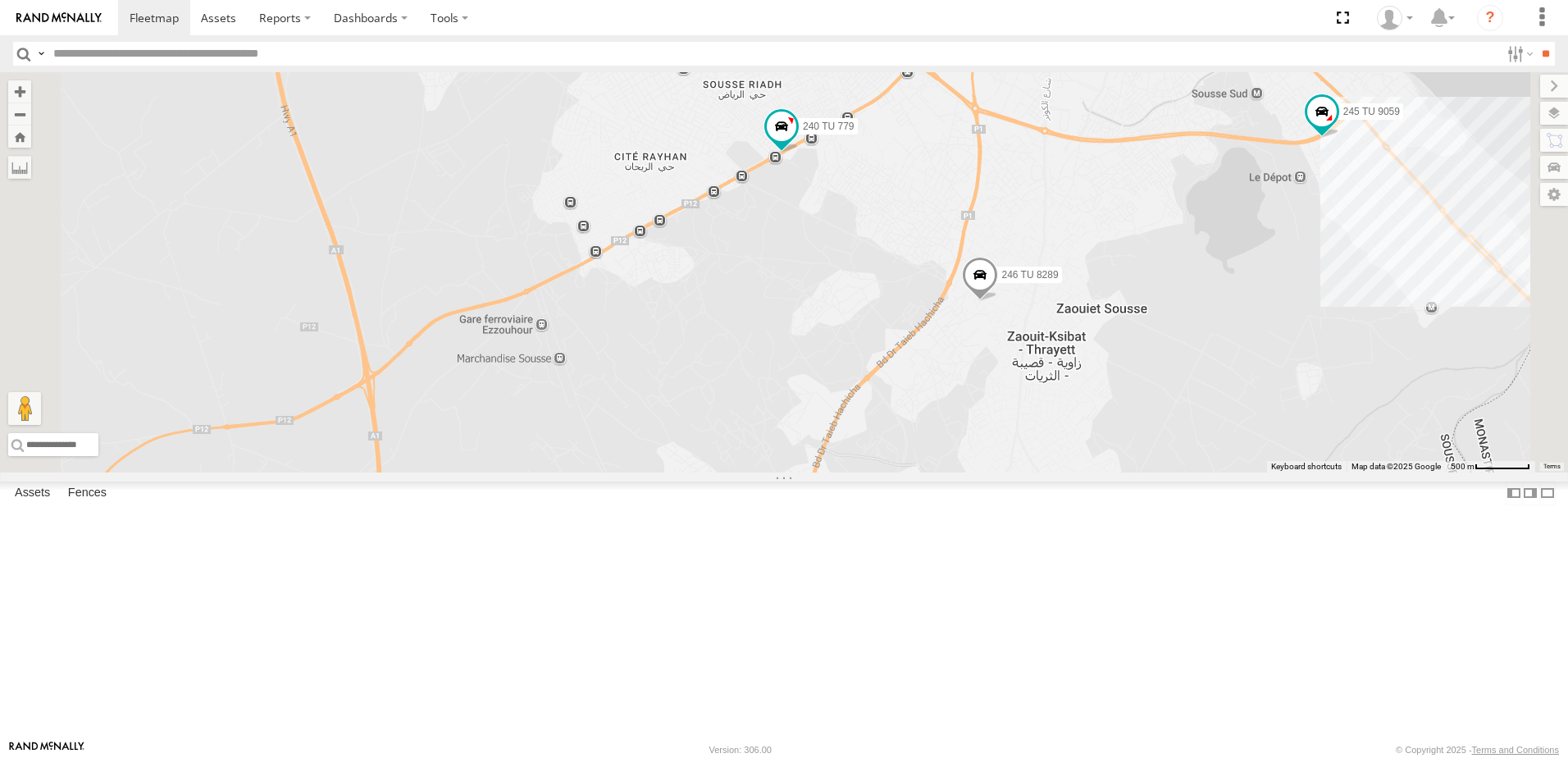
drag, startPoint x: 1035, startPoint y: 229, endPoint x: 999, endPoint y: 345, distance: 121.5
click at [998, 344] on div "241 TU 2030 241 TU 2029 245 TU 9062 246 TU 8288 234 TU 2630 245 TU 9061 247 TU …" at bounding box center [784, 273] width 1568 height 401
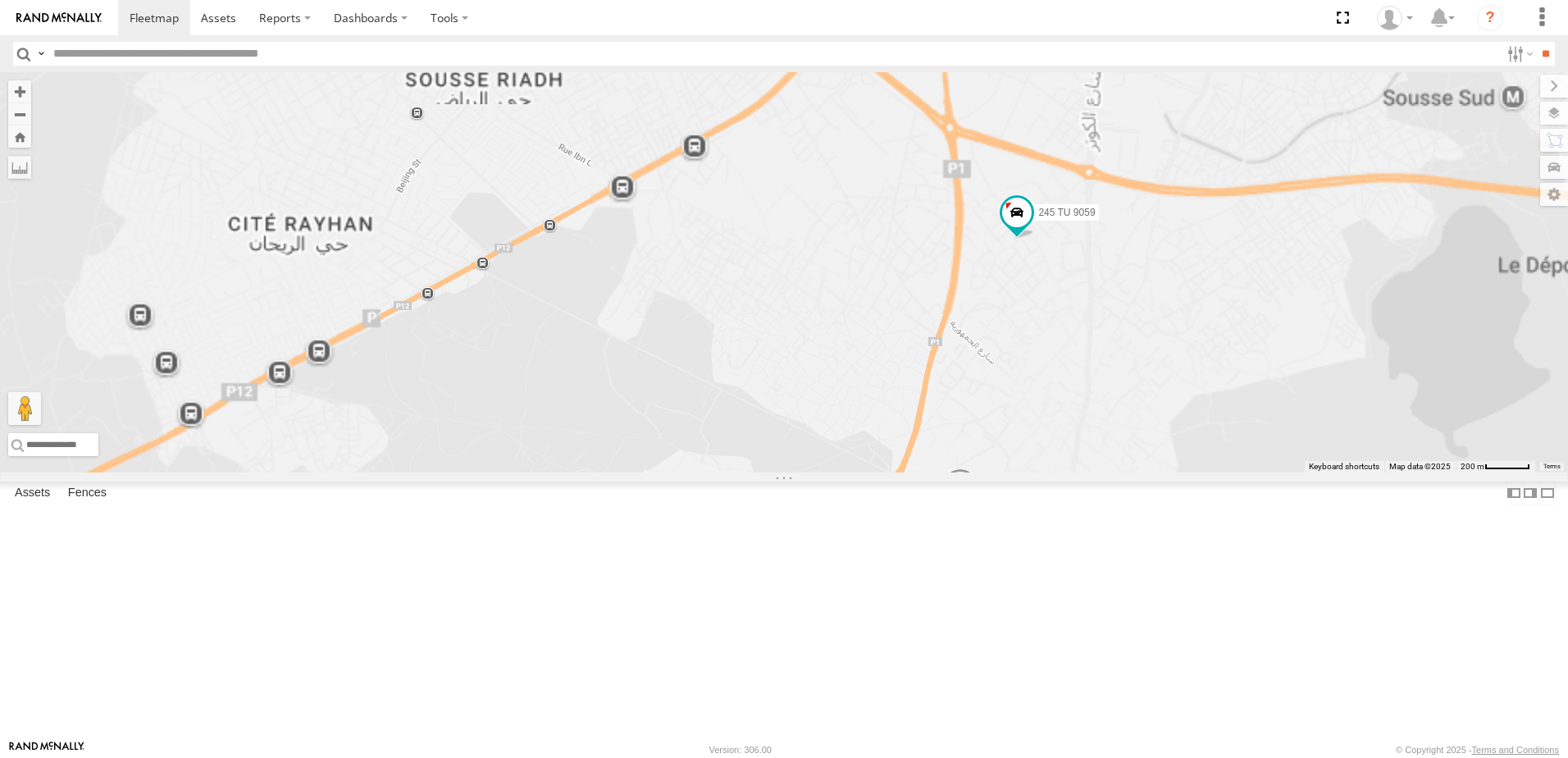
drag, startPoint x: 1166, startPoint y: 362, endPoint x: 1108, endPoint y: 459, distance: 113.0
click at [1081, 472] on div "246 TU 8289 245 TU 9059" at bounding box center [784, 273] width 1568 height 401
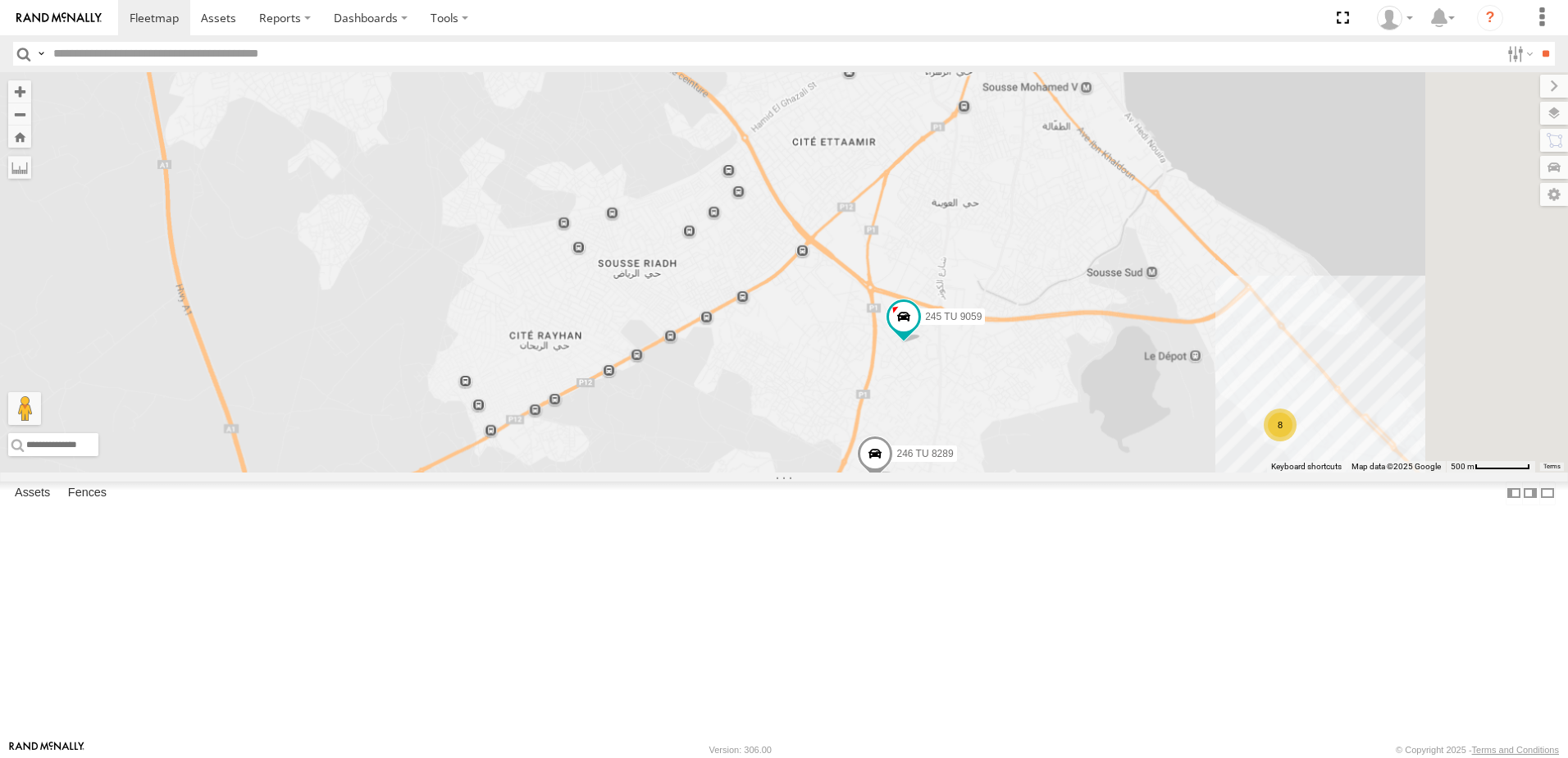
drag, startPoint x: 1265, startPoint y: 419, endPoint x: 1175, endPoint y: 484, distance: 111.0
click at [1186, 472] on div "246 TU 8289 245 TU 9059 8" at bounding box center [784, 273] width 1568 height 401
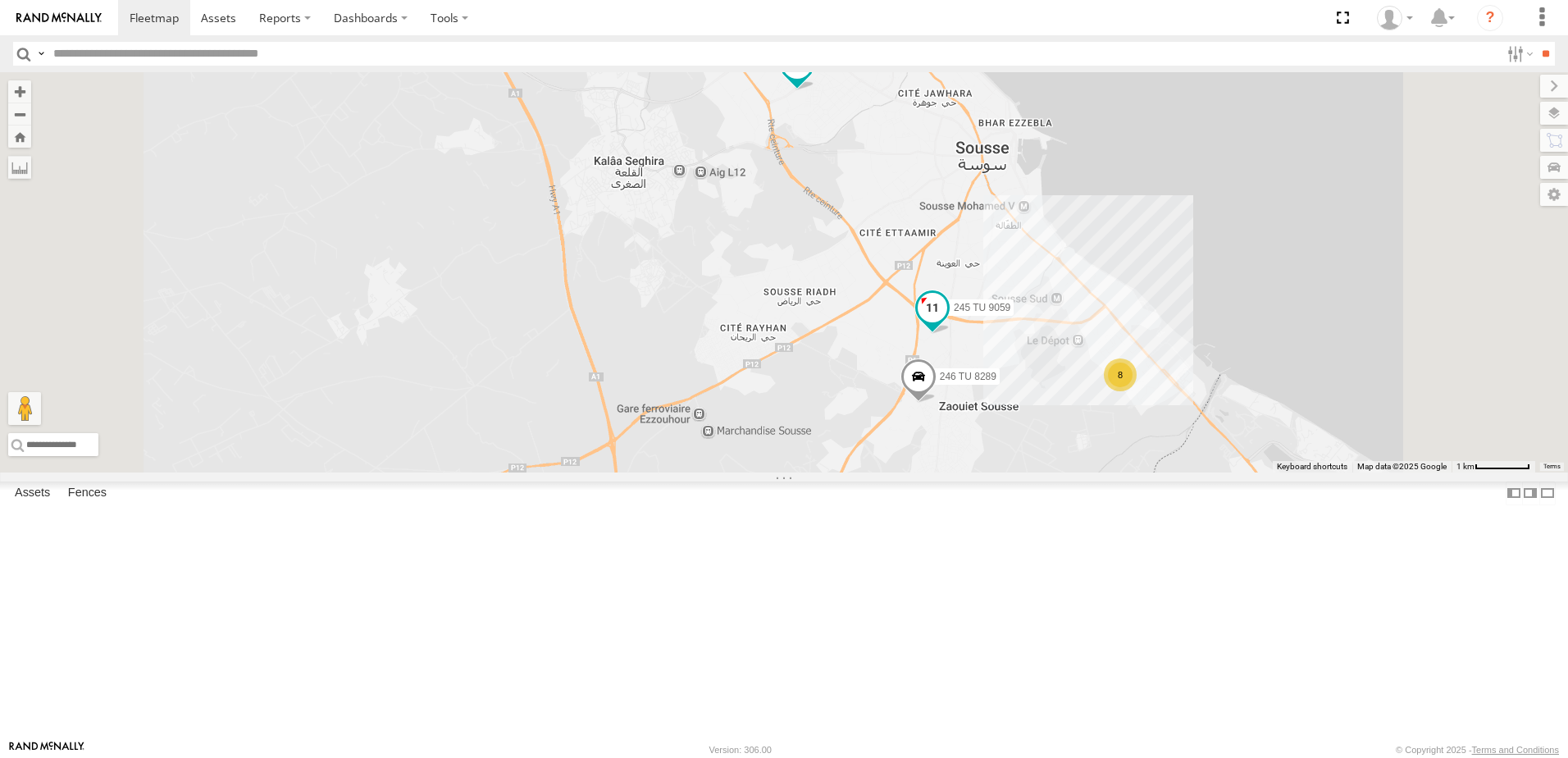
click at [1010, 313] on span "245 TU 9059" at bounding box center [981, 307] width 57 height 12
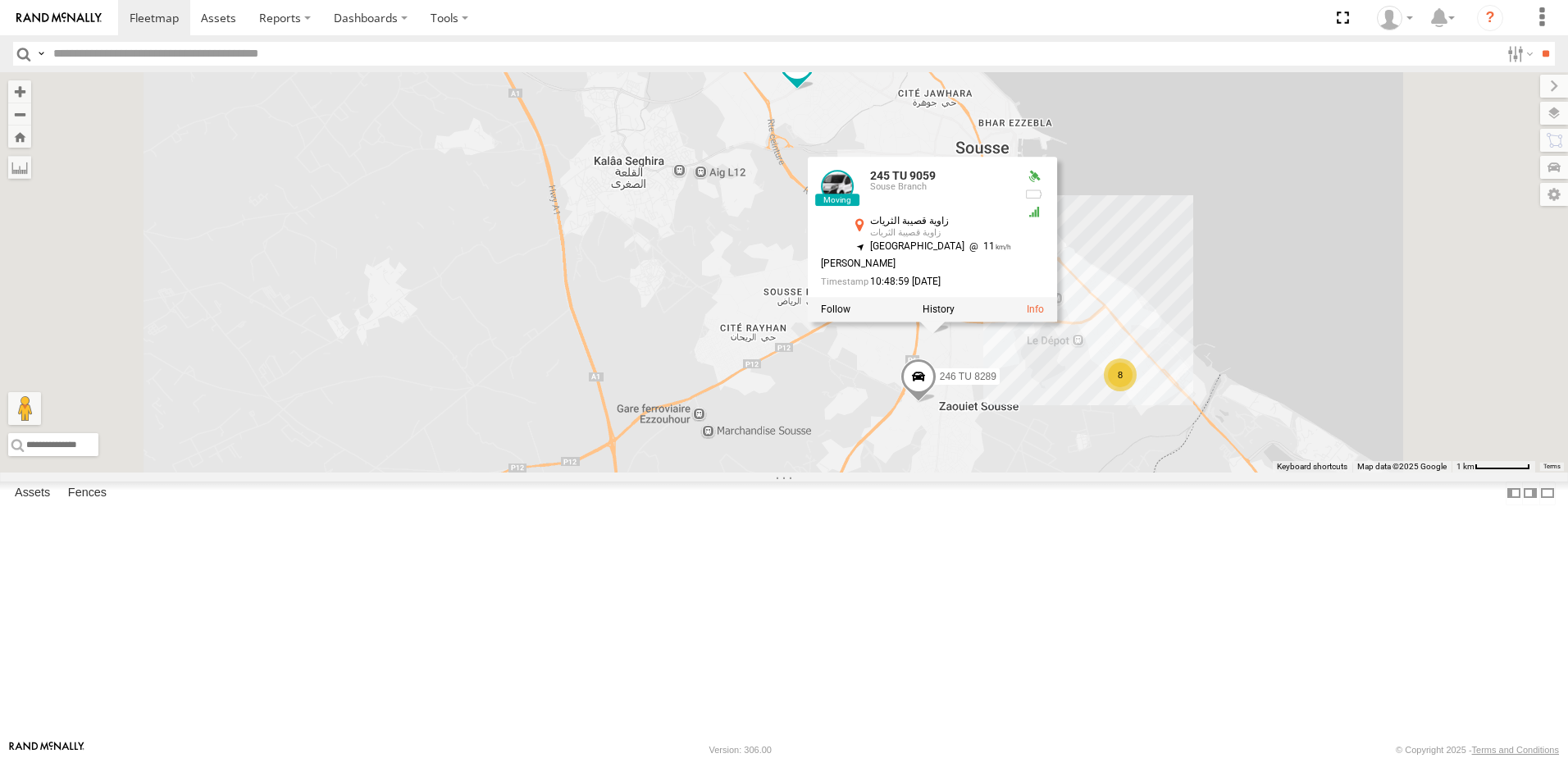
click at [1060, 472] on div "246 TU 8289 245 TU 9059 234 TU 2630 8 245 TU 9059 Souse Branch زاوية قصيبة الثر…" at bounding box center [784, 273] width 1568 height 401
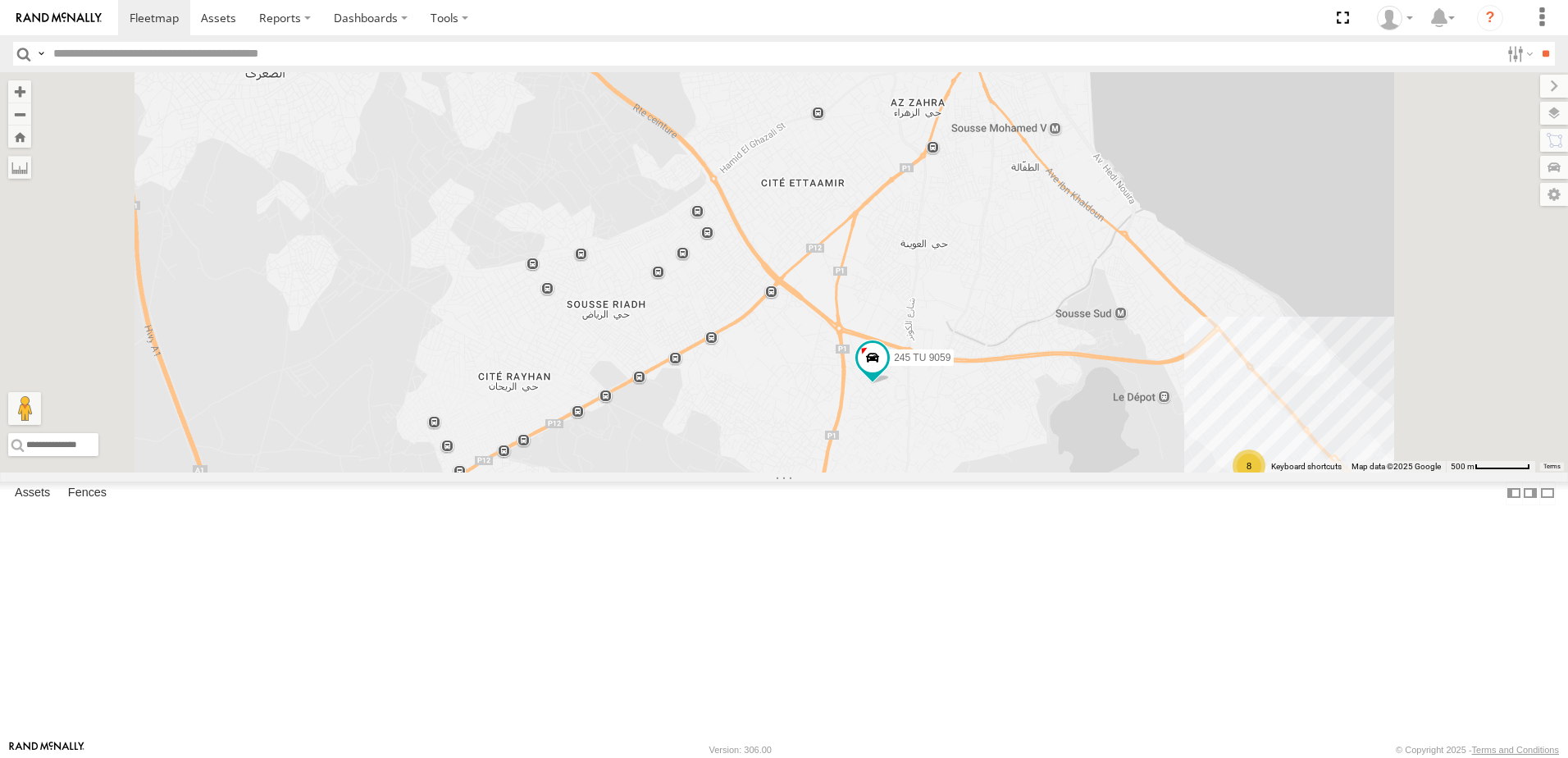
drag, startPoint x: 1182, startPoint y: 474, endPoint x: 1182, endPoint y: 544, distance: 70.0
click at [1182, 472] on div "246 TU 8289 245 TU 9059 234 TU 2630 8" at bounding box center [784, 273] width 1568 height 401
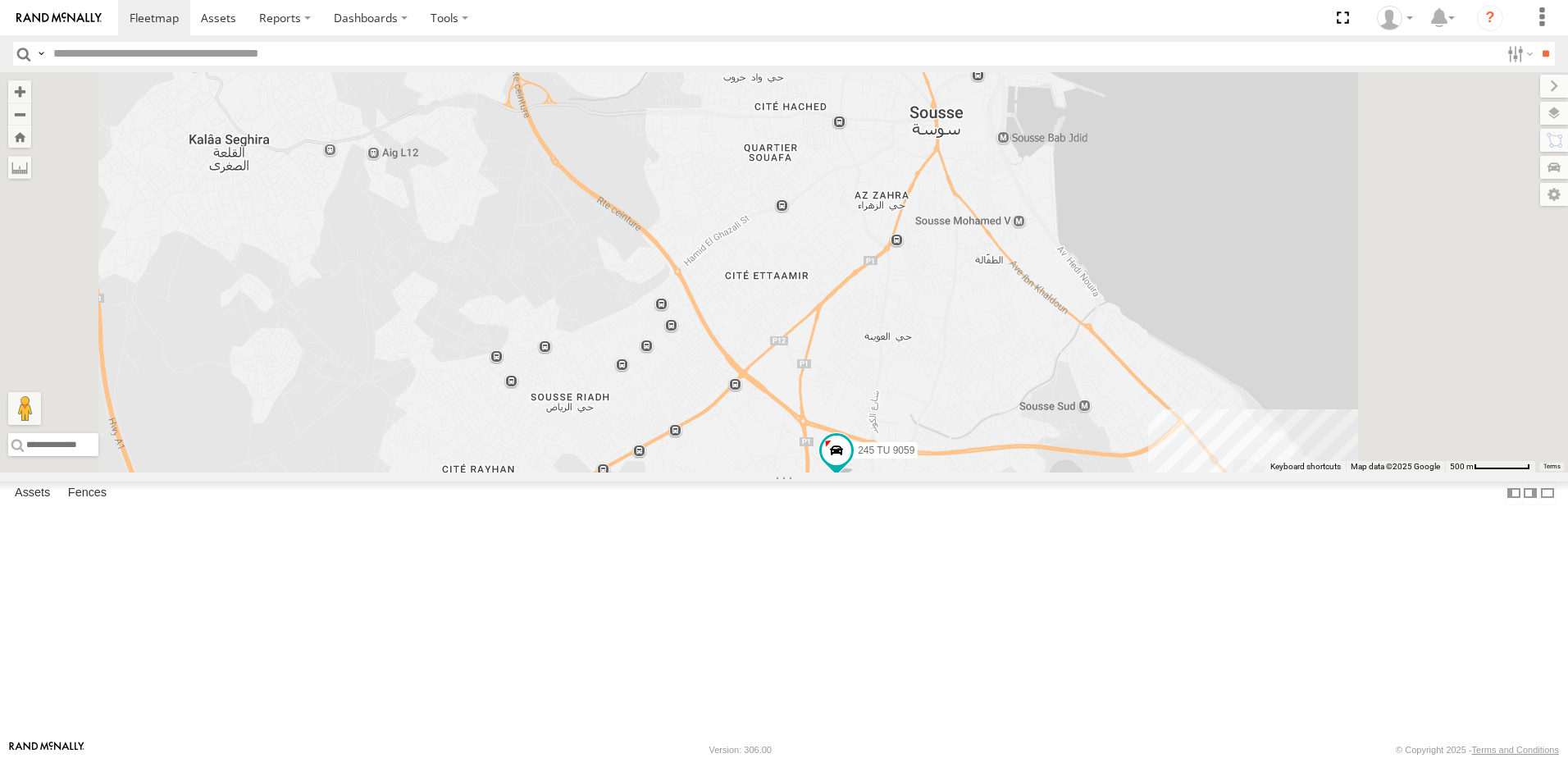
drag, startPoint x: 1049, startPoint y: 384, endPoint x: 1006, endPoint y: 486, distance: 110.7
click at [1006, 472] on div "246 TU 8289 245 TU 9059 234 TU 2630 8" at bounding box center [784, 273] width 1568 height 401
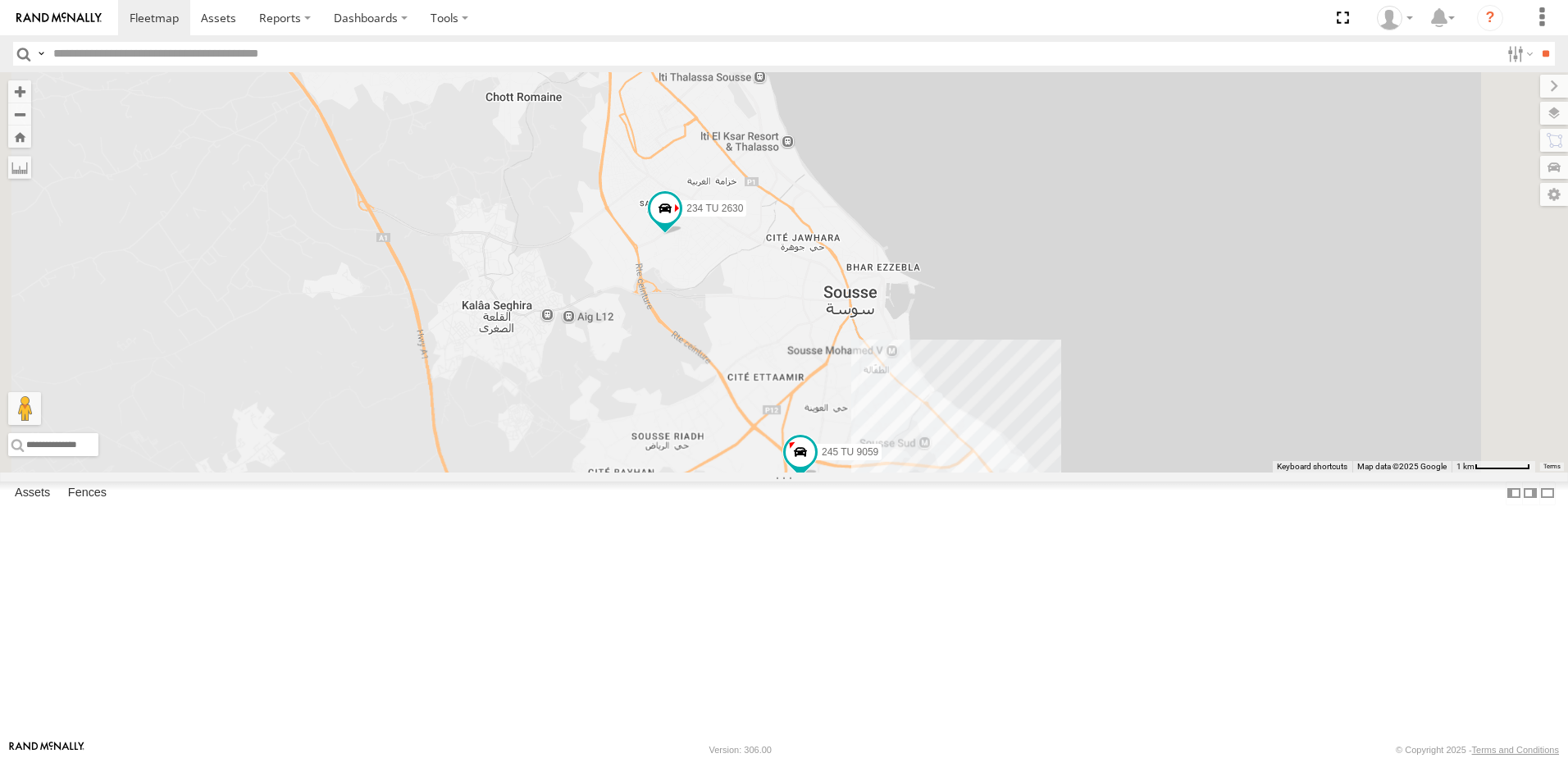
drag, startPoint x: 969, startPoint y: 417, endPoint x: 976, endPoint y: 474, distance: 57.4
click at [976, 472] on div "246 TU 8289 245 TU 9059 234 TU 2630 8" at bounding box center [784, 273] width 1568 height 401
click at [684, 241] on span at bounding box center [666, 219] width 36 height 44
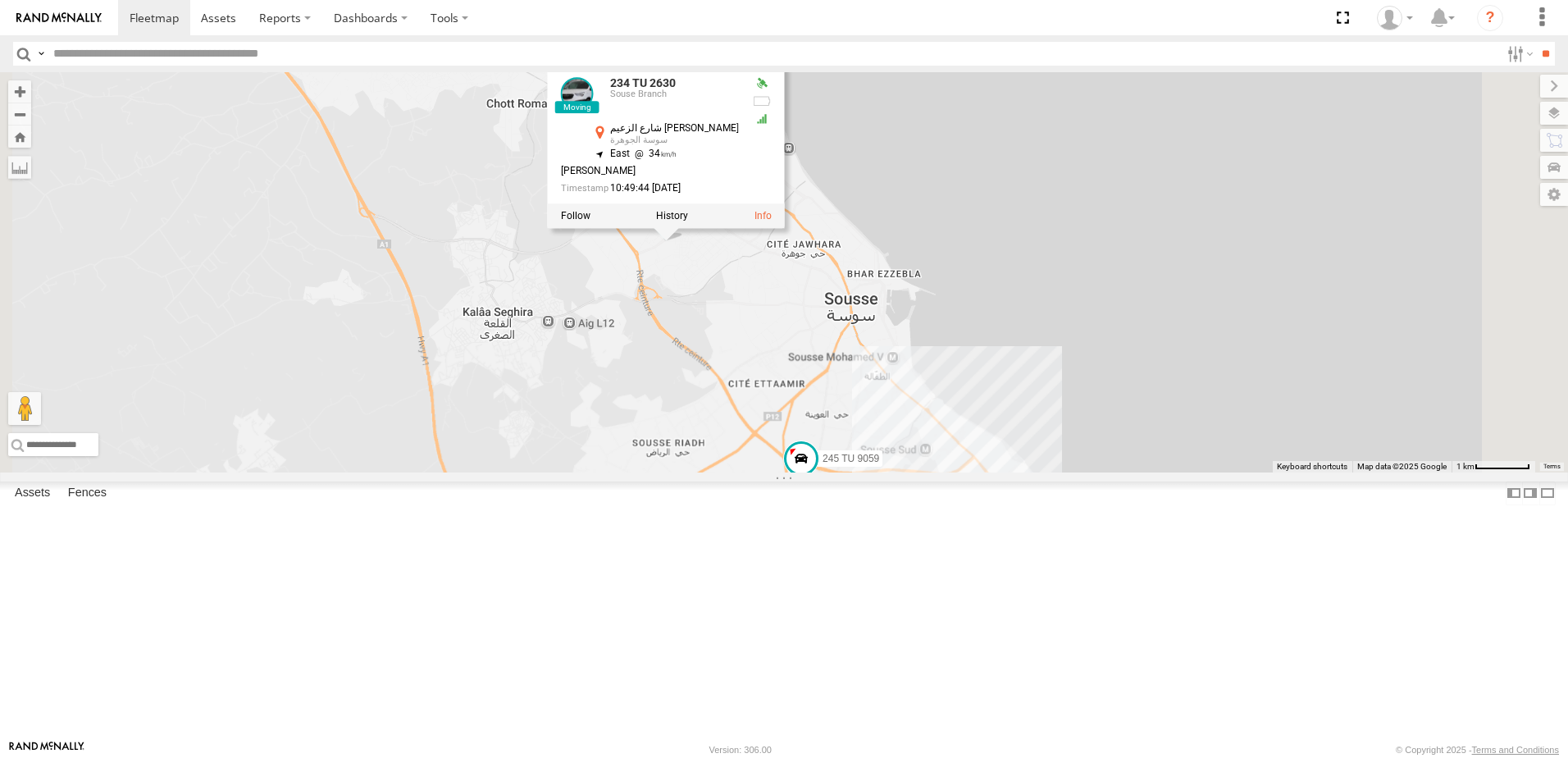
click at [864, 472] on div "246 TU 8289 245 TU 9059 234 TU 2630 8 234 TU 2630 Souse Branch شارع الزعيم ياسر…" at bounding box center [784, 273] width 1568 height 401
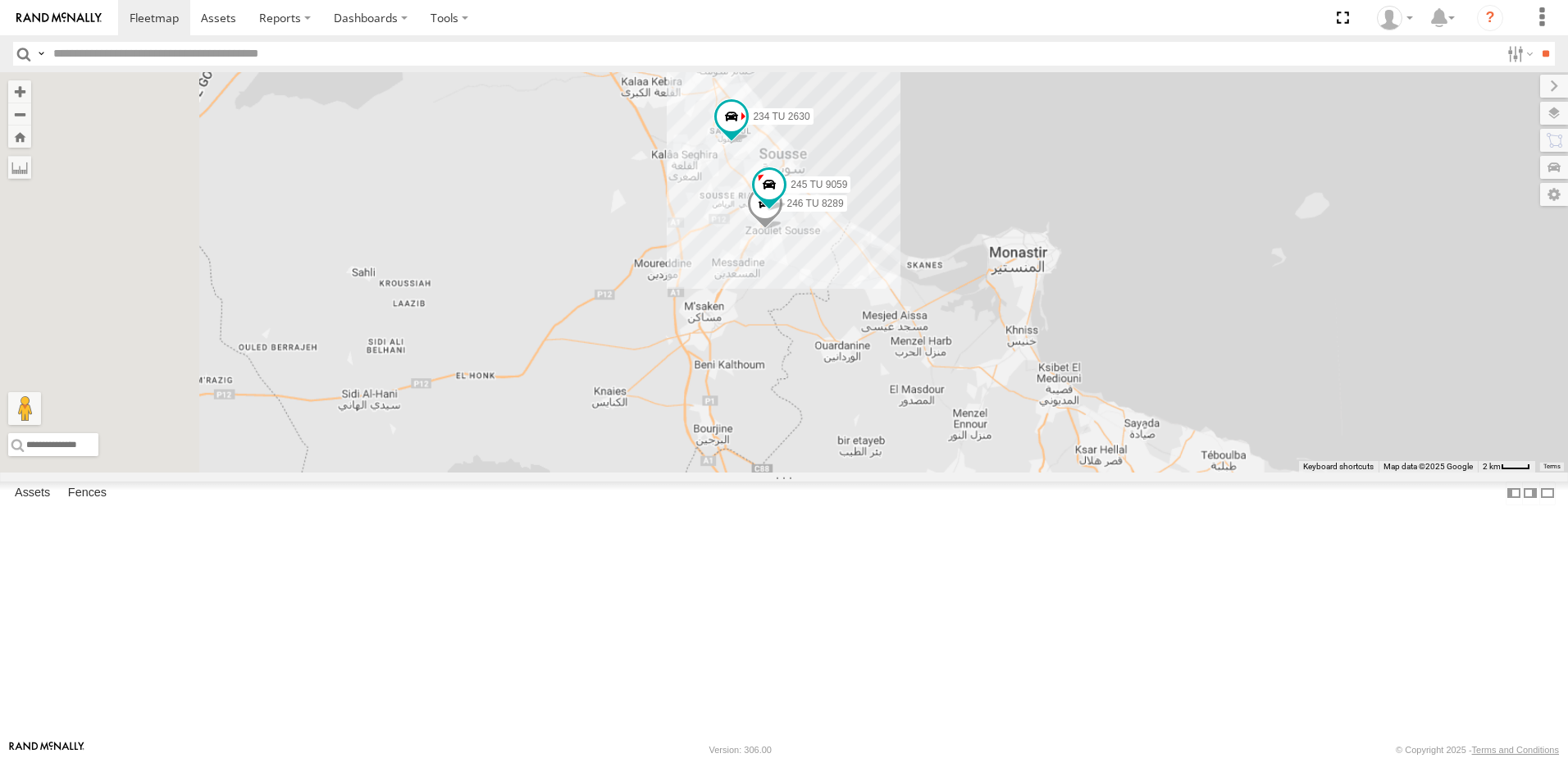
drag, startPoint x: 823, startPoint y: 501, endPoint x: 943, endPoint y: 318, distance: 218.8
click at [942, 319] on div "246 TU 8289 245 TU 9059 234 TU 2630" at bounding box center [784, 273] width 1568 height 401
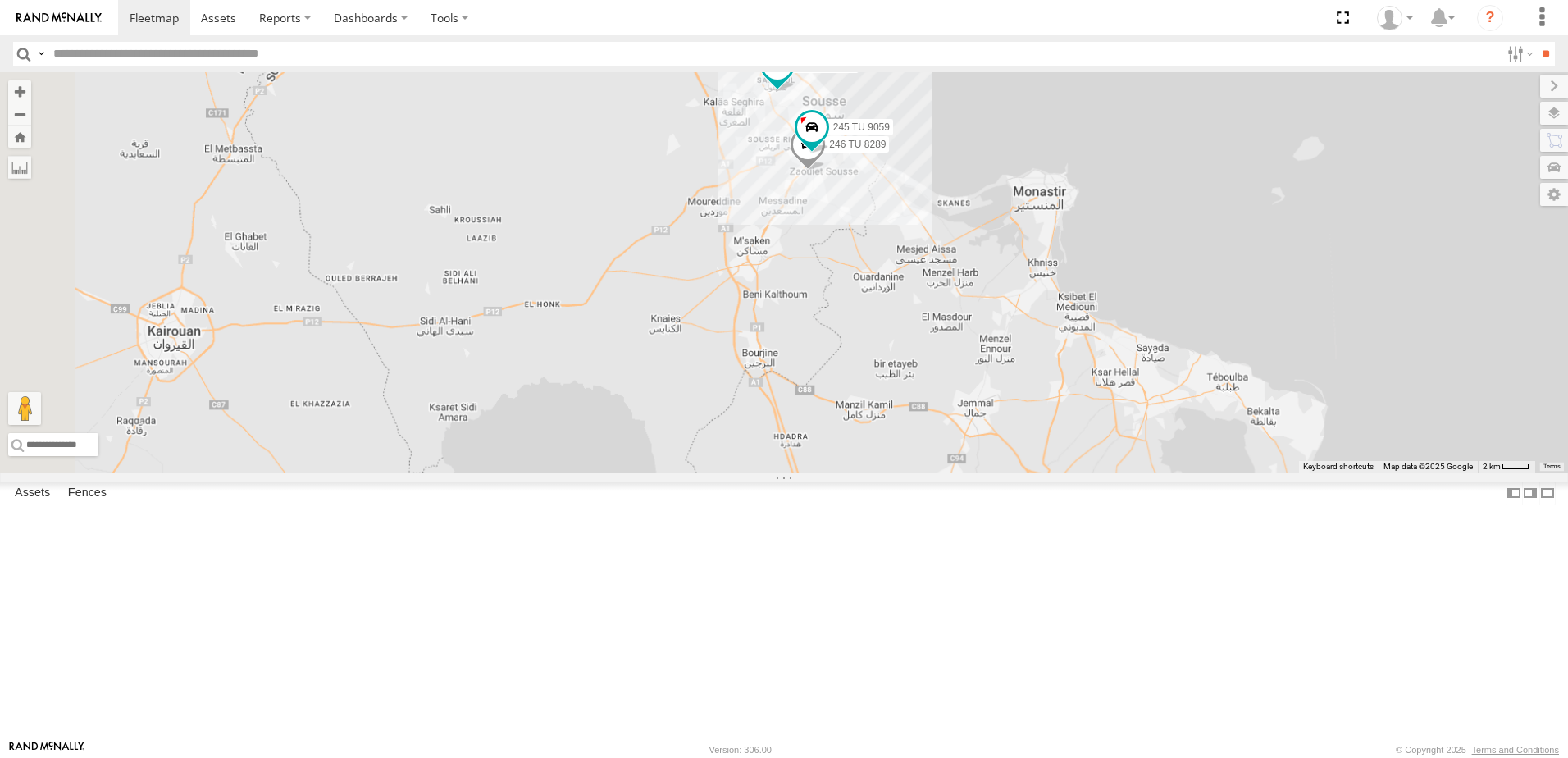
drag, startPoint x: 878, startPoint y: 389, endPoint x: 960, endPoint y: 317, distance: 109.1
click at [958, 317] on div "246 TU 8289 245 TU 9059 234 TU 2630" at bounding box center [784, 273] width 1568 height 401
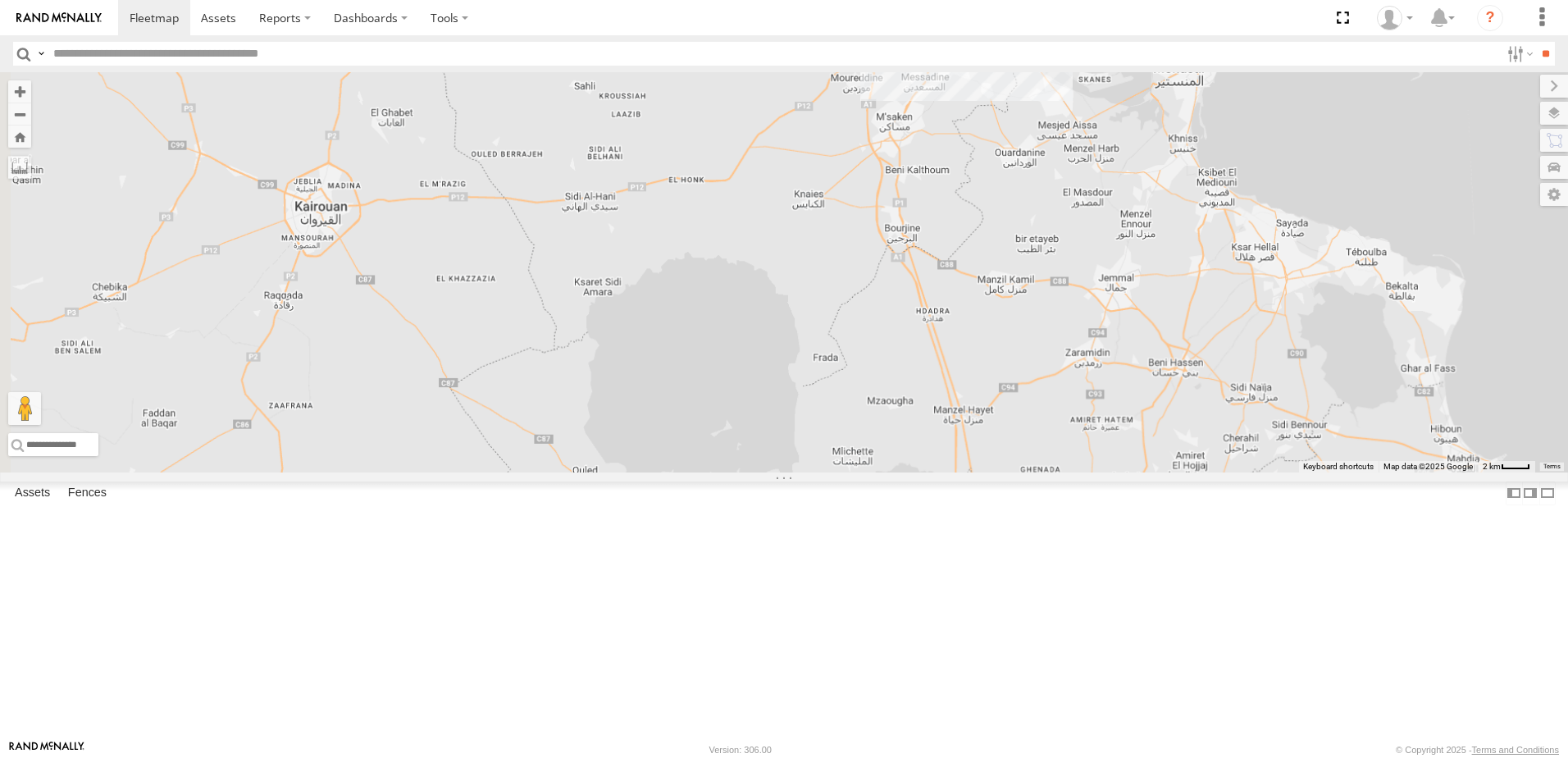
click at [1003, 328] on div "246 TU 8289 245 TU 9059 234 TU 2630" at bounding box center [784, 273] width 1568 height 401
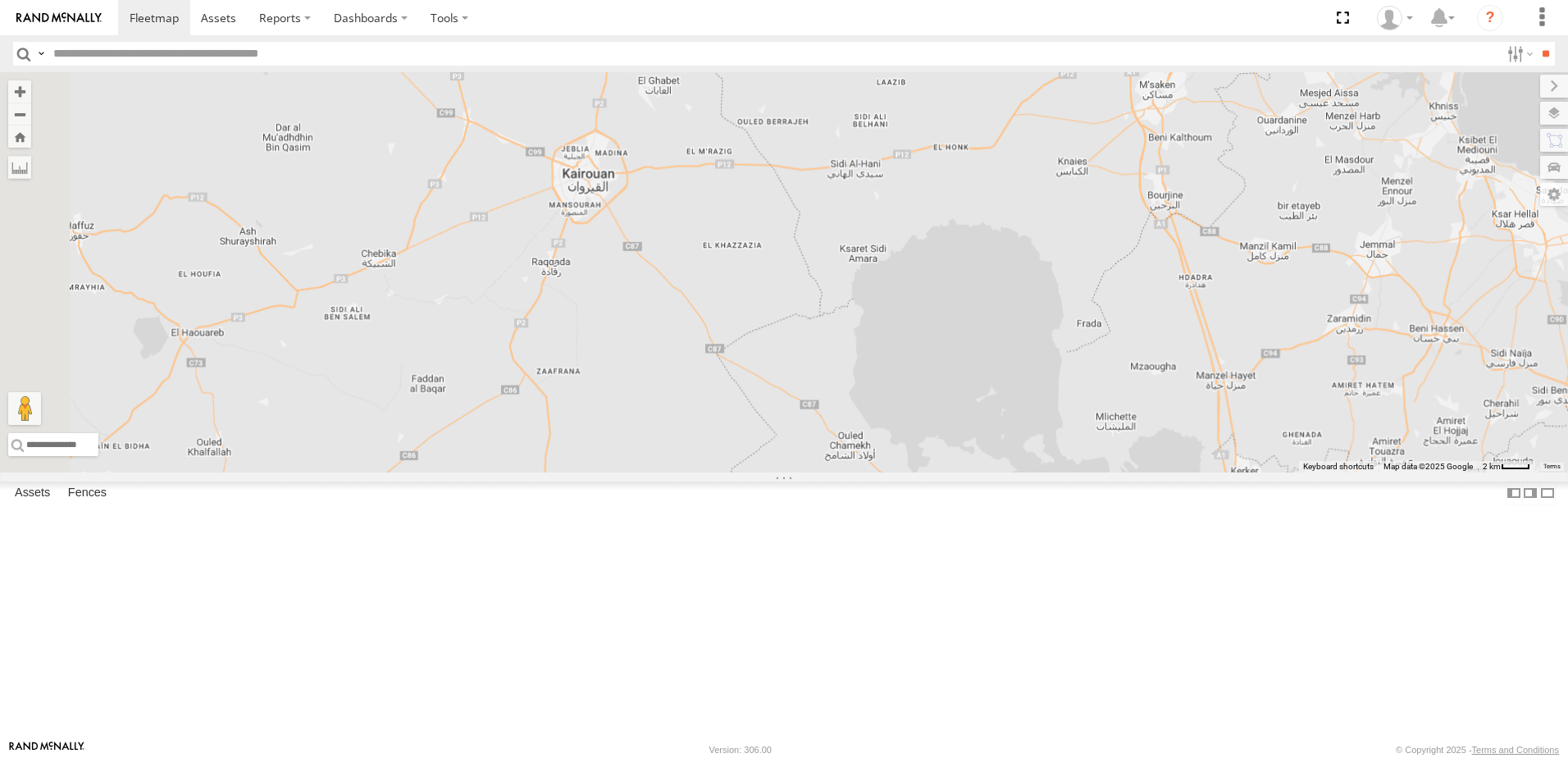
drag, startPoint x: 925, startPoint y: 374, endPoint x: 1037, endPoint y: 409, distance: 117.3
click at [1037, 409] on div "246 TU 8289 245 TU 9059 234 TU 2630" at bounding box center [784, 273] width 1568 height 401
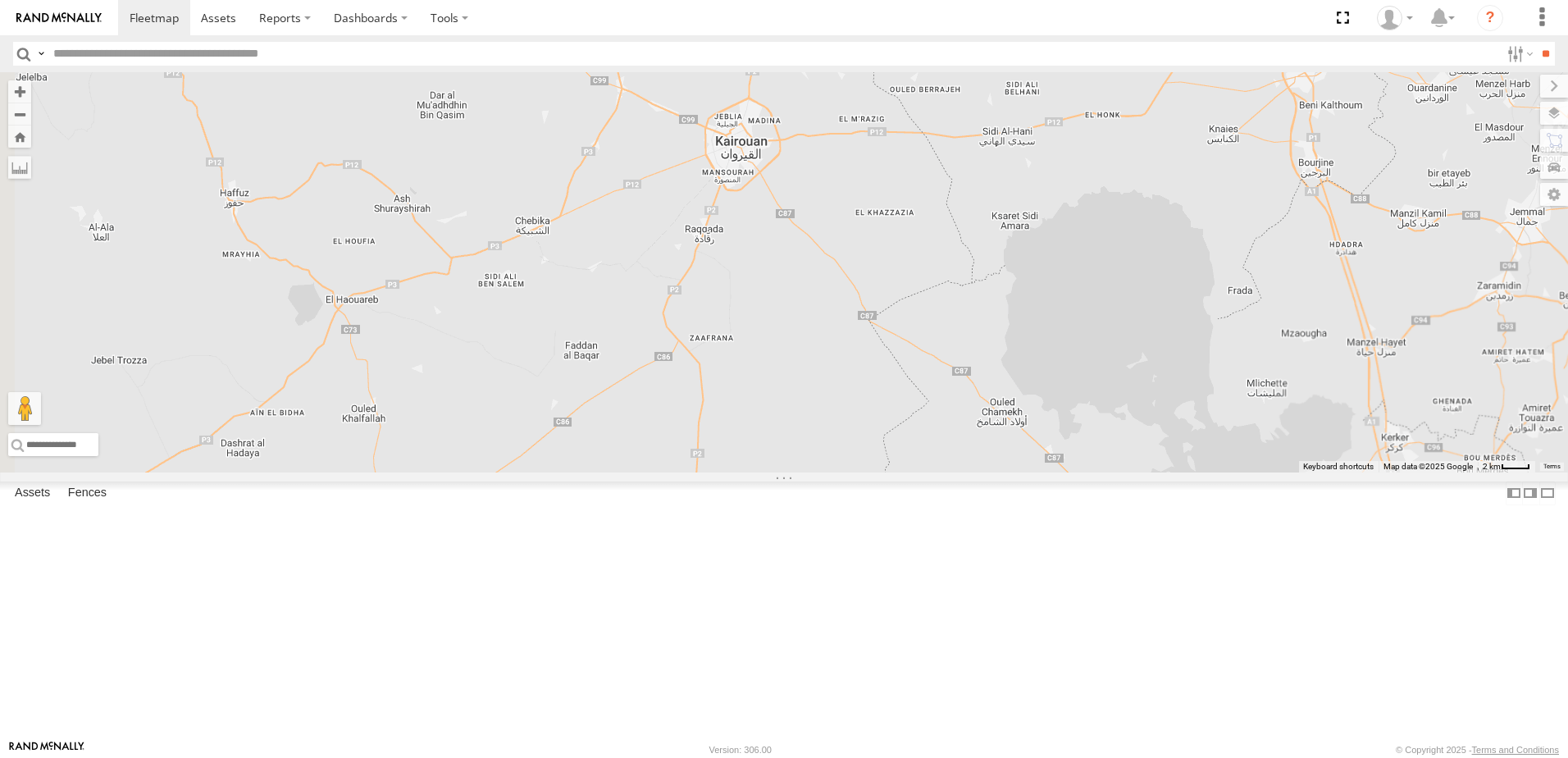
drag, startPoint x: 939, startPoint y: 429, endPoint x: 994, endPoint y: 328, distance: 115.0
click at [995, 332] on div "246 TU 8289 245 TU 9059 234 TU 2630" at bounding box center [784, 273] width 1568 height 401
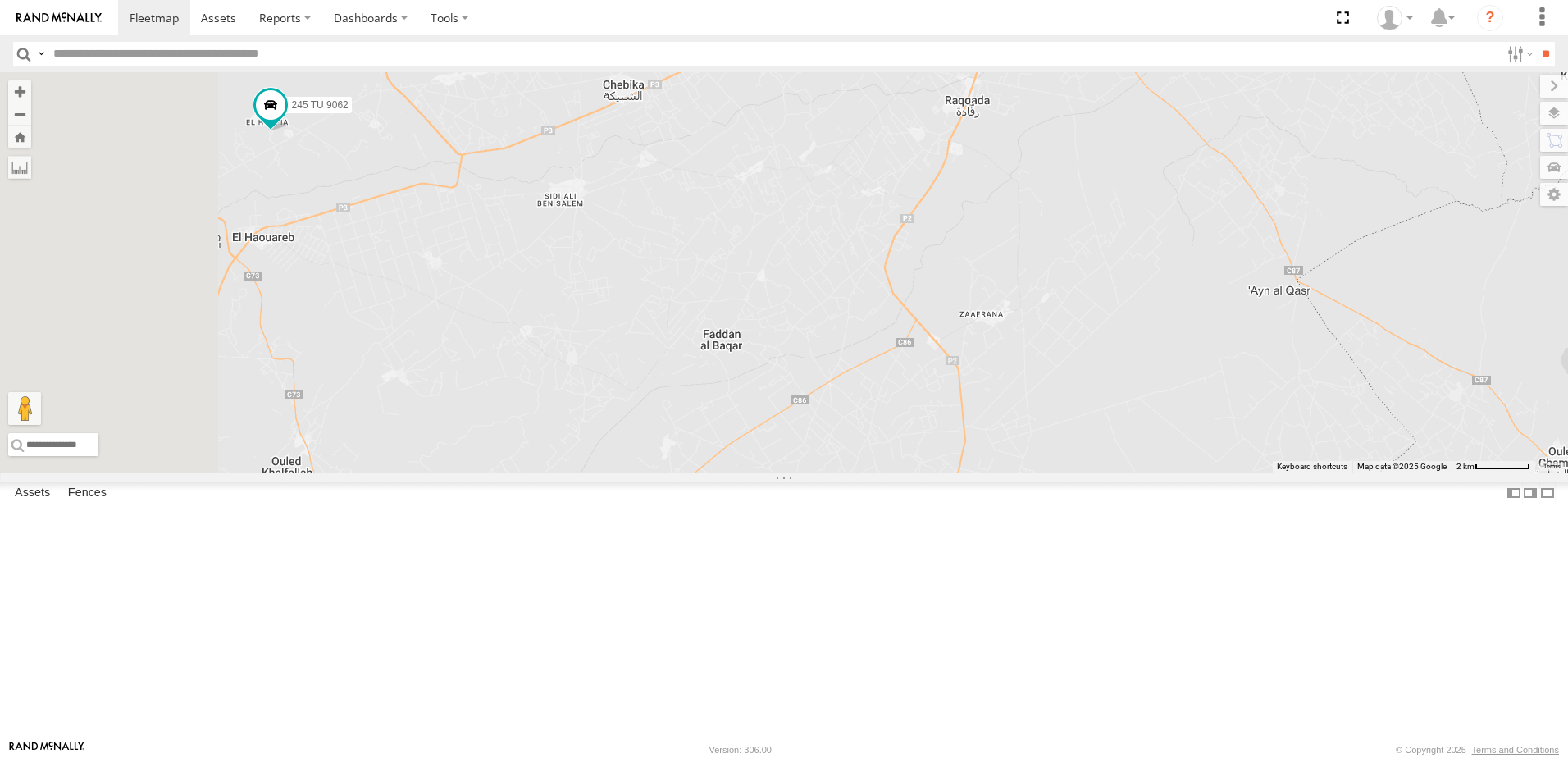
drag, startPoint x: 817, startPoint y: 418, endPoint x: 819, endPoint y: 451, distance: 33.1
click at [1156, 472] on div "246 TU 8289 245 TU 9059 234 TU 2630 241 TU 2030 245 TU 9062" at bounding box center [784, 273] width 1568 height 401
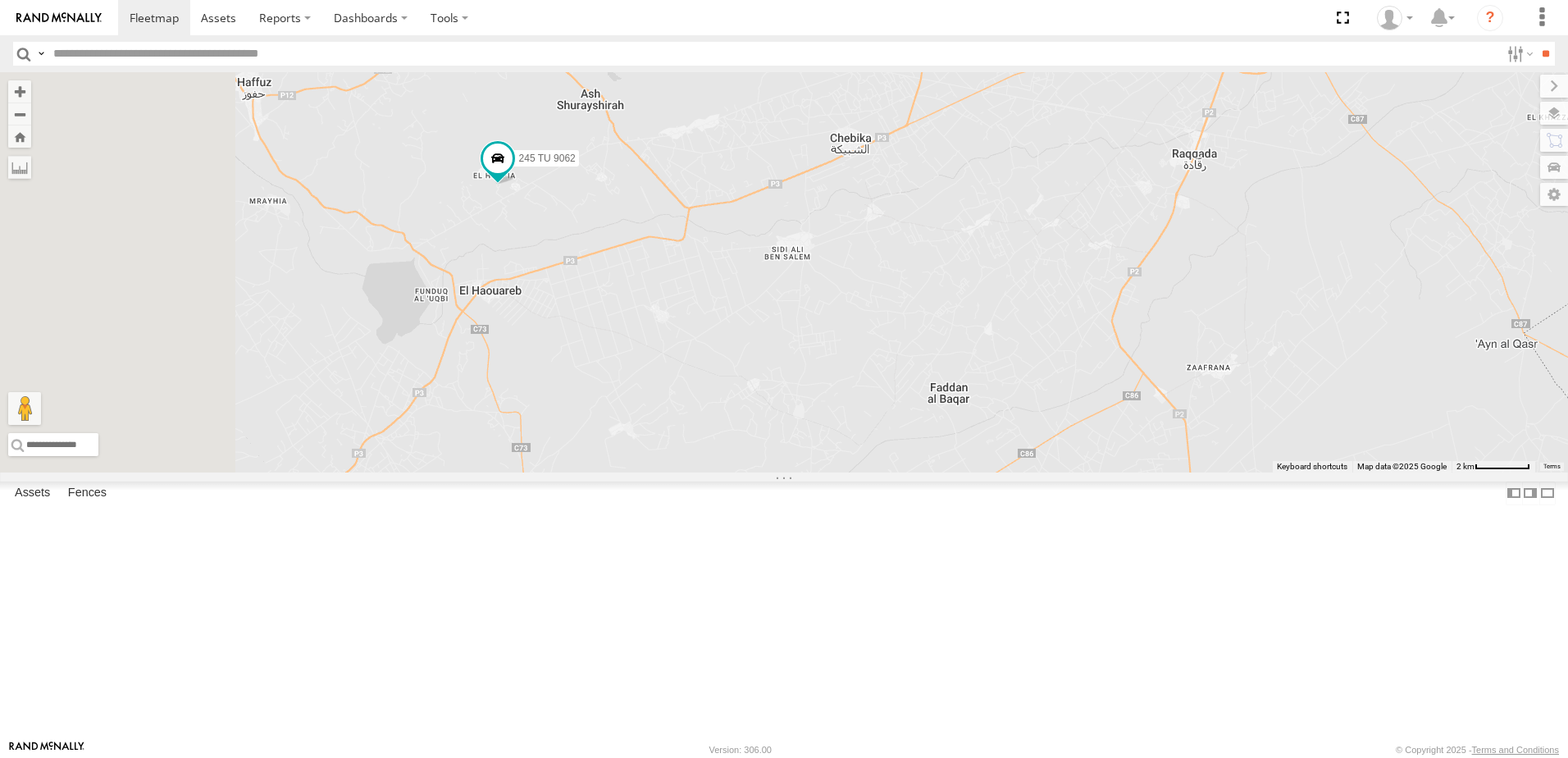
drag, startPoint x: 798, startPoint y: 443, endPoint x: 925, endPoint y: 554, distance: 168.7
click at [925, 472] on div "246 TU 8289 245 TU 9059 234 TU 2630 241 TU 2030 245 TU 9062" at bounding box center [784, 273] width 1568 height 401
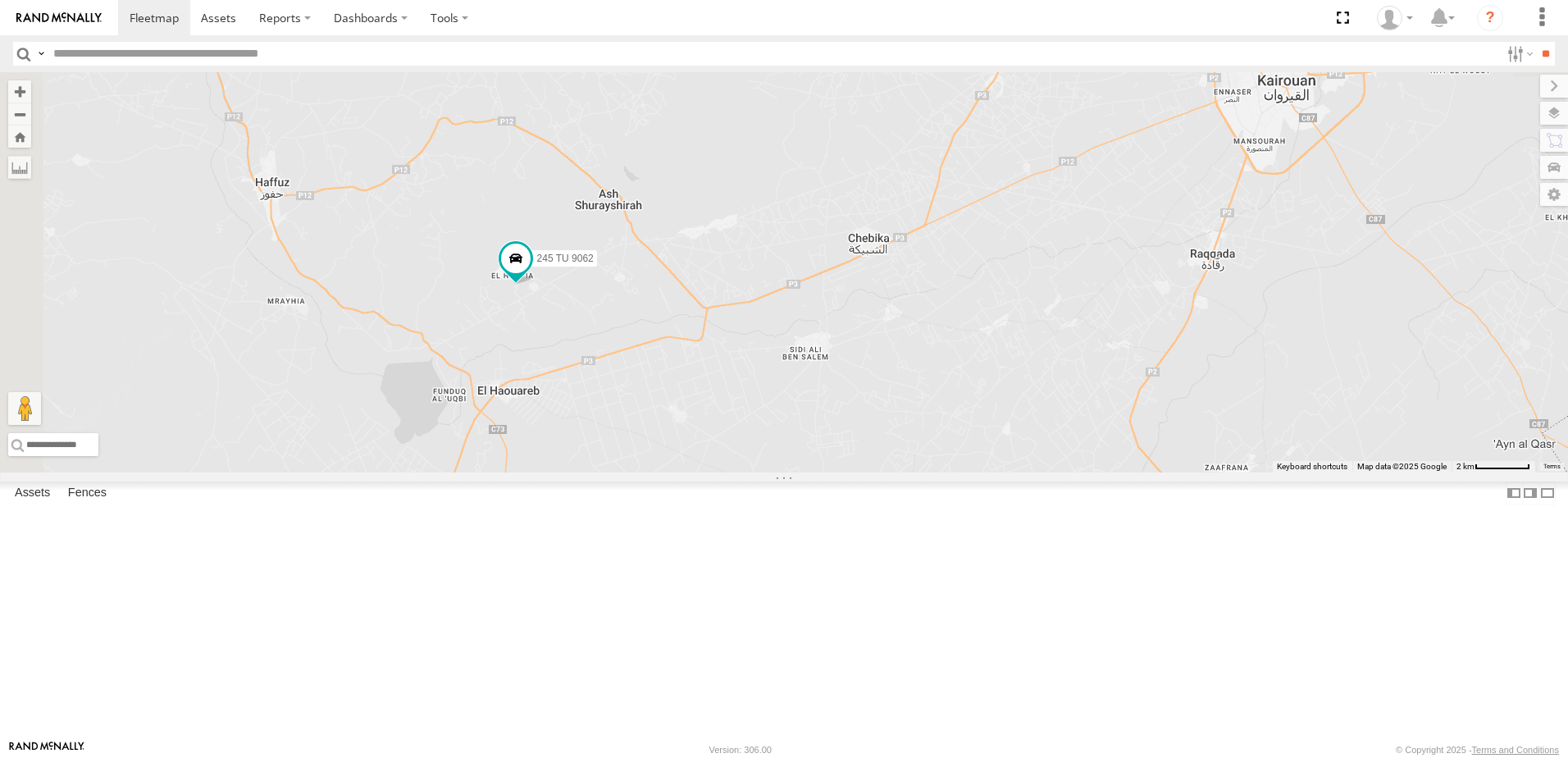
drag, startPoint x: 832, startPoint y: 457, endPoint x: 818, endPoint y: 500, distance: 45.2
click at [834, 472] on div "246 TU 8289 245 TU 9059 234 TU 2630 241 TU 2030 245 TU 9062" at bounding box center [784, 273] width 1568 height 401
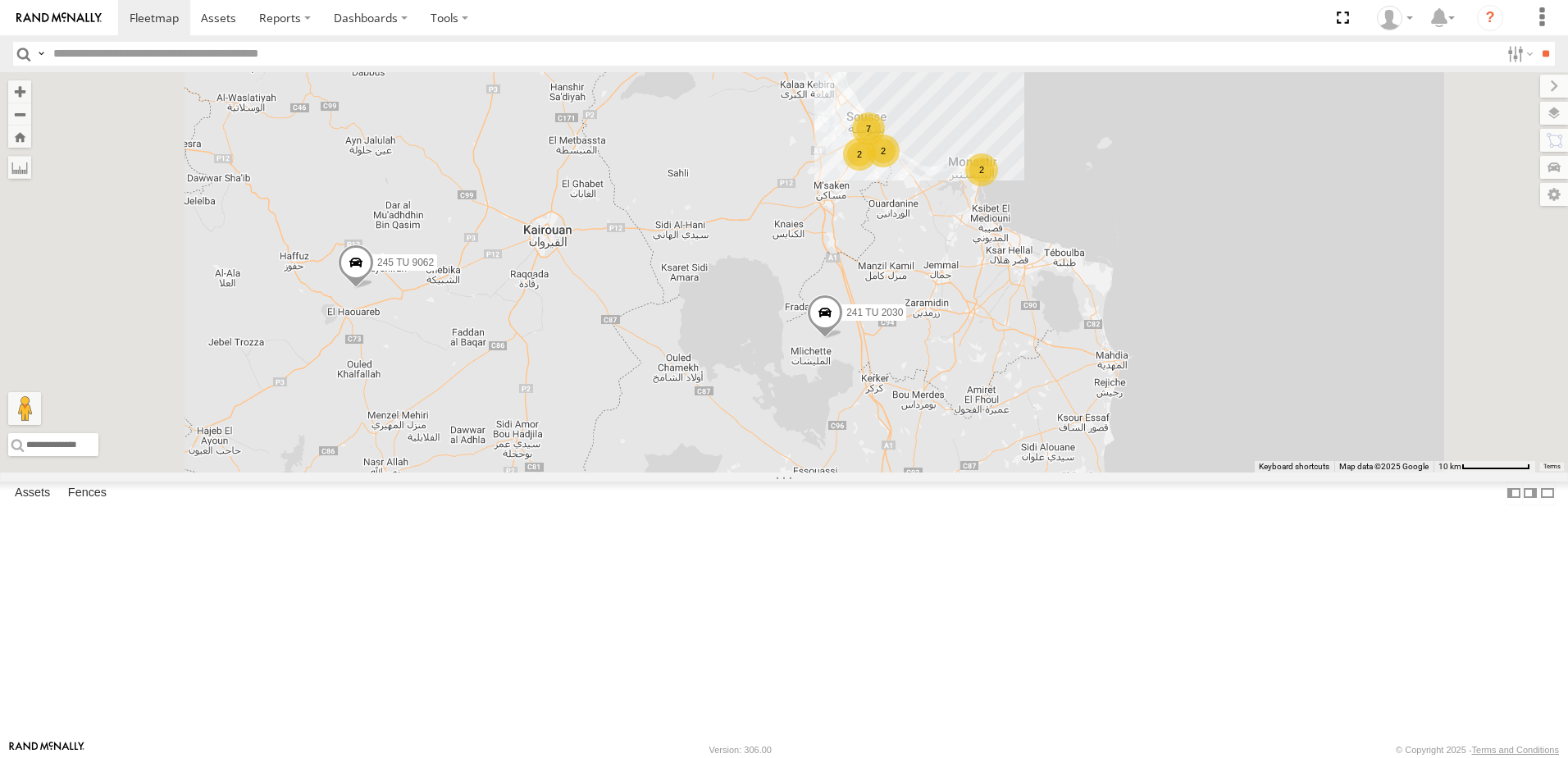
drag, startPoint x: 954, startPoint y: 345, endPoint x: 997, endPoint y: 381, distance: 56.1
click at [997, 381] on div "241 TU 2030 241 TU 2029 245 TU 9062 7 2 2 2" at bounding box center [784, 273] width 1568 height 401
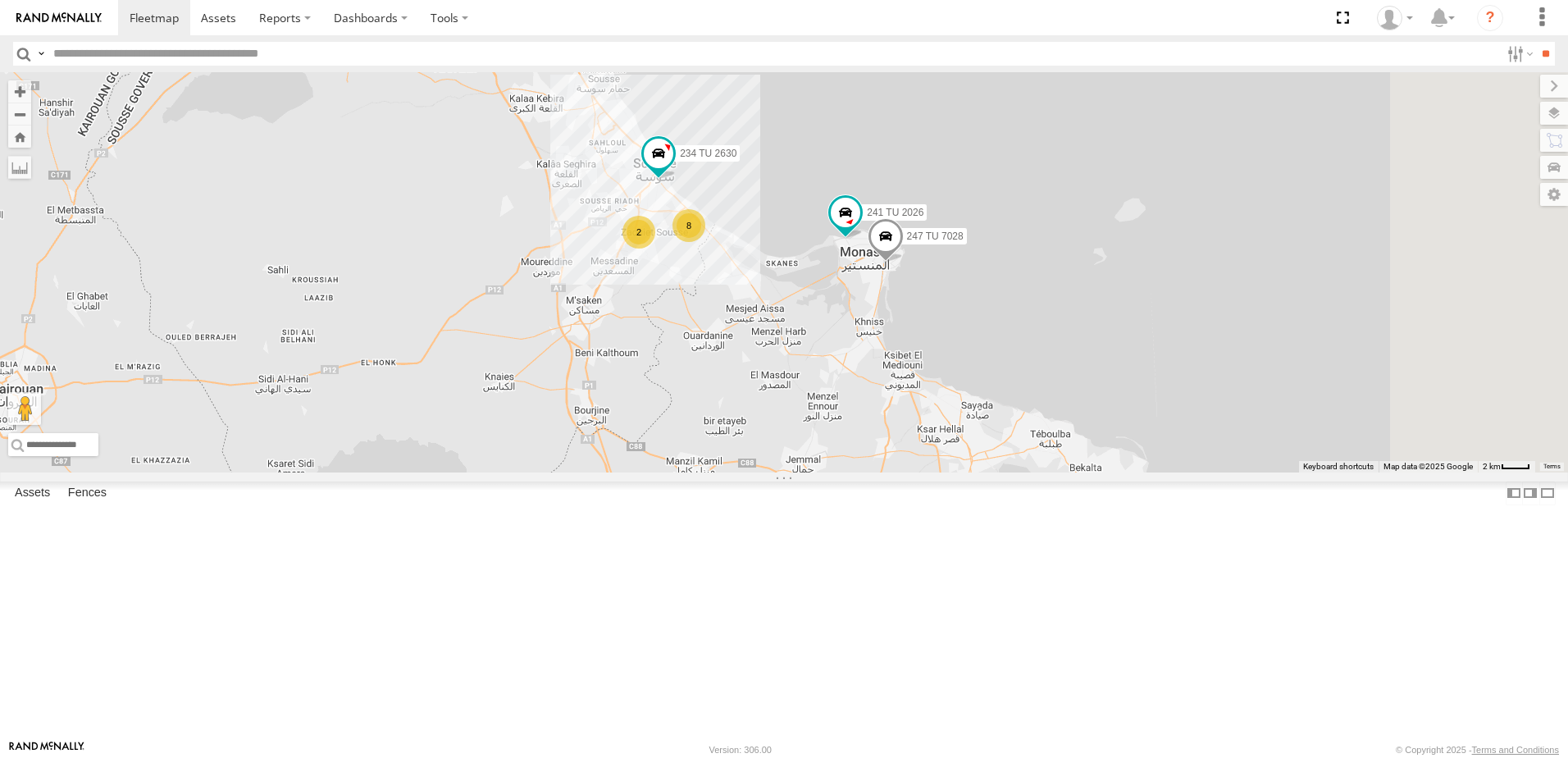
drag, startPoint x: 1138, startPoint y: 554, endPoint x: 1015, endPoint y: 490, distance: 138.7
click at [1015, 472] on div "241 TU 2030 241 TU 2029 245 TU 9062 234 TU 2630 247 TU 7028 241 TU 2026 8 2" at bounding box center [784, 273] width 1568 height 401
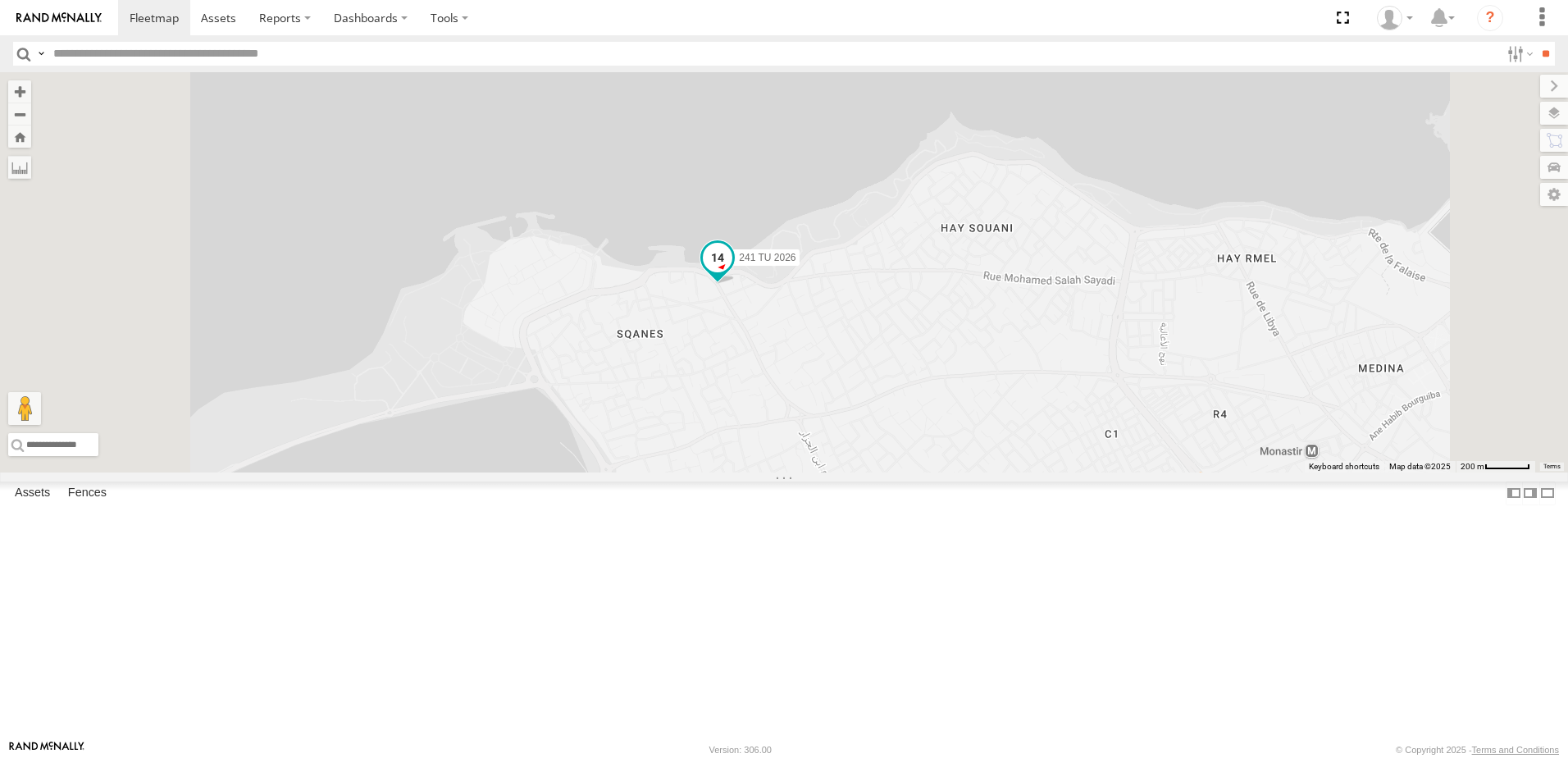
click at [796, 264] on span "241 TU 2026" at bounding box center [767, 258] width 57 height 12
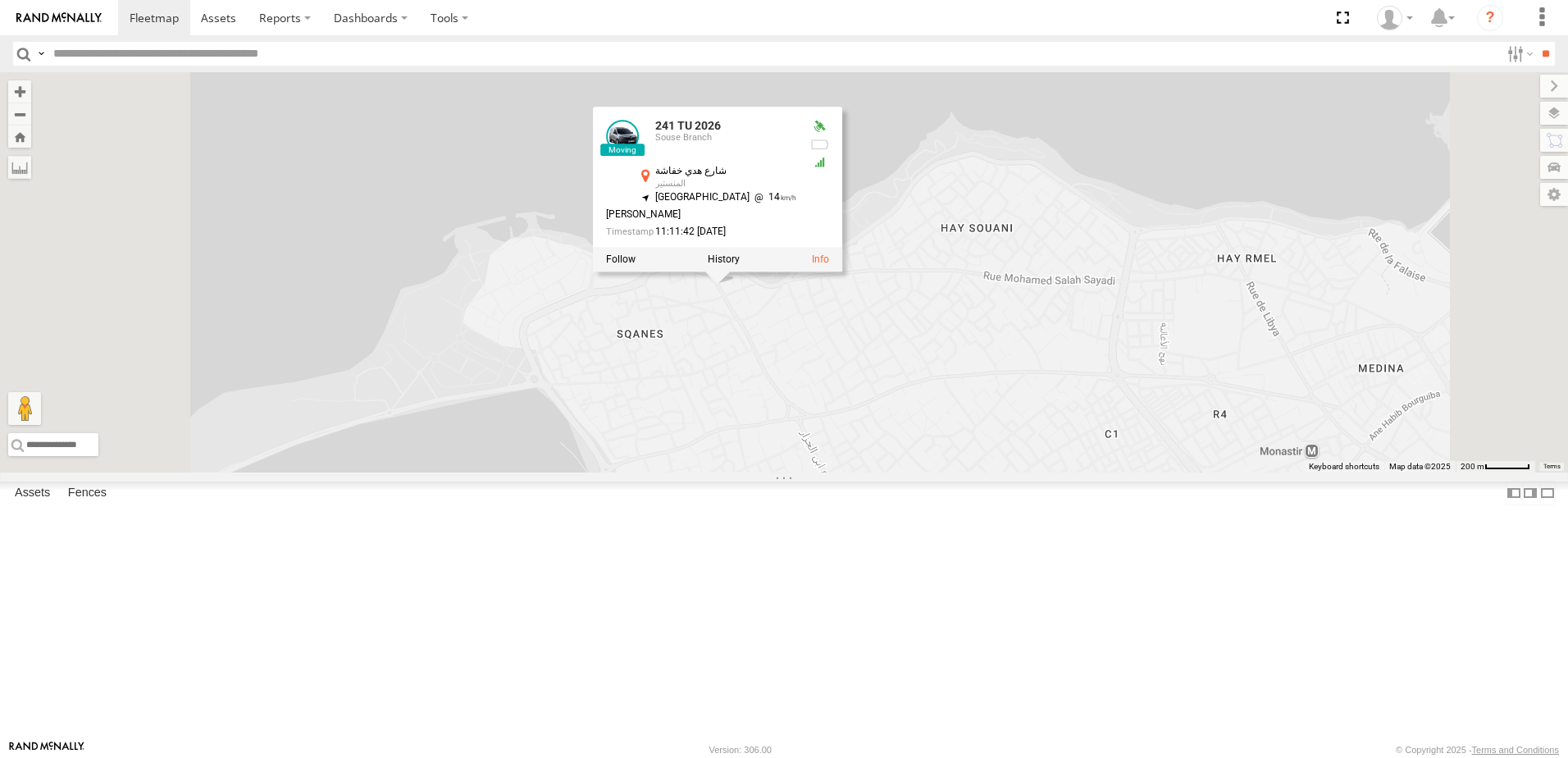
click at [902, 472] on div "241 TU 2030 241 TU 2029 245 TU 9062 234 TU 2630 247 TU 7028 241 TU 2026 246 TU …" at bounding box center [784, 273] width 1568 height 401
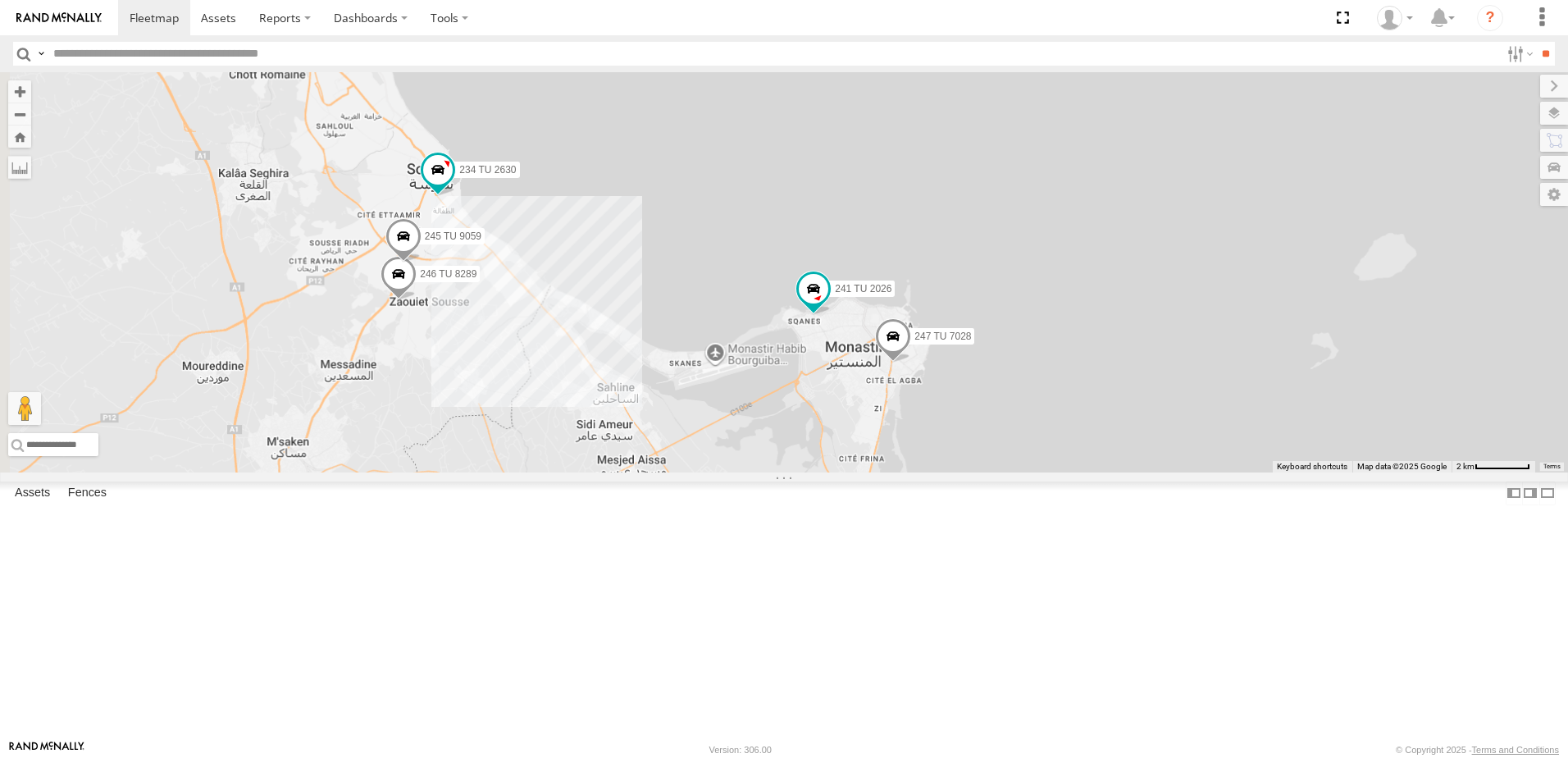
drag, startPoint x: 688, startPoint y: 533, endPoint x: 830, endPoint y: 506, distance: 144.5
click at [830, 472] on div "241 TU 2030 241 TU 2029 245 TU 9062 234 TU 2630 247 TU 7028 241 TU 2026 246 TU …" at bounding box center [784, 273] width 1568 height 401
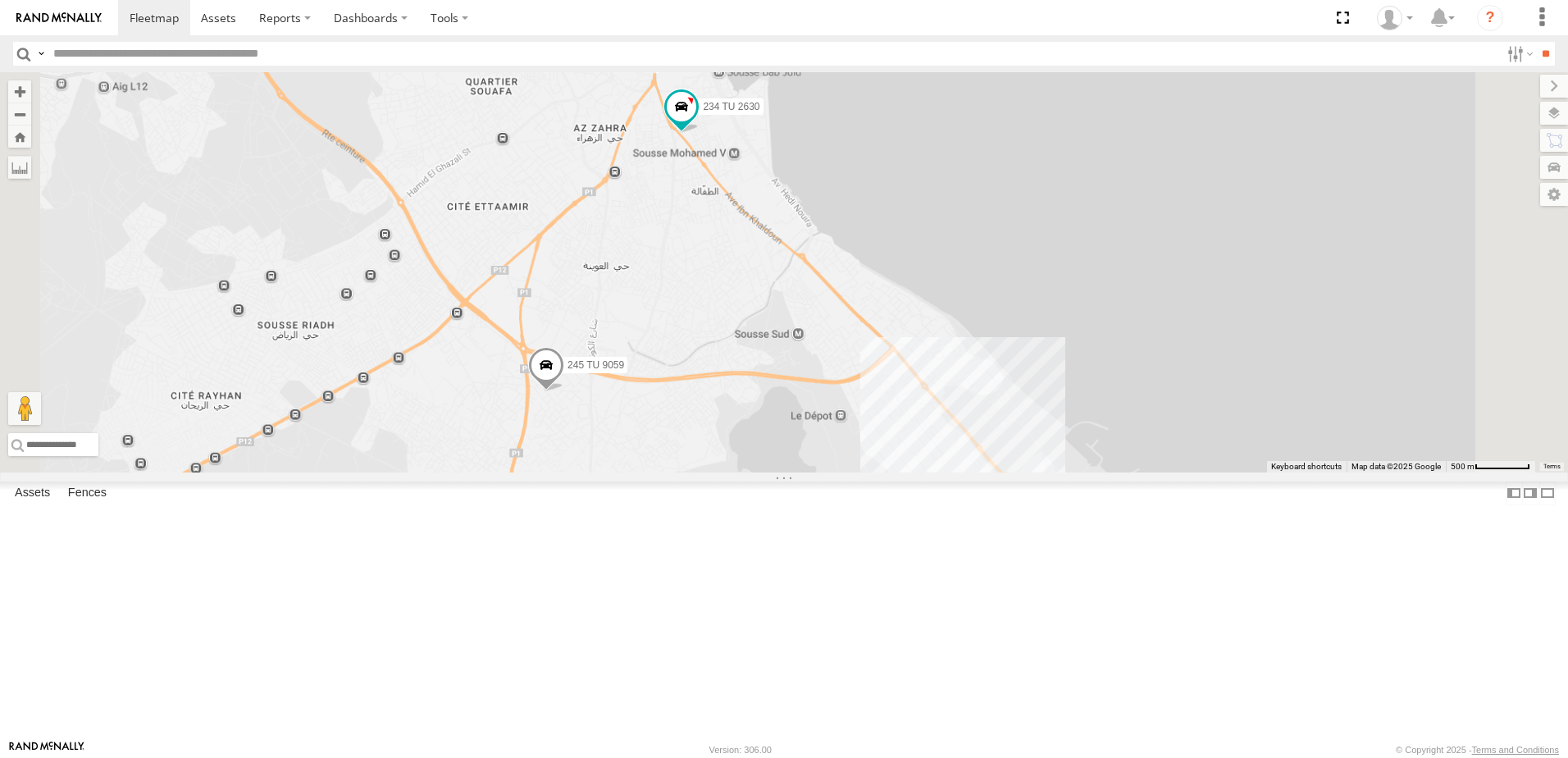
drag, startPoint x: 842, startPoint y: 281, endPoint x: 880, endPoint y: 489, distance: 211.4
click at [880, 472] on div "241 TU 2030 241 TU 2029 245 TU 9062 234 TU 2630 247 TU 7028 241 TU 2026 246 TU …" at bounding box center [784, 273] width 1568 height 401
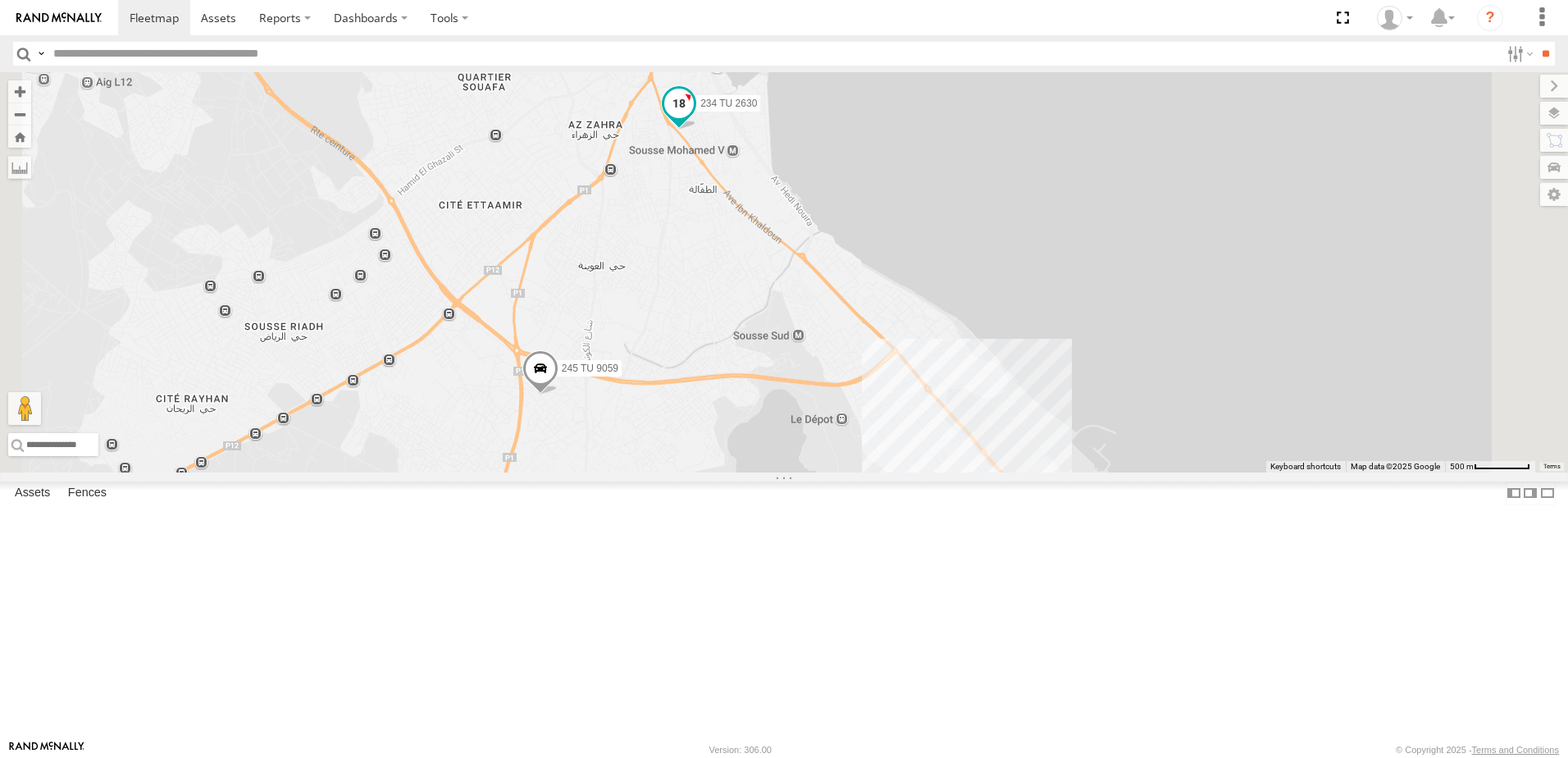
click at [757, 110] on span "234 TU 2630" at bounding box center [728, 104] width 57 height 12
click at [875, 287] on div "241 TU 2030 241 TU 2029 245 TU 9062 234 TU 2630 247 TU 7028 241 TU 2026 246 TU …" at bounding box center [784, 273] width 1568 height 401
click at [895, 317] on div "241 TU 2030 241 TU 2029 245 TU 9062 234 TU 2630 247 TU 7028 241 TU 2026 246 TU …" at bounding box center [784, 273] width 1568 height 401
click at [901, 428] on div "241 TU 2030 241 TU 2029 245 TU 9062 234 TU 2630 247 TU 7028 241 TU 2026 246 TU …" at bounding box center [784, 273] width 1568 height 401
click at [930, 472] on div "241 TU 2030 241 TU 2029 245 TU 9062 234 TU 2630 247 TU 7028 241 TU 2026 246 TU …" at bounding box center [784, 273] width 1568 height 401
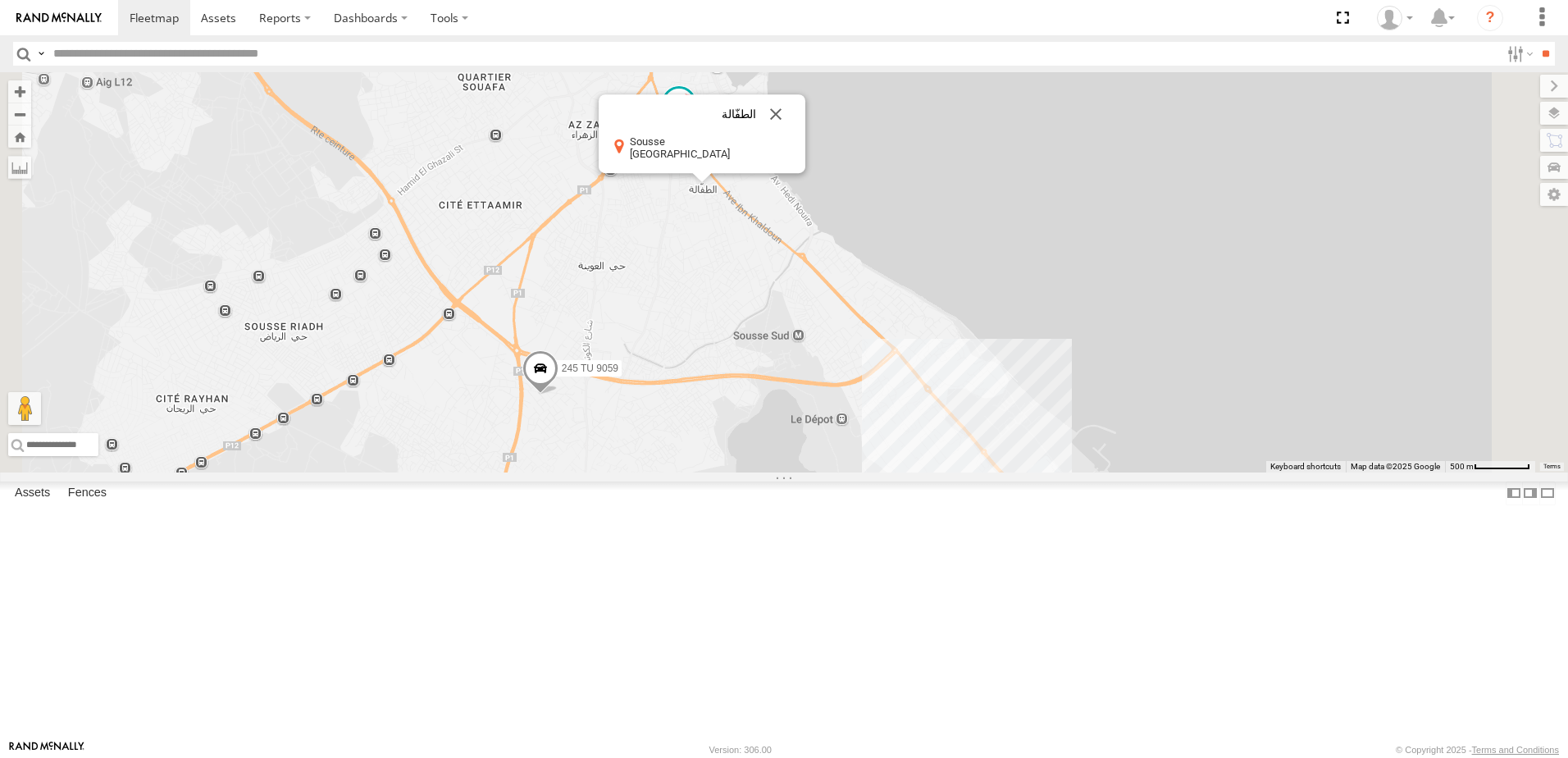
click at [882, 395] on div "241 TU 2030 241 TU 2029 245 TU 9062 234 TU 2630 247 TU 7028 241 TU 2026 246 TU …" at bounding box center [784, 273] width 1568 height 401
click at [796, 135] on button "Close" at bounding box center [775, 115] width 39 height 39
